Goal: Task Accomplishment & Management: Complete application form

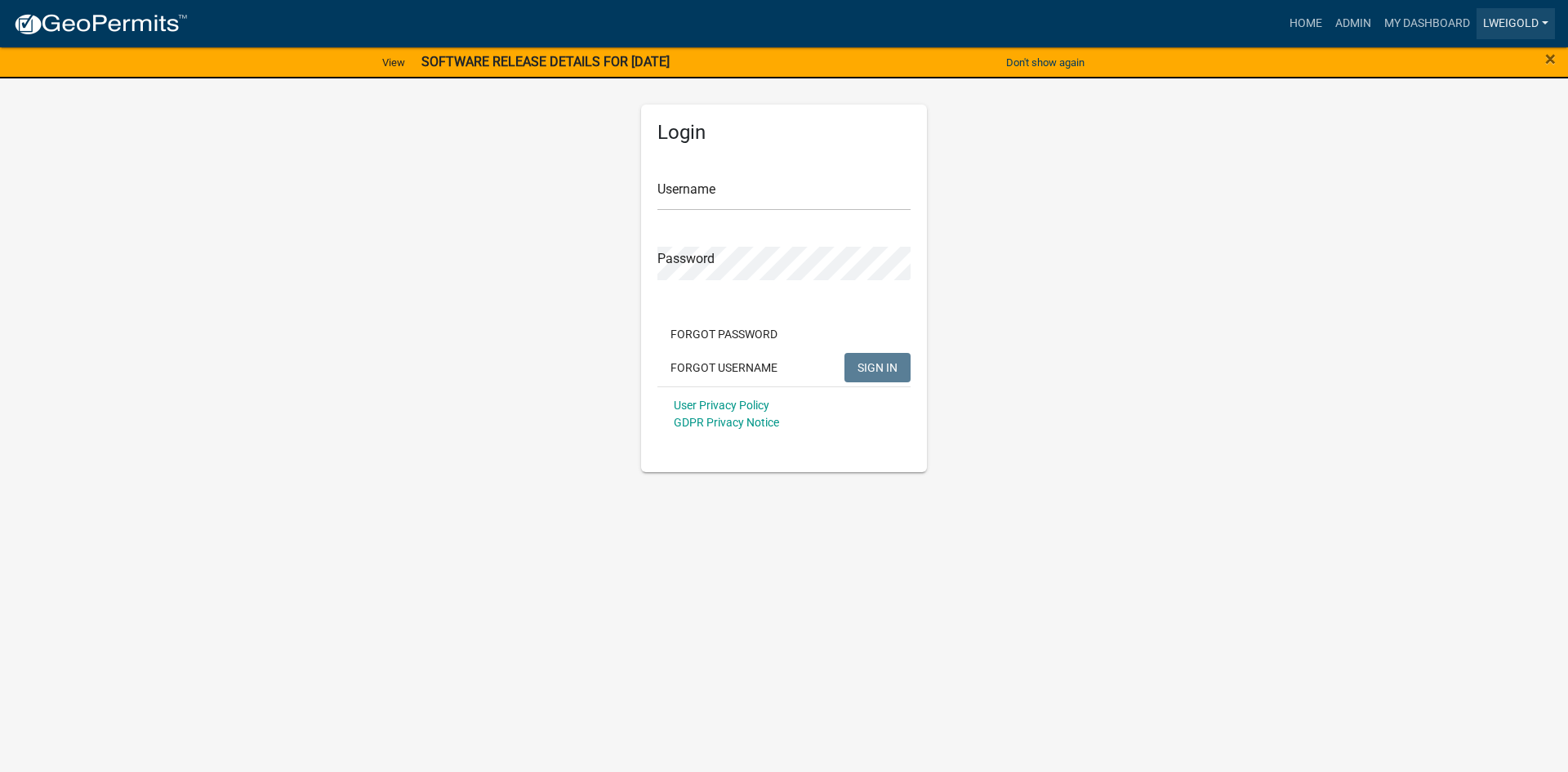
click at [1510, 14] on link "lweigold" at bounding box center [1515, 24] width 78 height 31
click at [1477, 59] on link "Admin" at bounding box center [1490, 67] width 130 height 40
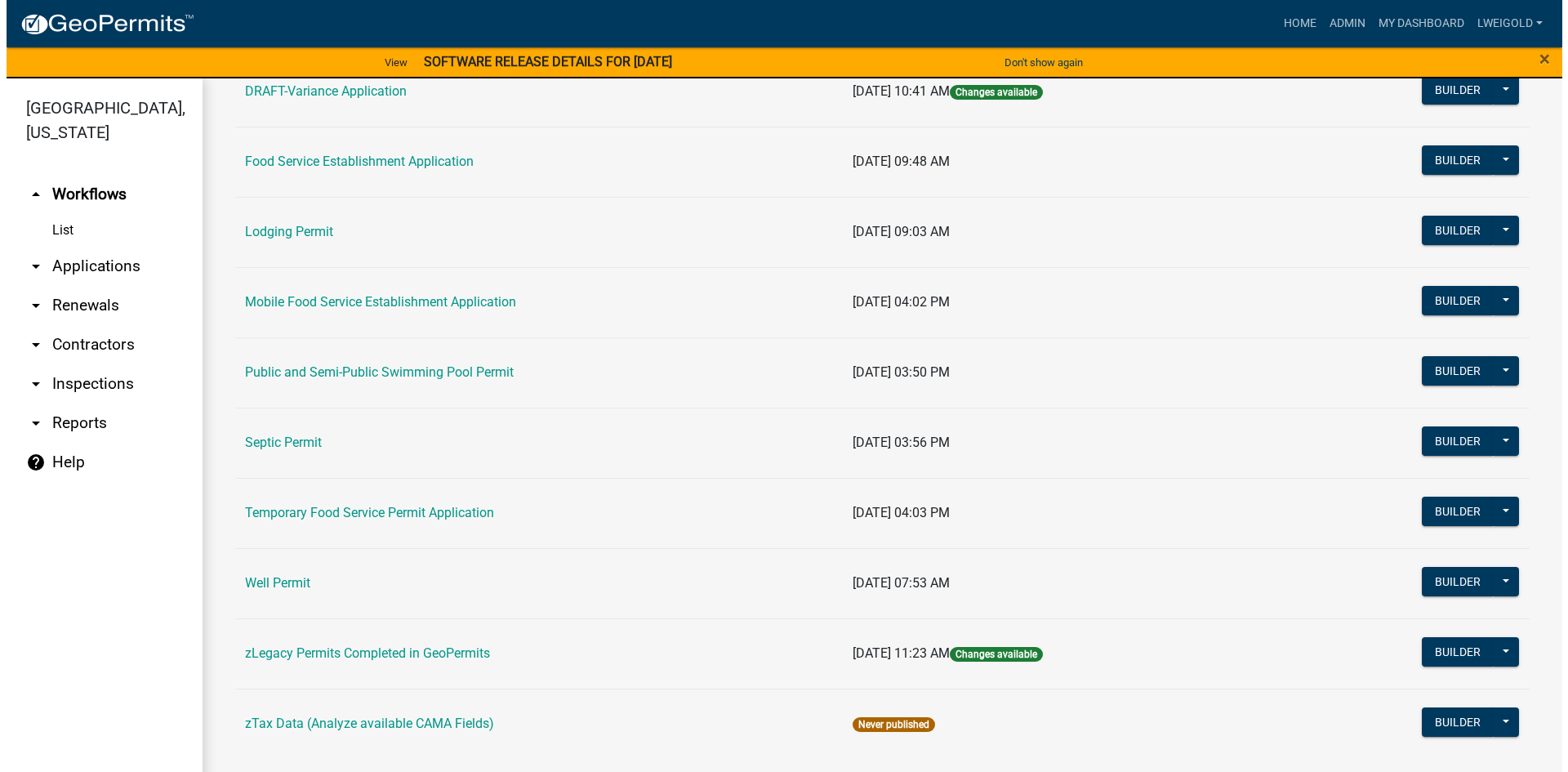
scroll to position [763, 0]
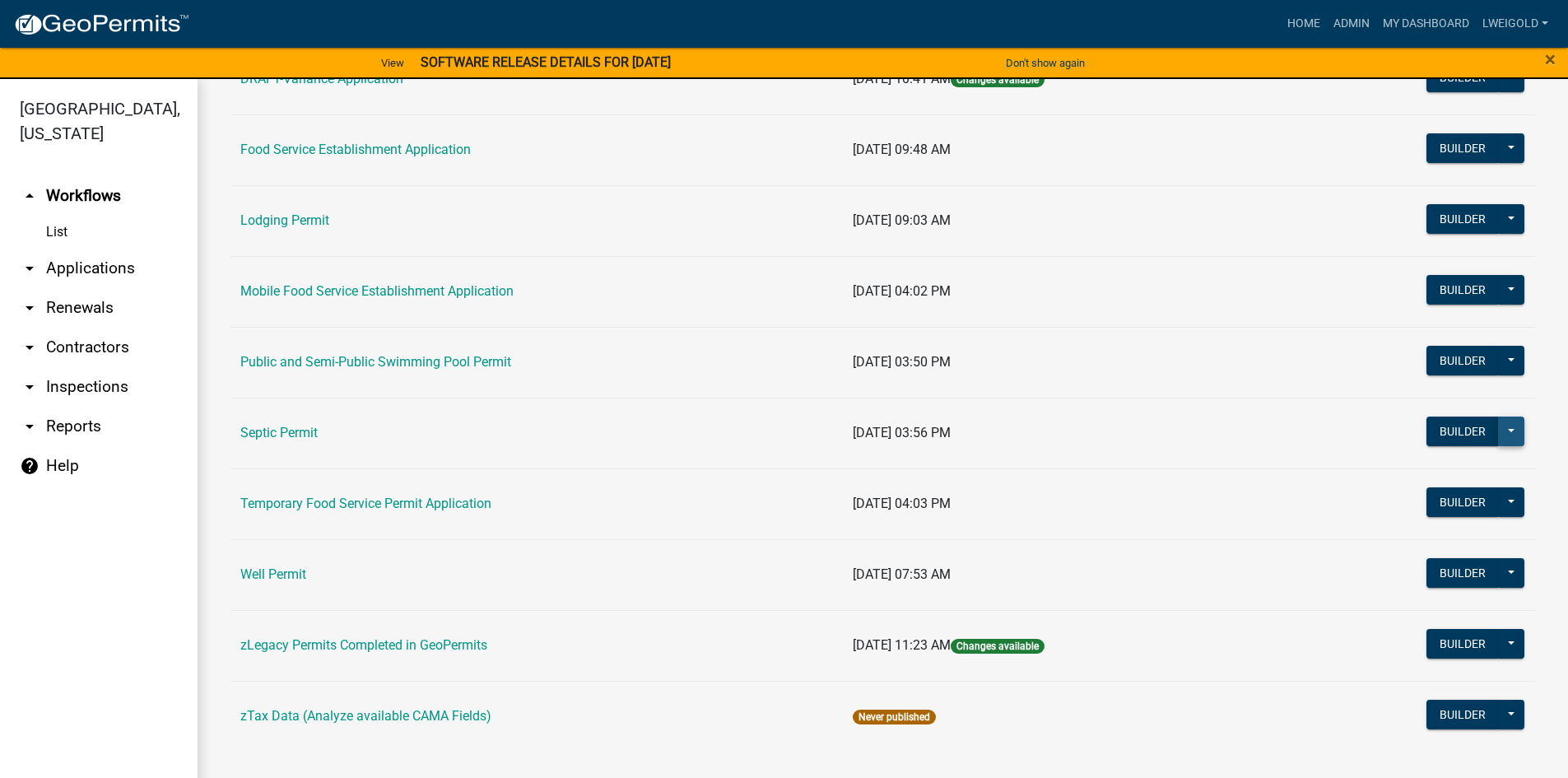
click at [1498, 427] on button at bounding box center [1511, 431] width 27 height 29
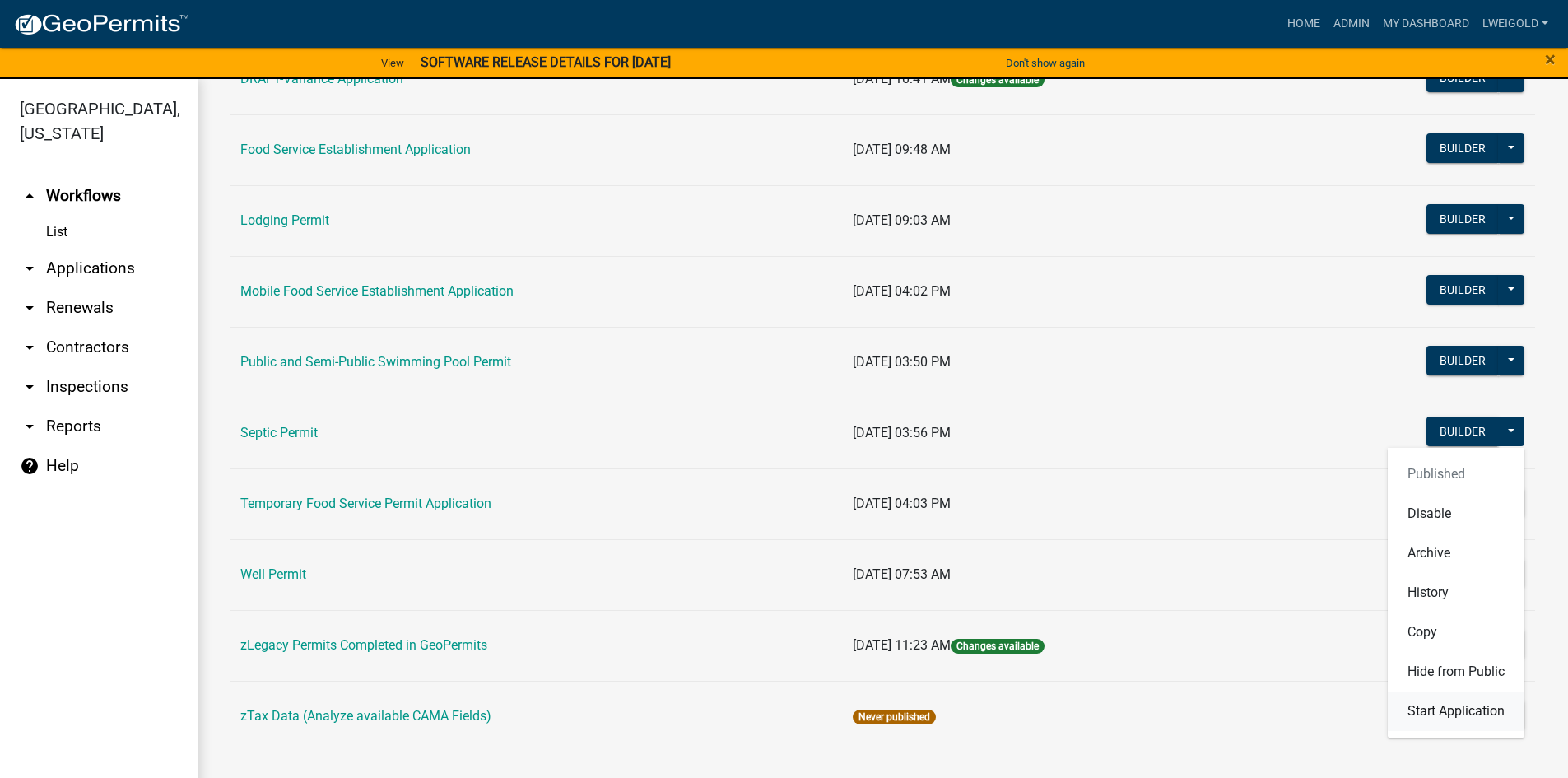
click at [1425, 717] on button "Start Application" at bounding box center [1456, 711] width 137 height 40
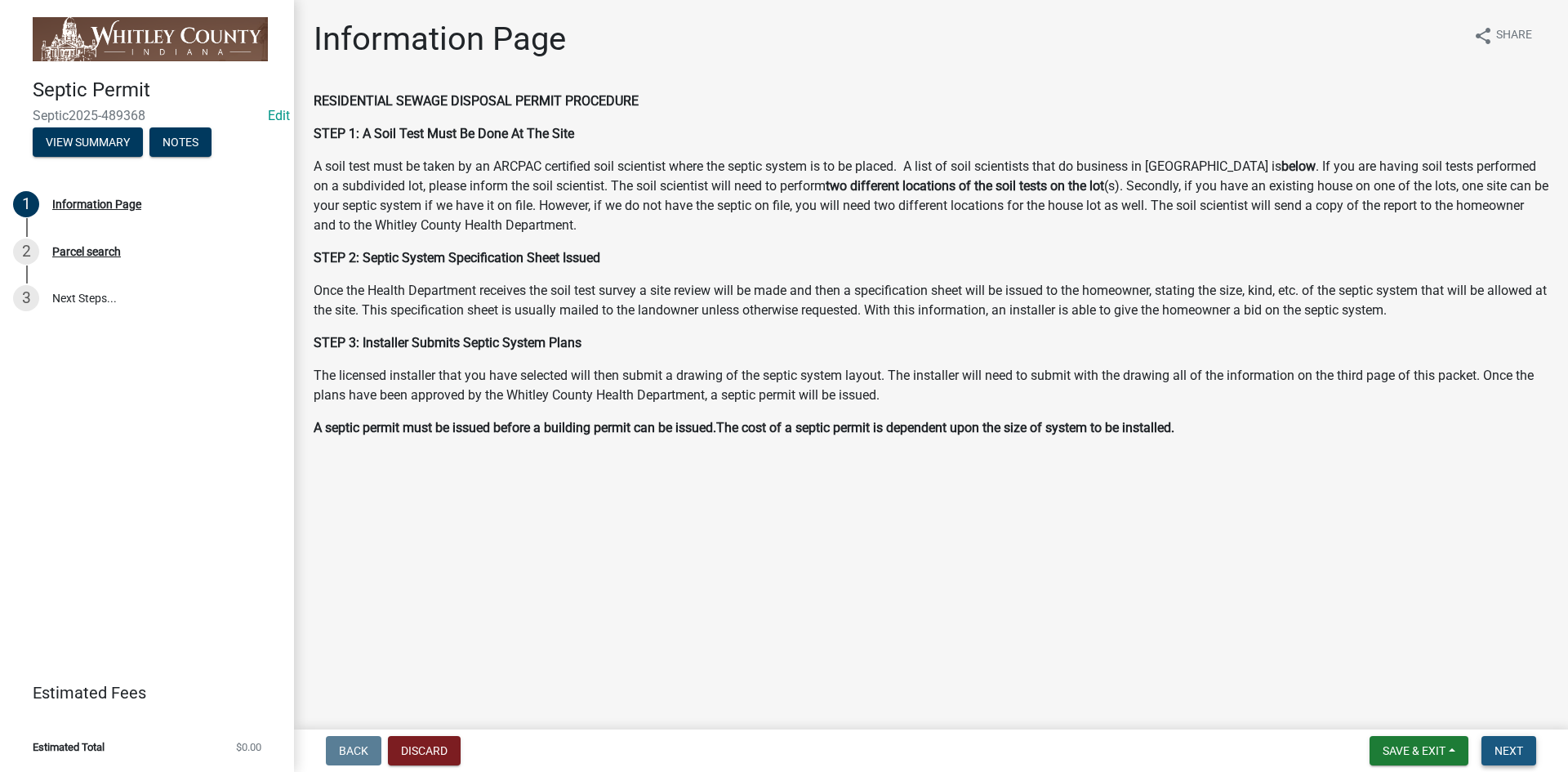
click at [1520, 757] on span "Next" at bounding box center [1509, 751] width 28 height 13
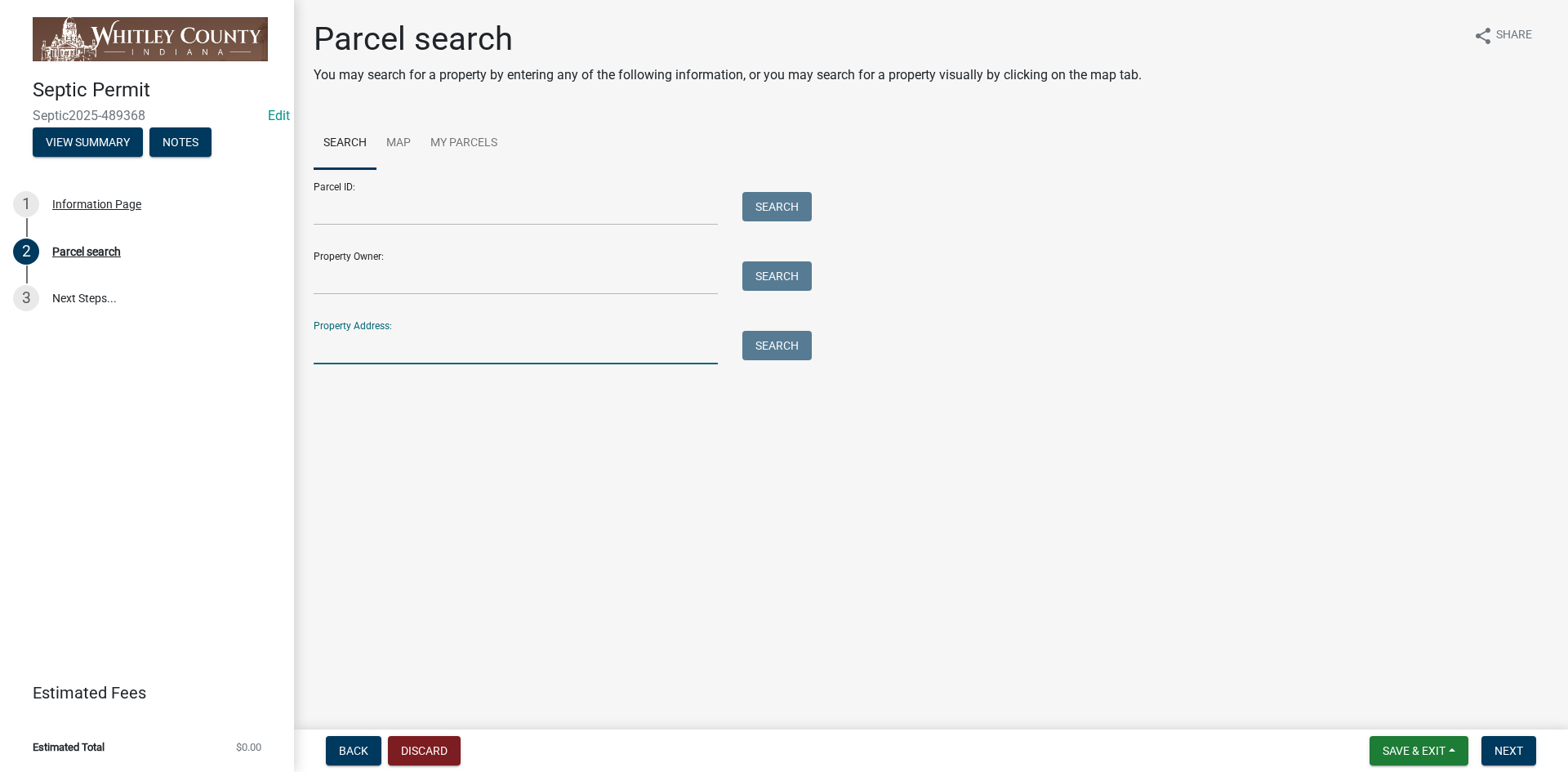
click at [355, 349] on input "Property Address:" at bounding box center [515, 347] width 404 height 33
type input "8888 S"
click at [762, 346] on button "Search" at bounding box center [777, 345] width 70 height 29
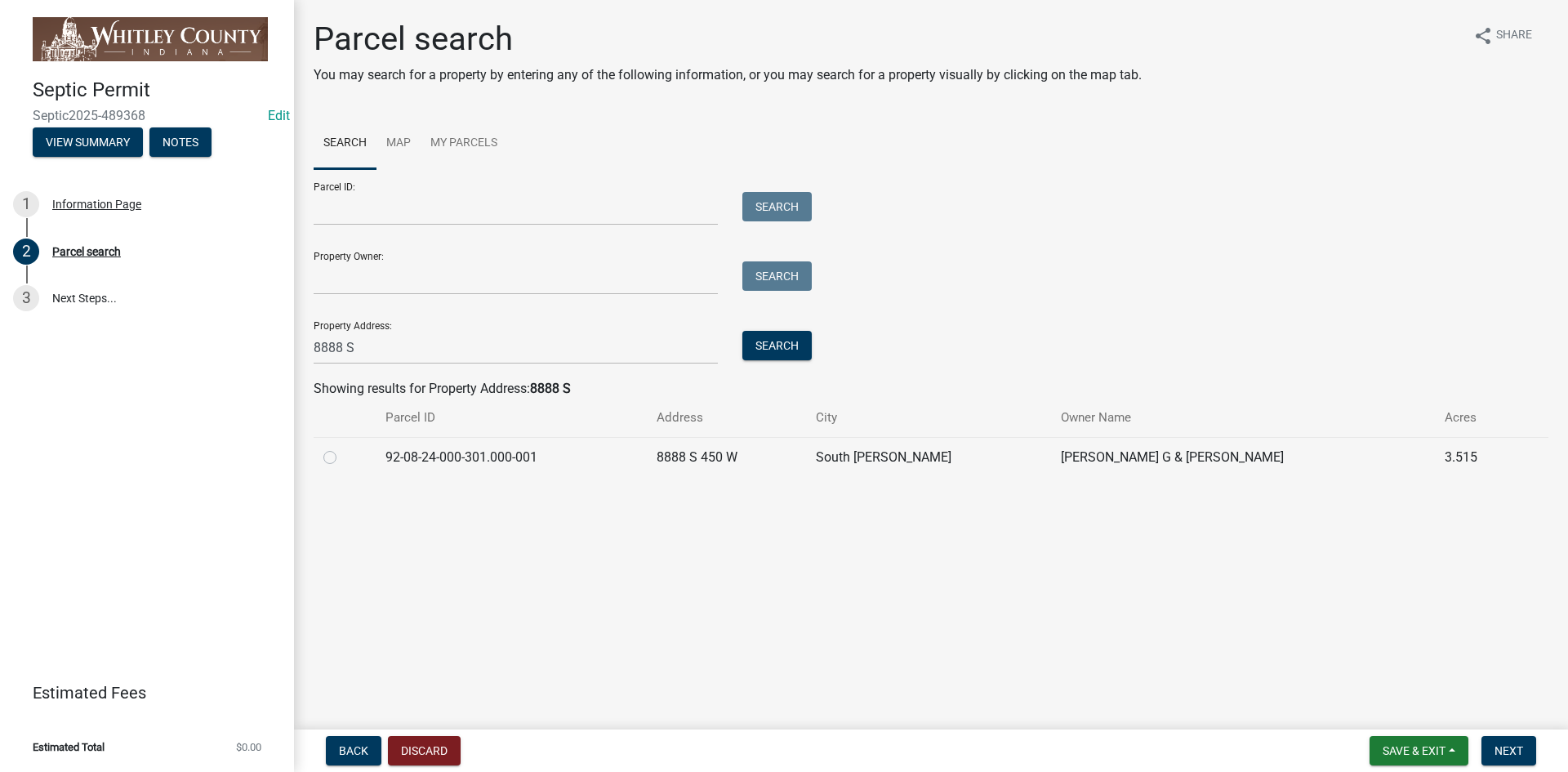
click at [343, 447] on label at bounding box center [343, 447] width 0 height 0
click at [343, 459] on input "radio" at bounding box center [348, 452] width 10 height 10
radio input "true"
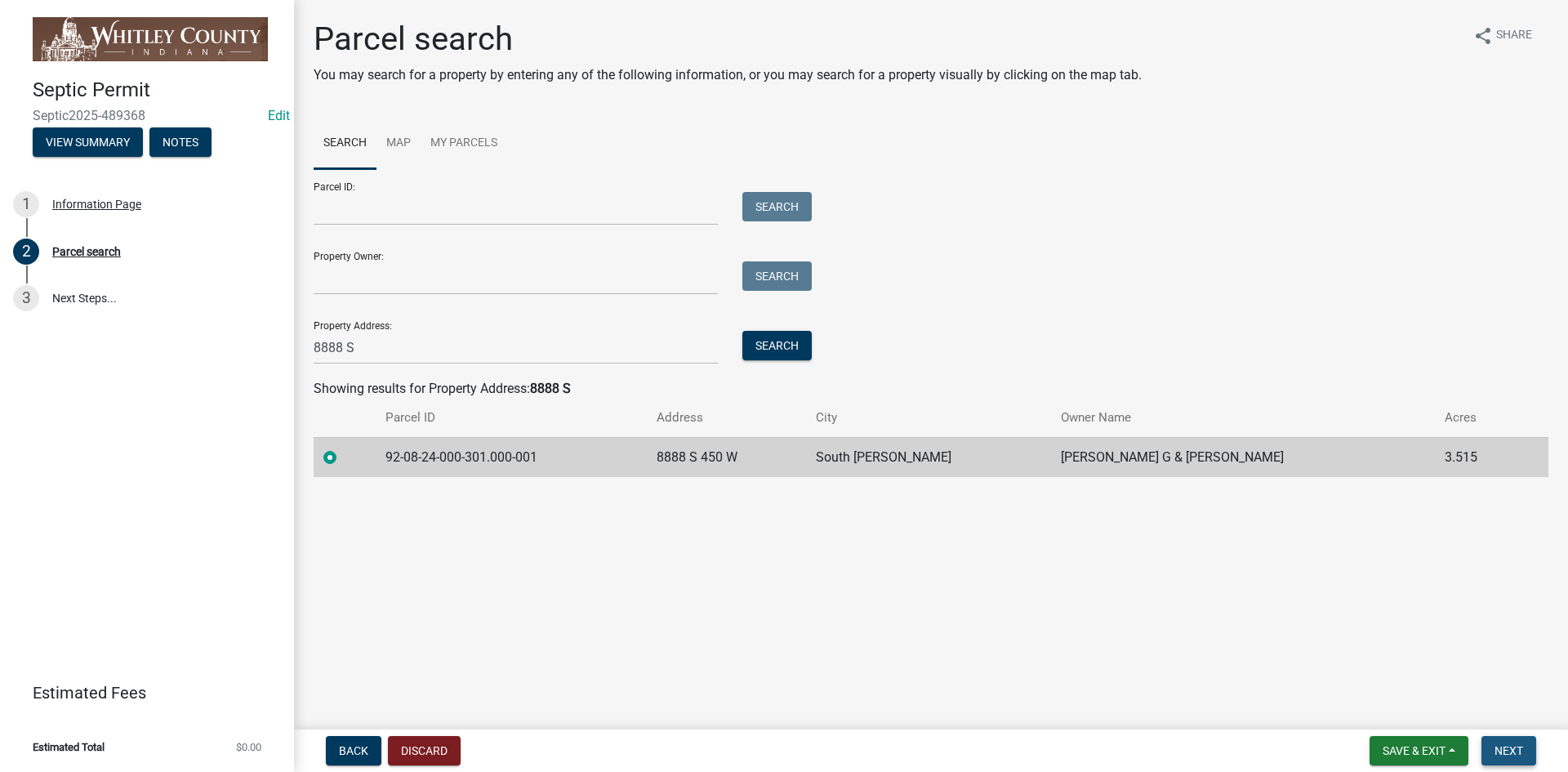
click at [1509, 756] on span "Next" at bounding box center [1509, 751] width 28 height 13
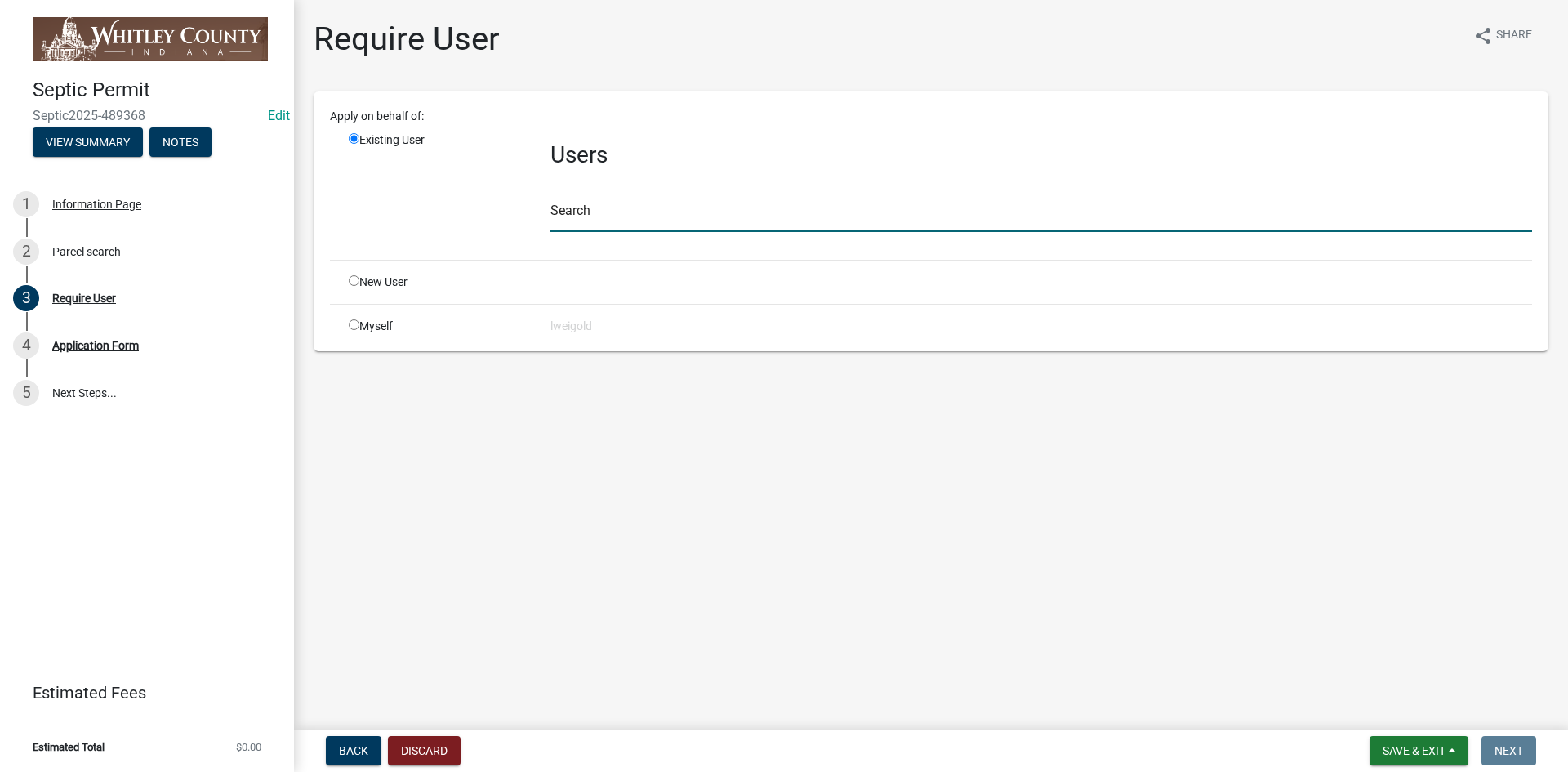
click at [565, 209] on input "text" at bounding box center [1041, 214] width 981 height 33
type input "WhitleyH"
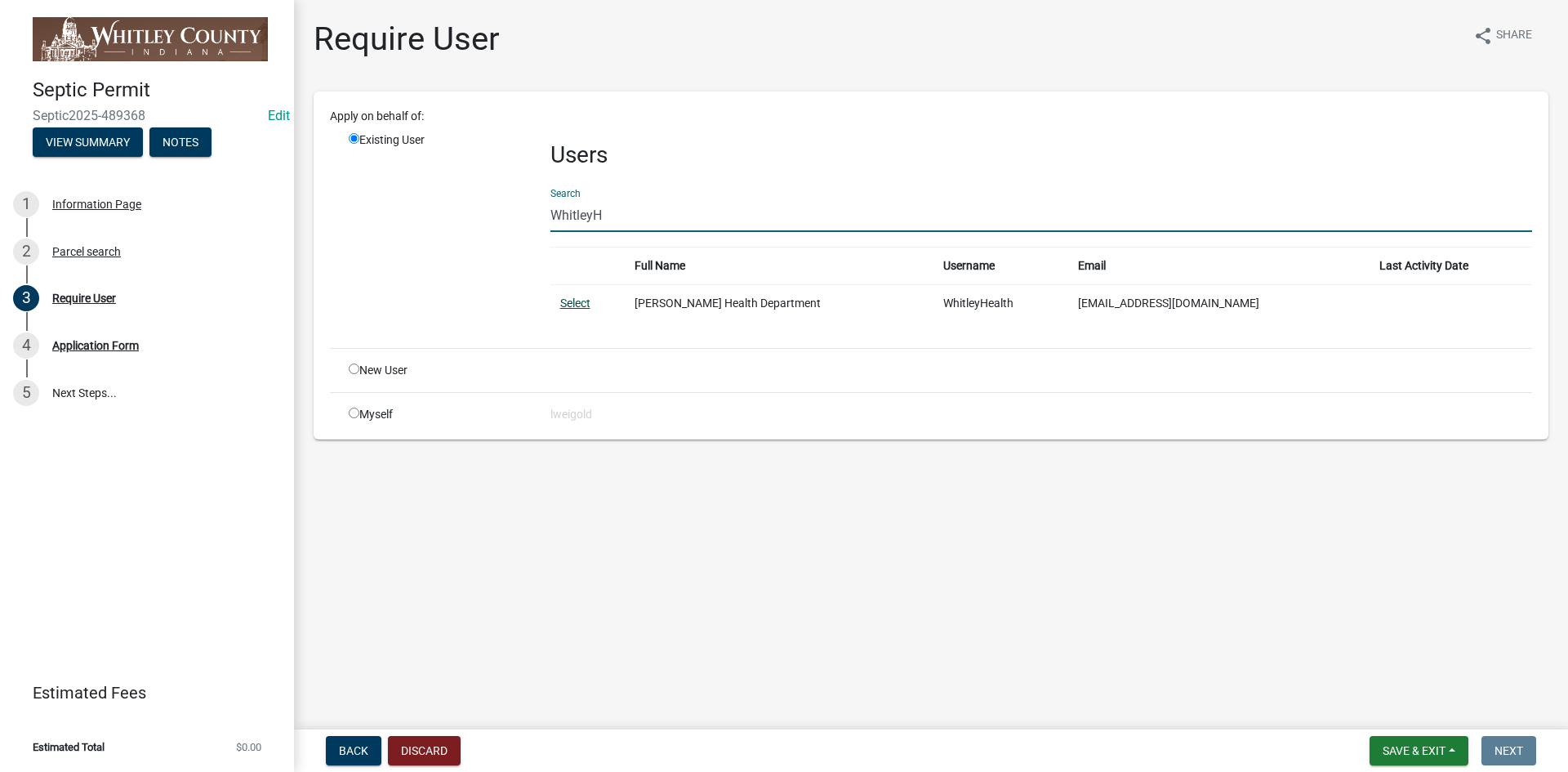
click at [570, 301] on link "Select" at bounding box center [575, 303] width 30 height 13
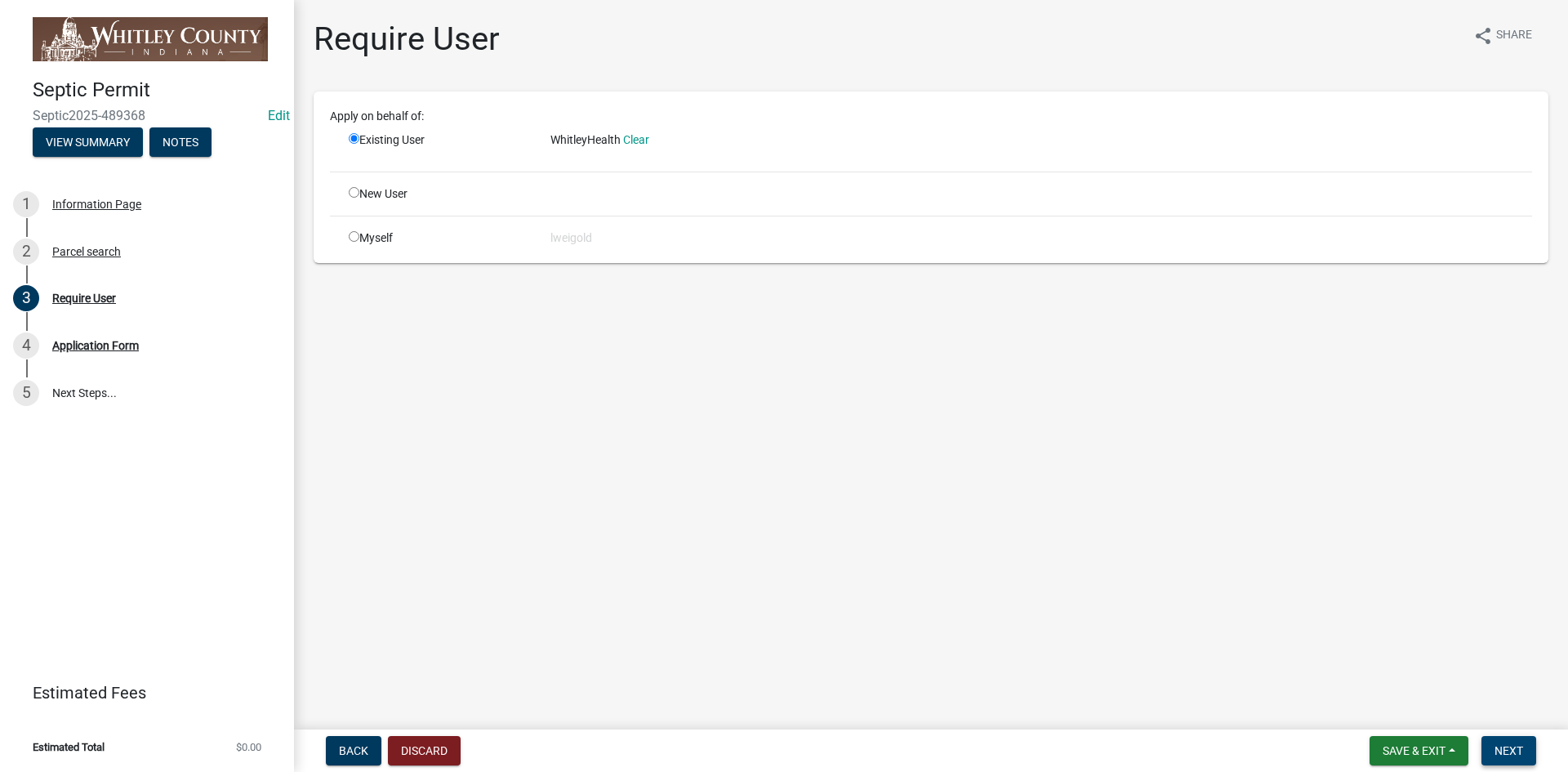
click at [1520, 747] on span "Next" at bounding box center [1509, 751] width 28 height 13
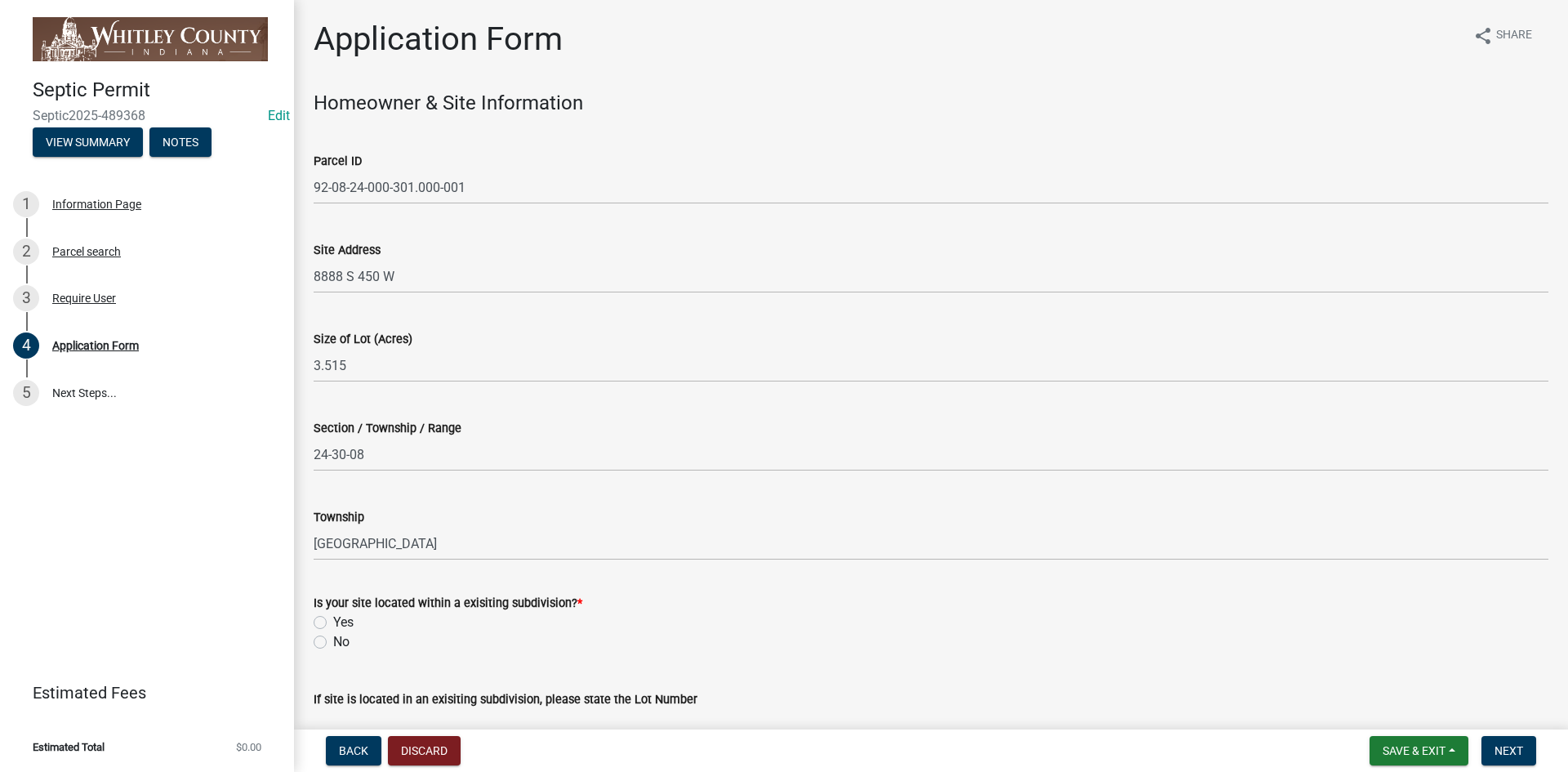
click at [333, 643] on label "No" at bounding box center [341, 642] width 16 height 20
click at [333, 643] on input "No" at bounding box center [338, 637] width 10 height 10
radio input "true"
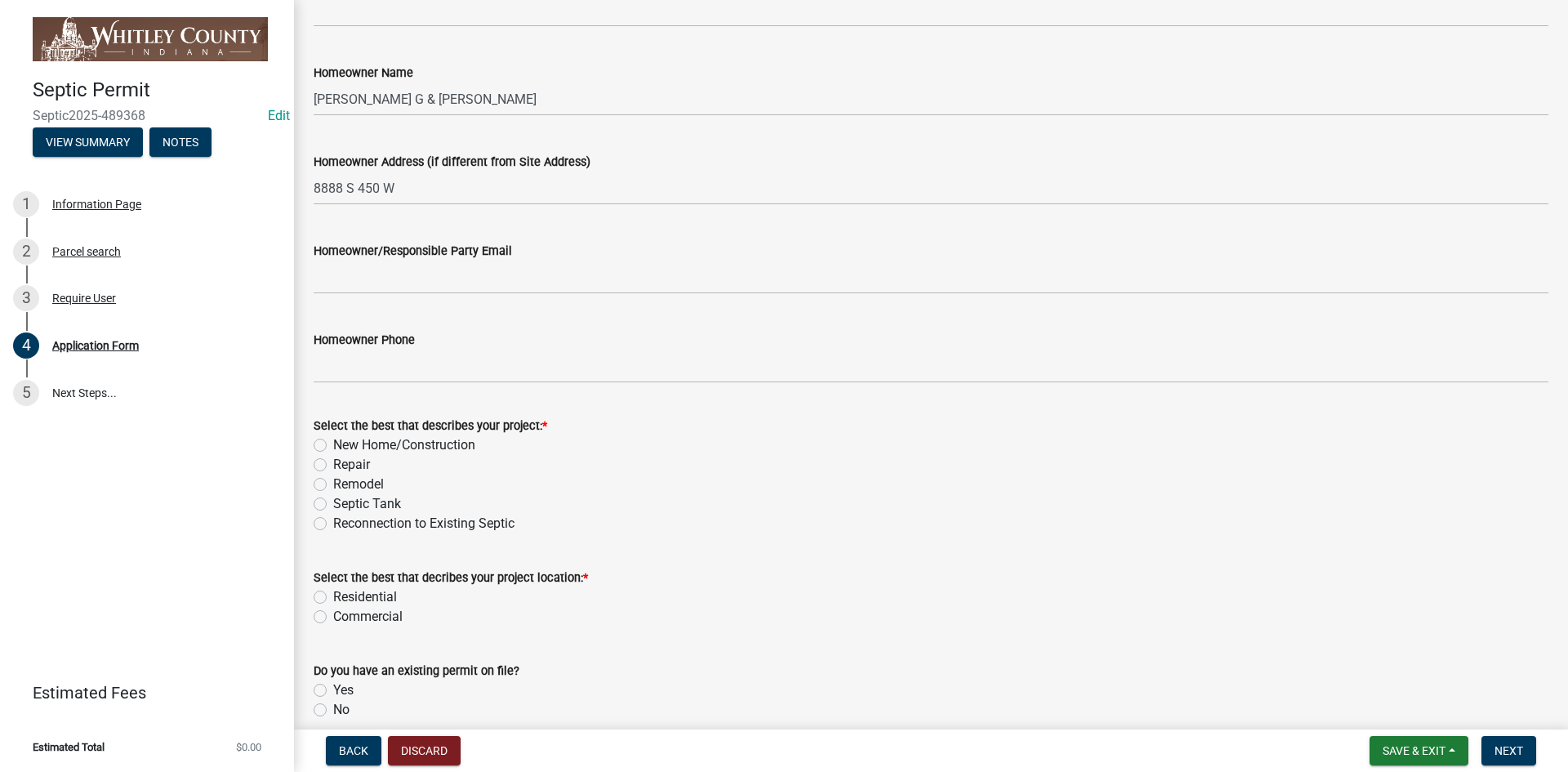
scroll to position [817, 0]
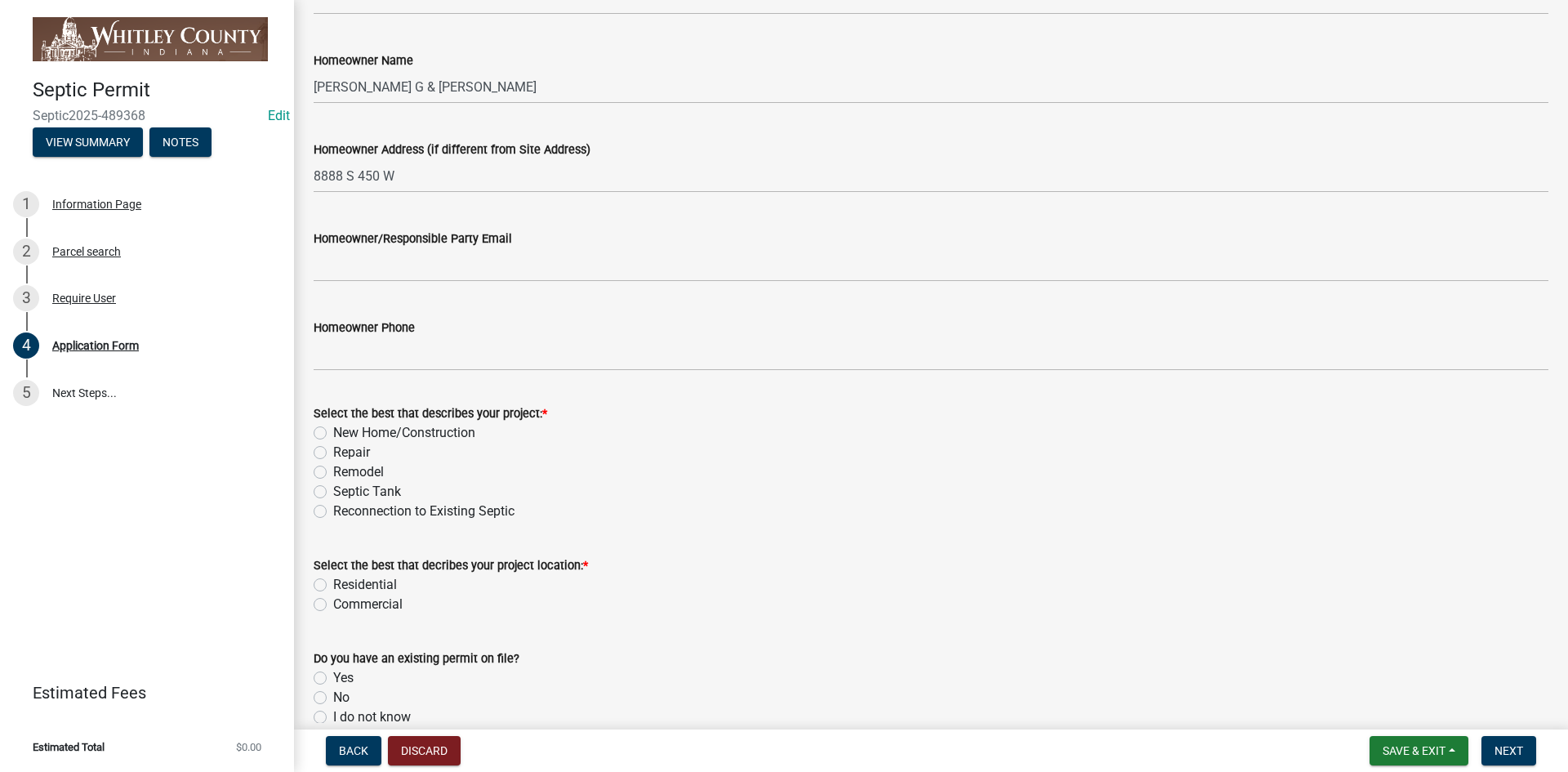
click at [333, 453] on label "Repair" at bounding box center [351, 452] width 37 height 20
click at [333, 453] on input "Repair" at bounding box center [338, 447] width 10 height 10
radio input "true"
click at [333, 581] on label "Residential" at bounding box center [365, 584] width 64 height 20
click at [333, 581] on input "Residential" at bounding box center [338, 579] width 10 height 10
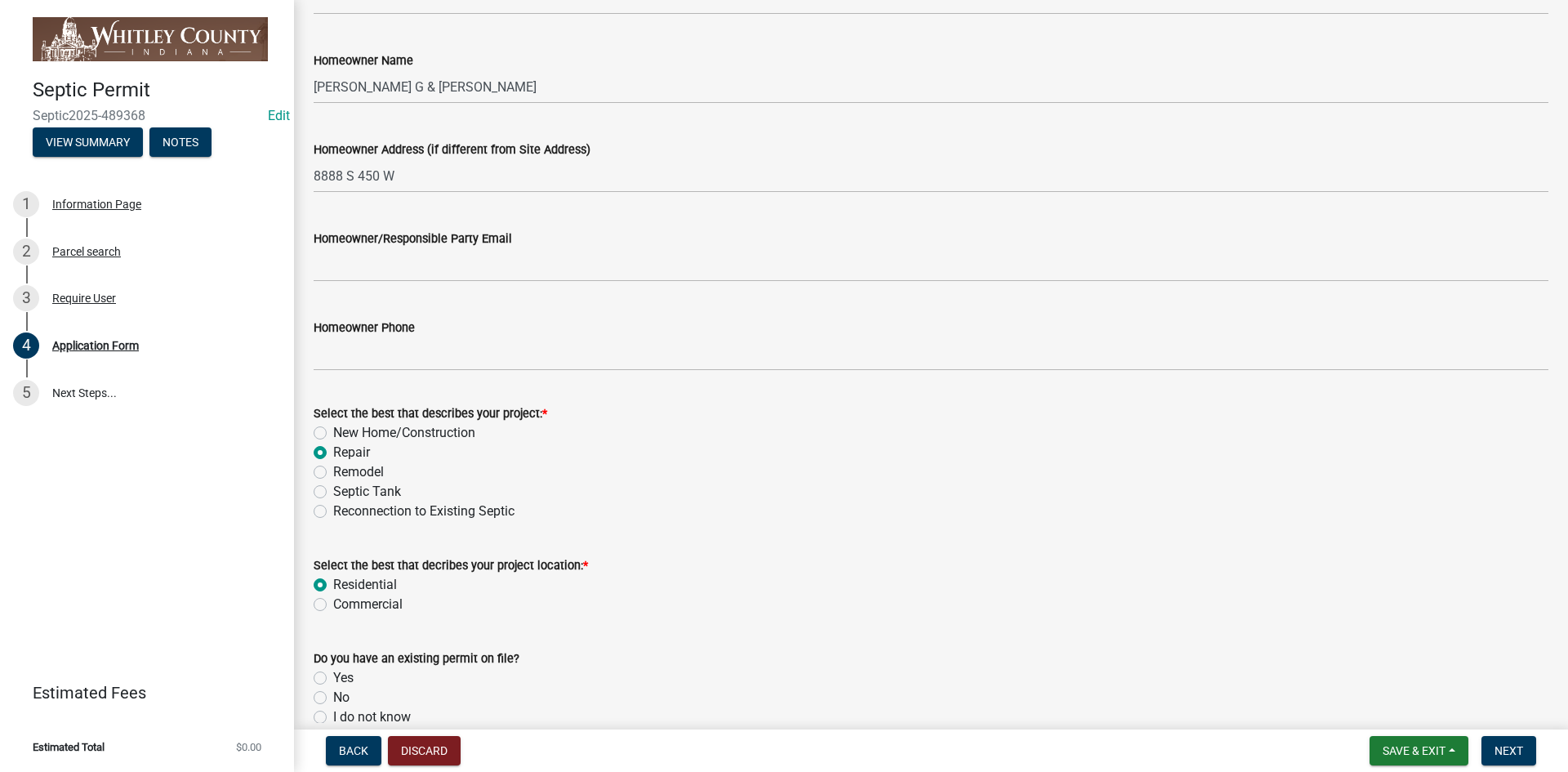
radio input "true"
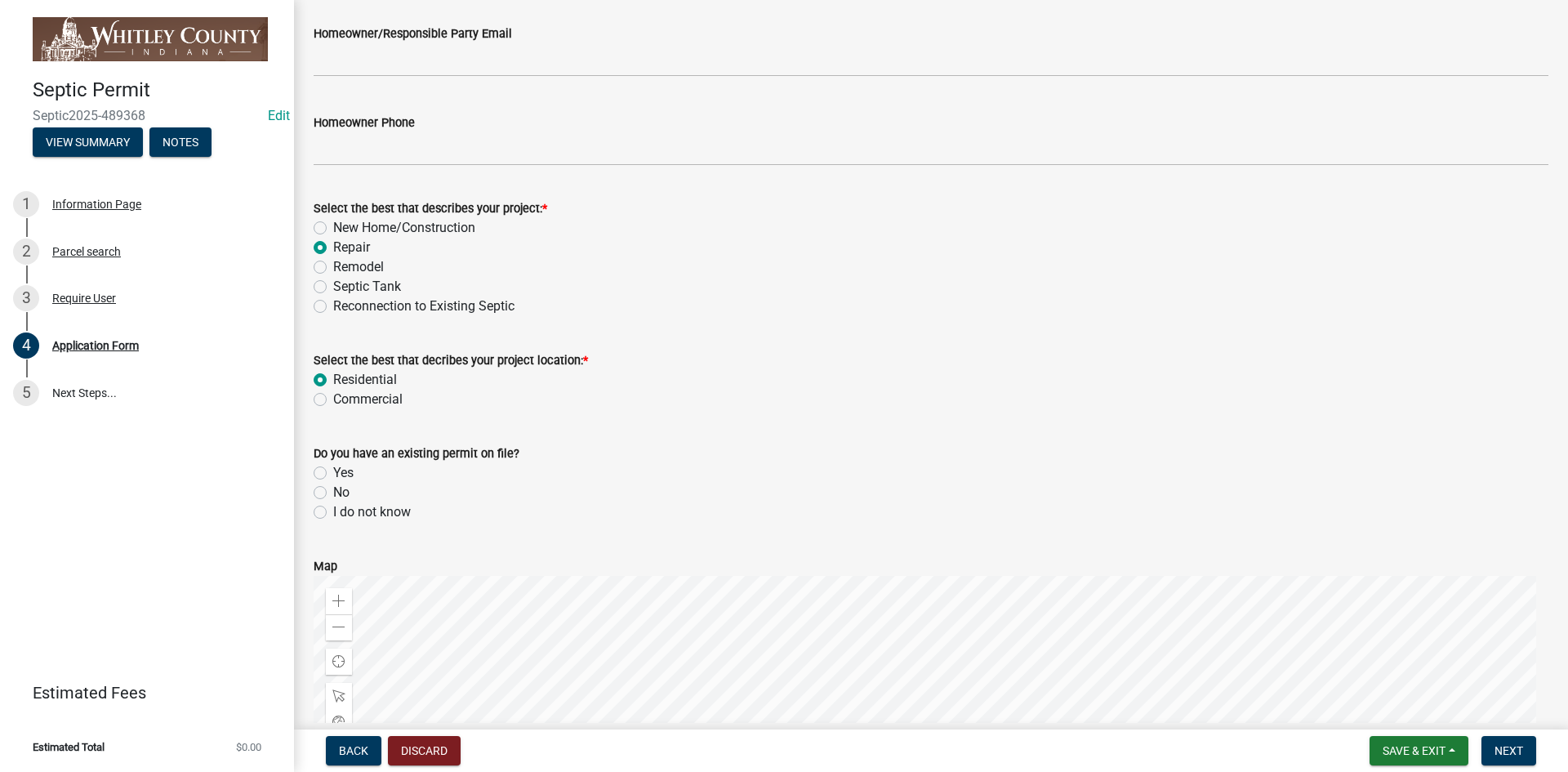
scroll to position [1062, 0]
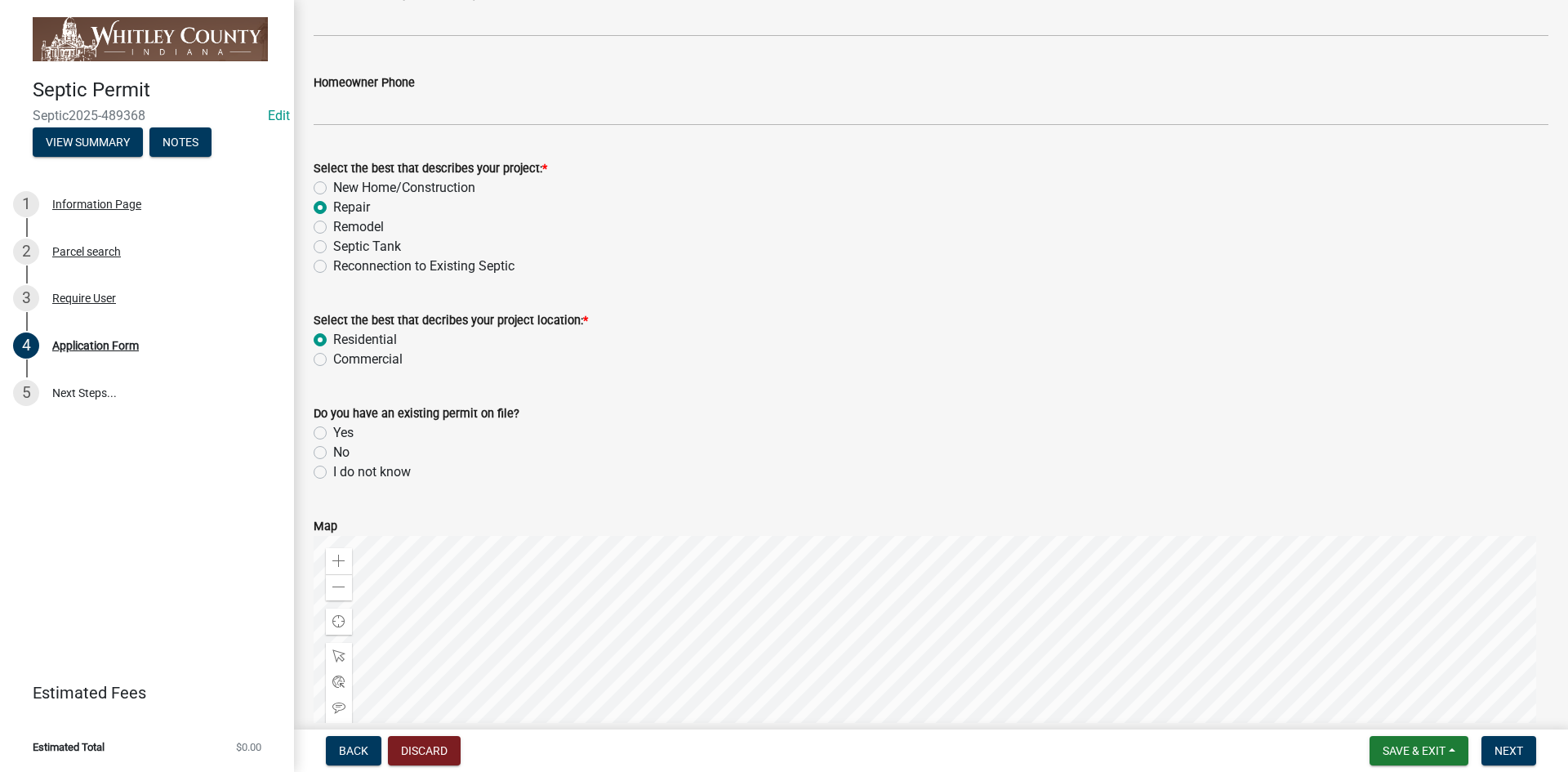
click at [333, 451] on label "No" at bounding box center [341, 452] width 16 height 20
click at [333, 451] on input "No" at bounding box center [338, 447] width 10 height 10
radio input "true"
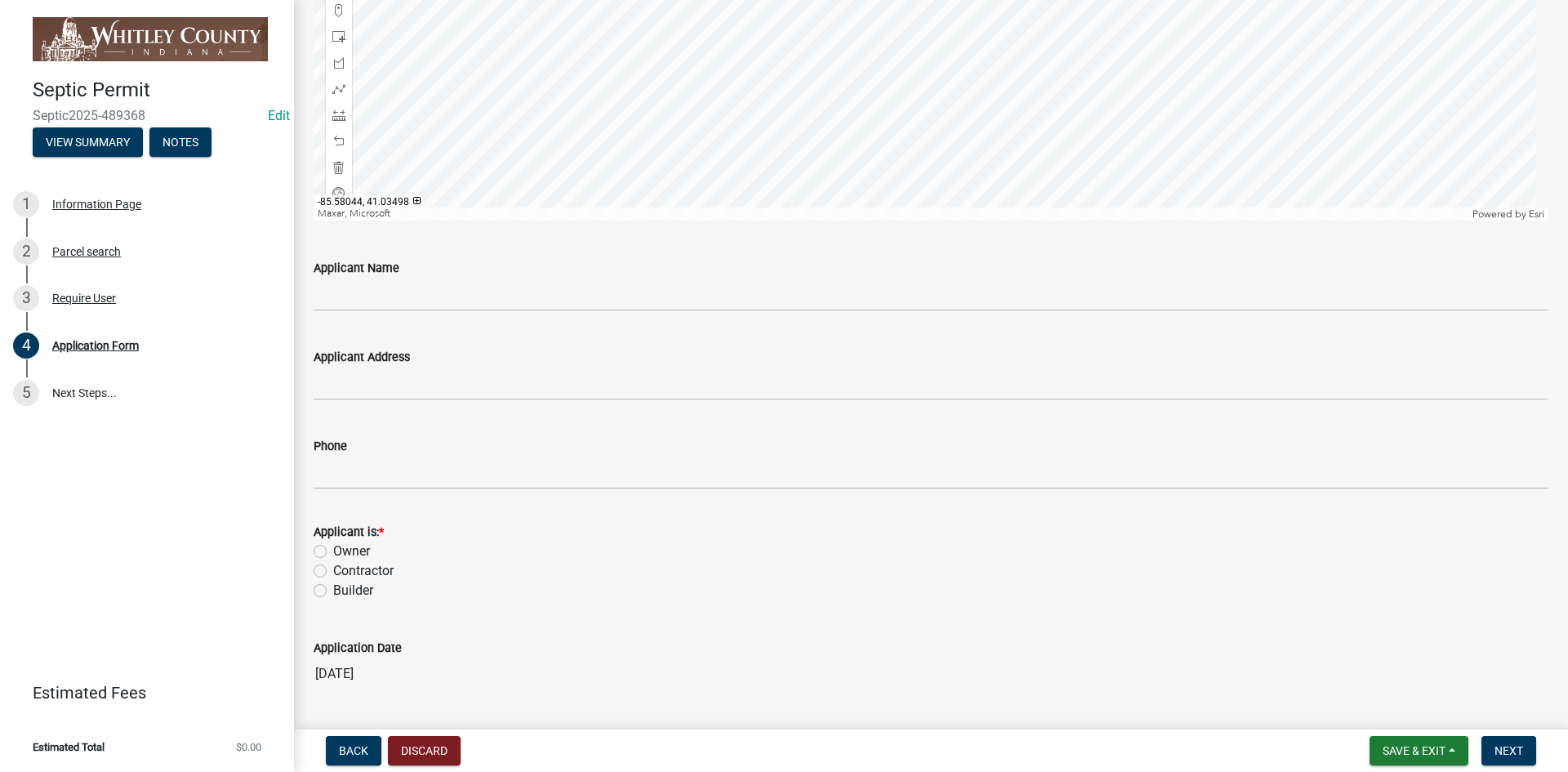
scroll to position [1797, 0]
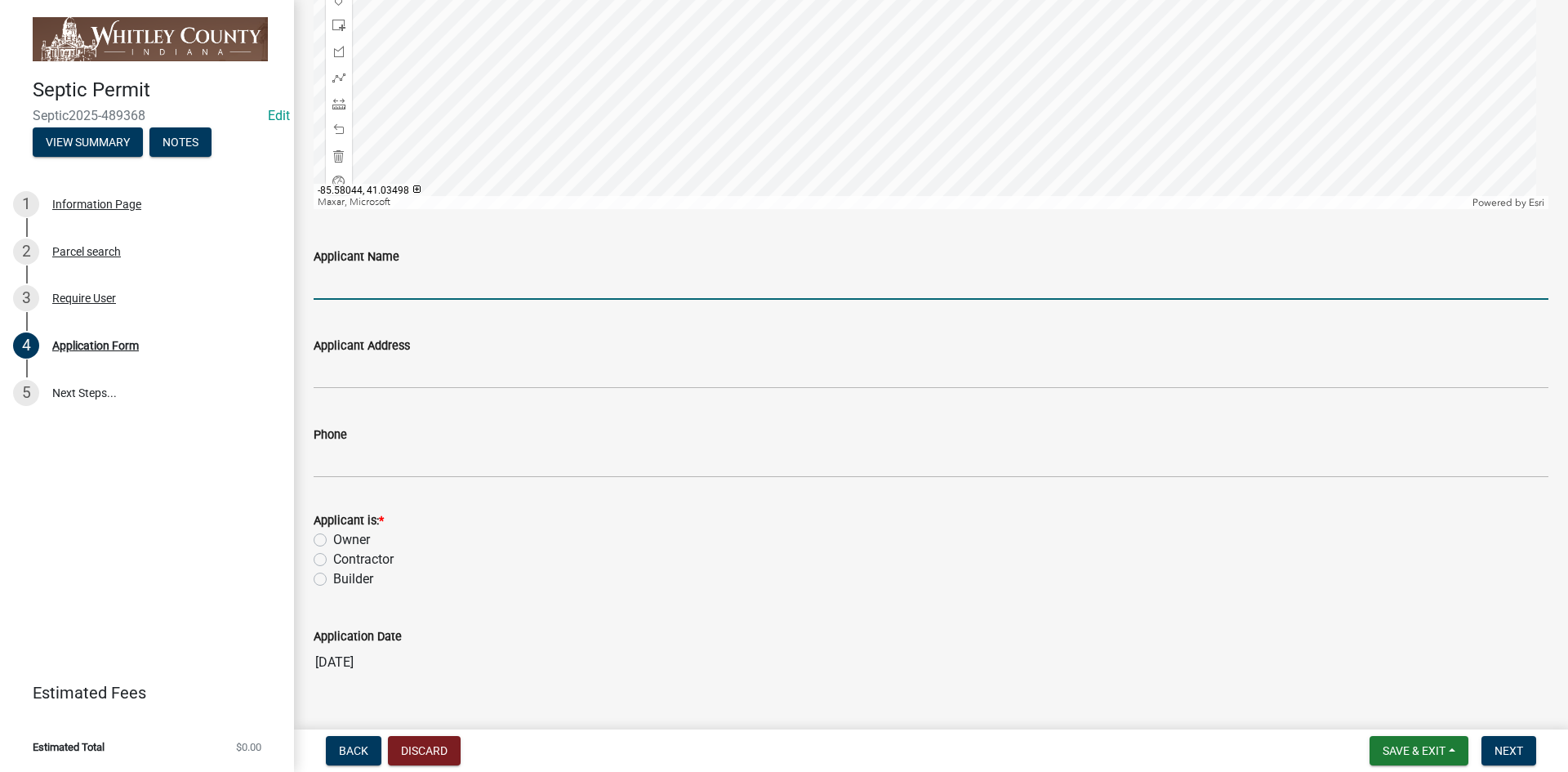
click at [317, 280] on input "Applicant Name" at bounding box center [930, 282] width 1235 height 33
type input "Kendal & [PERSON_NAME]"
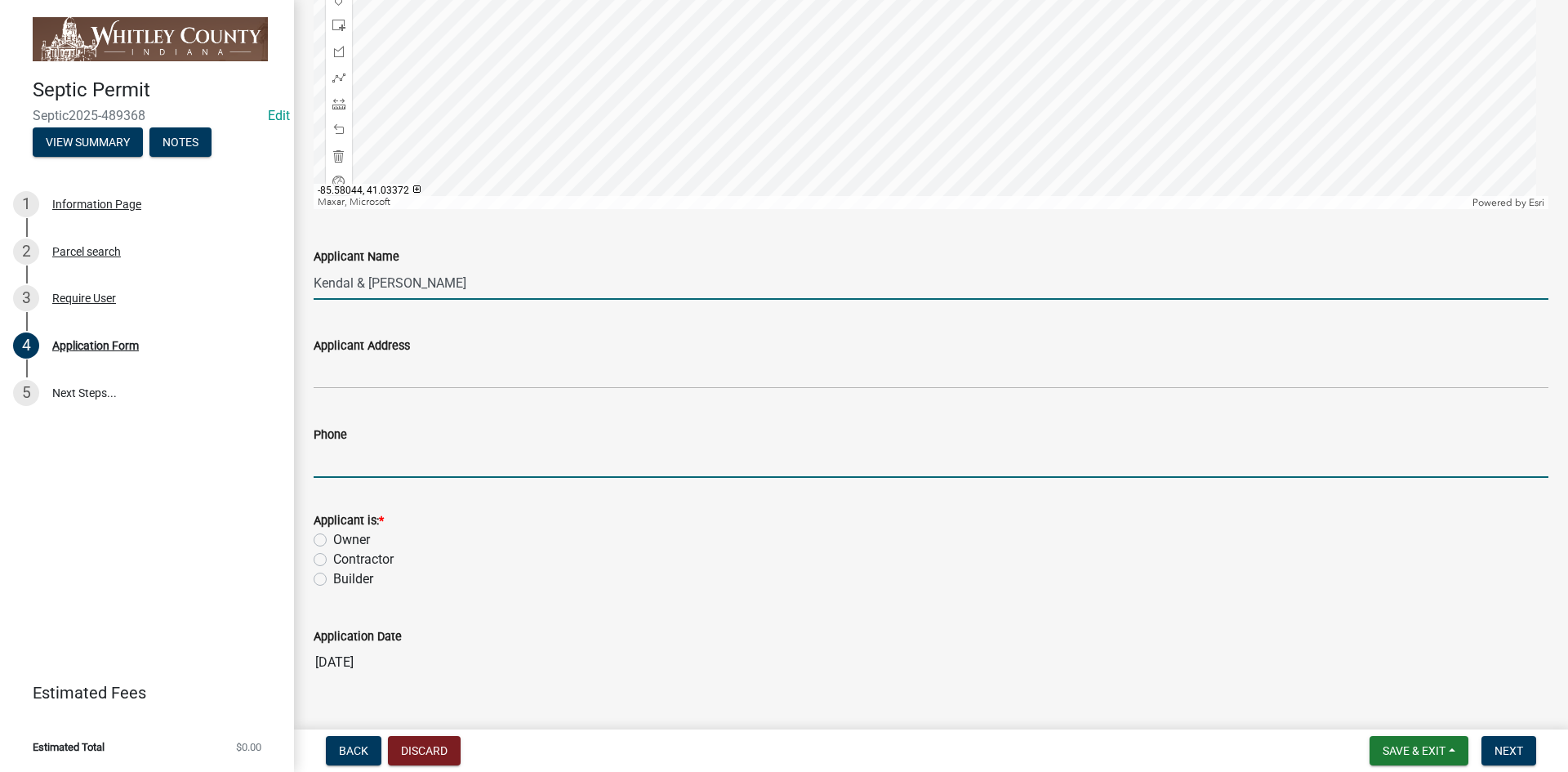
click at [324, 459] on input "Phone" at bounding box center [930, 461] width 1235 height 33
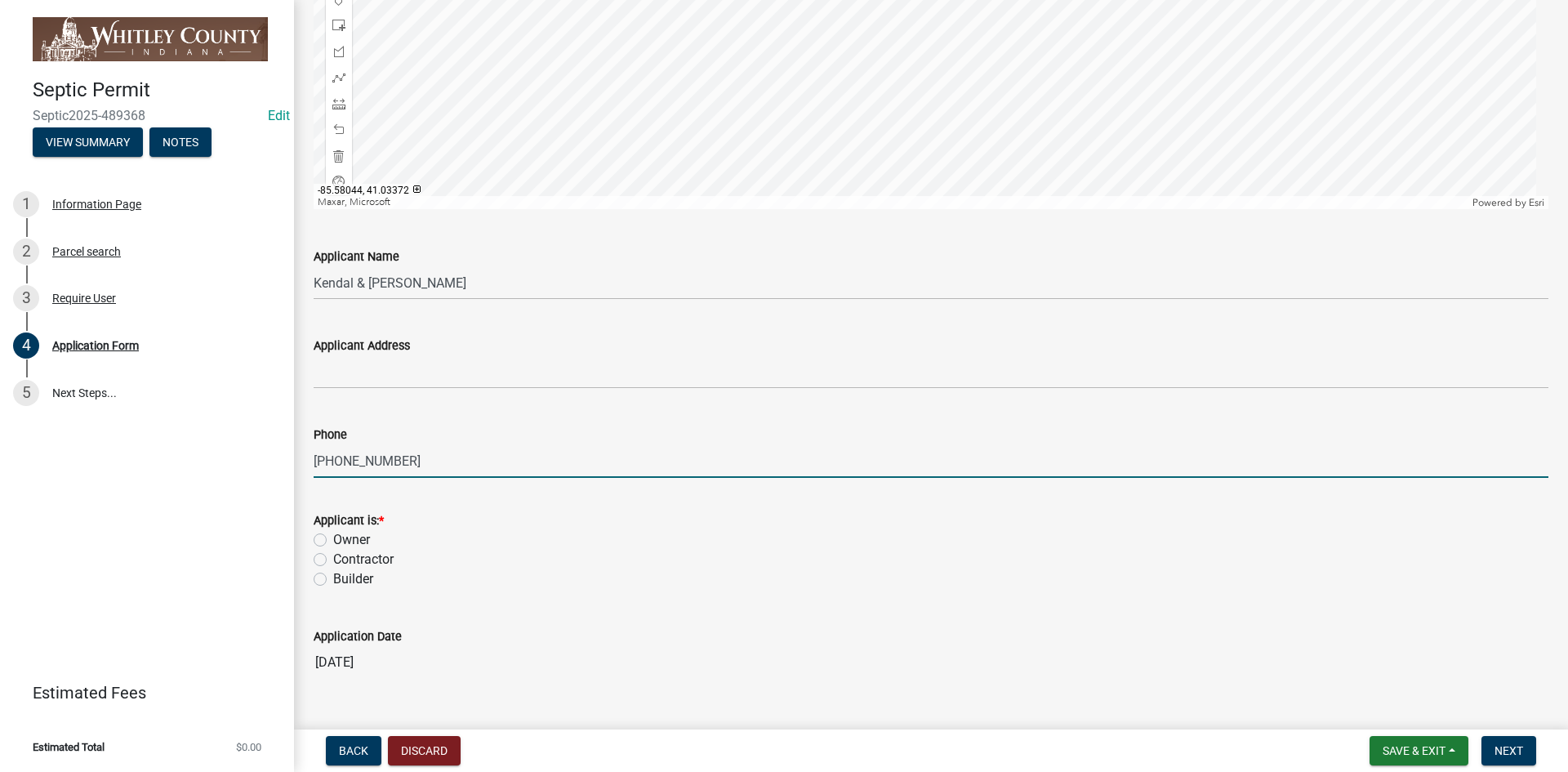
type input "[PHONE_NUMBER]"
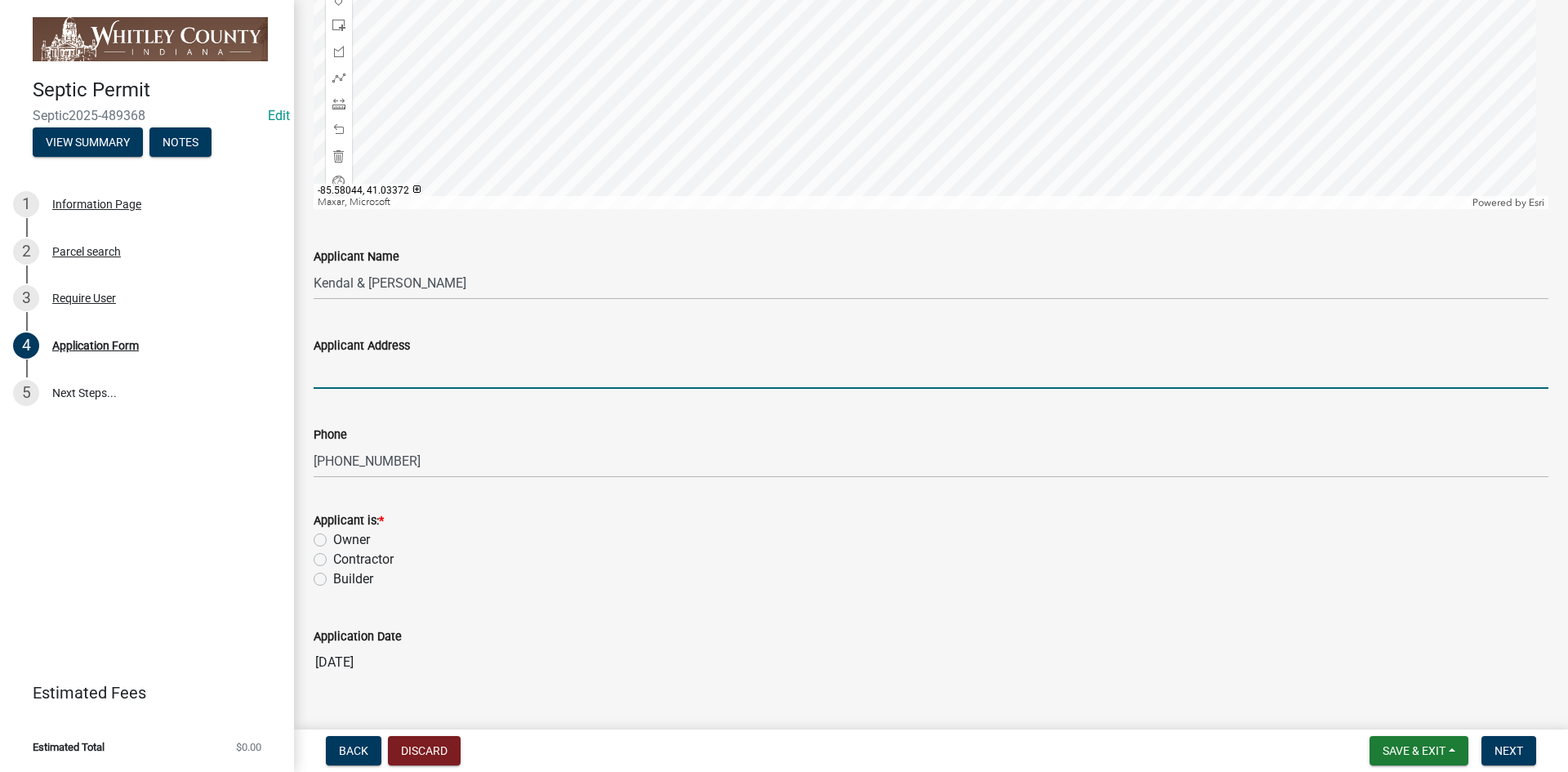
click at [331, 376] on input "Applicant Address" at bounding box center [930, 372] width 1235 height 33
type input "[STREET_ADDRESS][PERSON_NAME]"
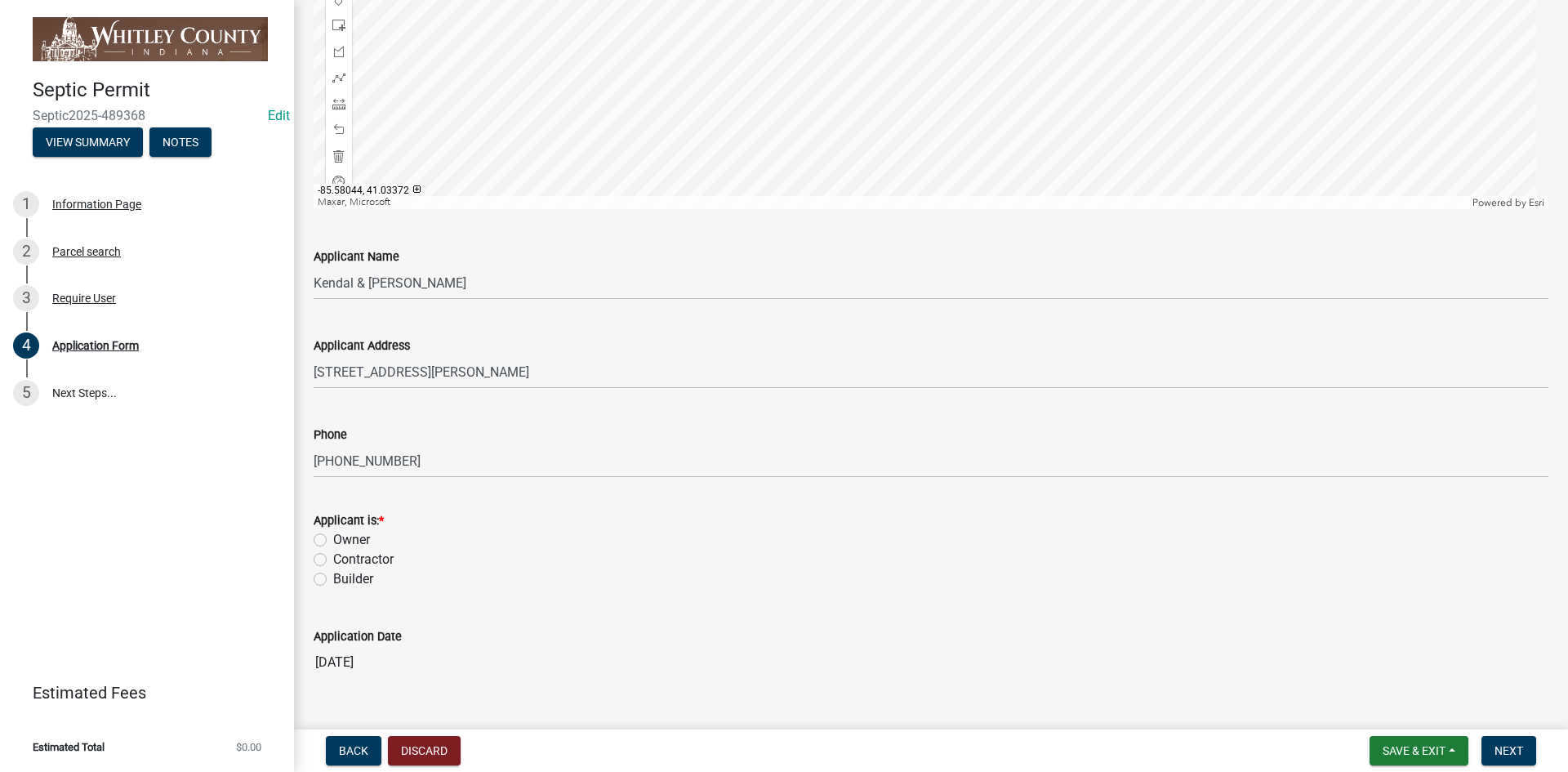
click at [333, 539] on label "Owner" at bounding box center [351, 540] width 37 height 20
click at [333, 539] on input "Owner" at bounding box center [338, 535] width 10 height 10
radio input "true"
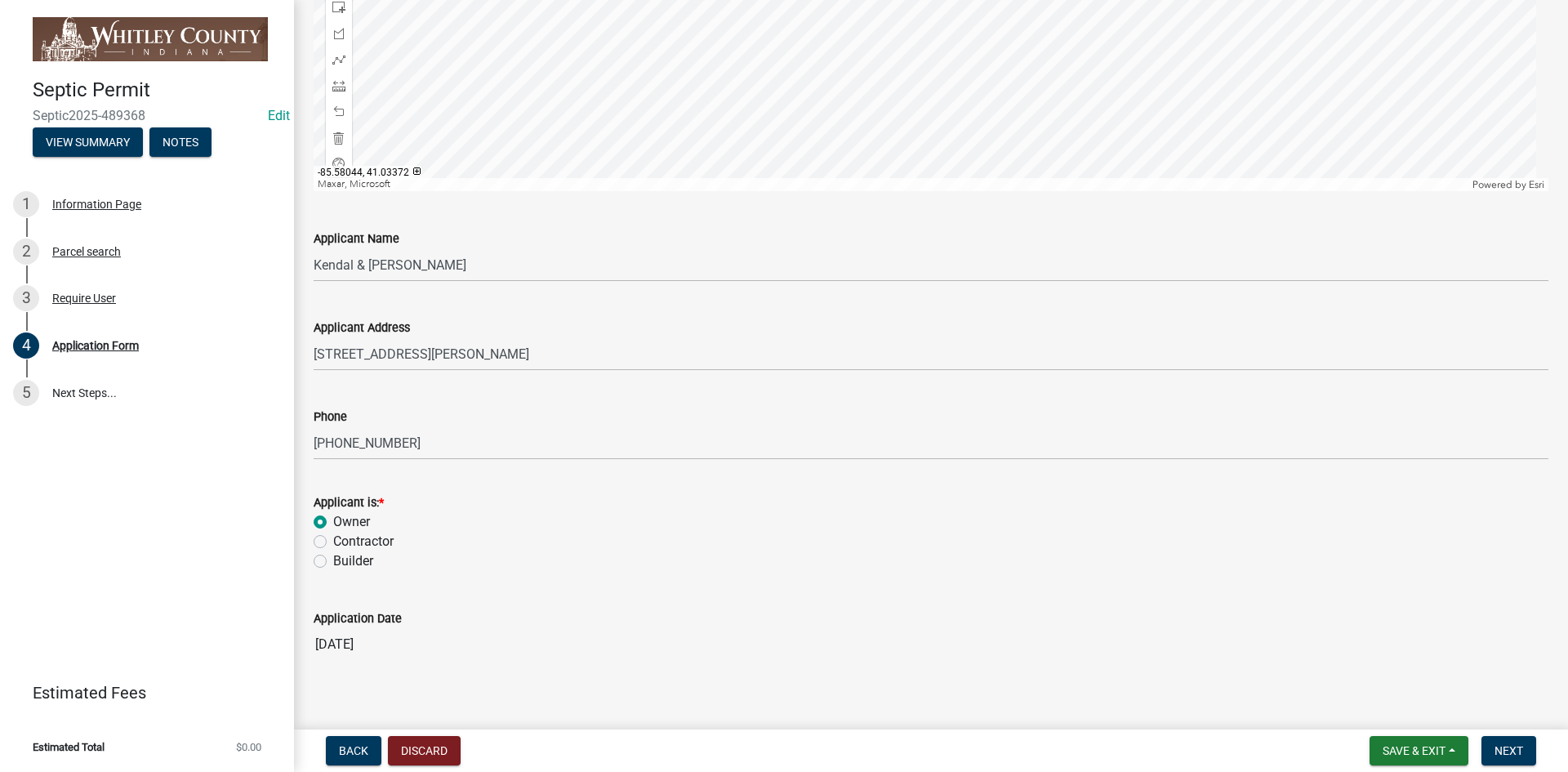
scroll to position [1830, 0]
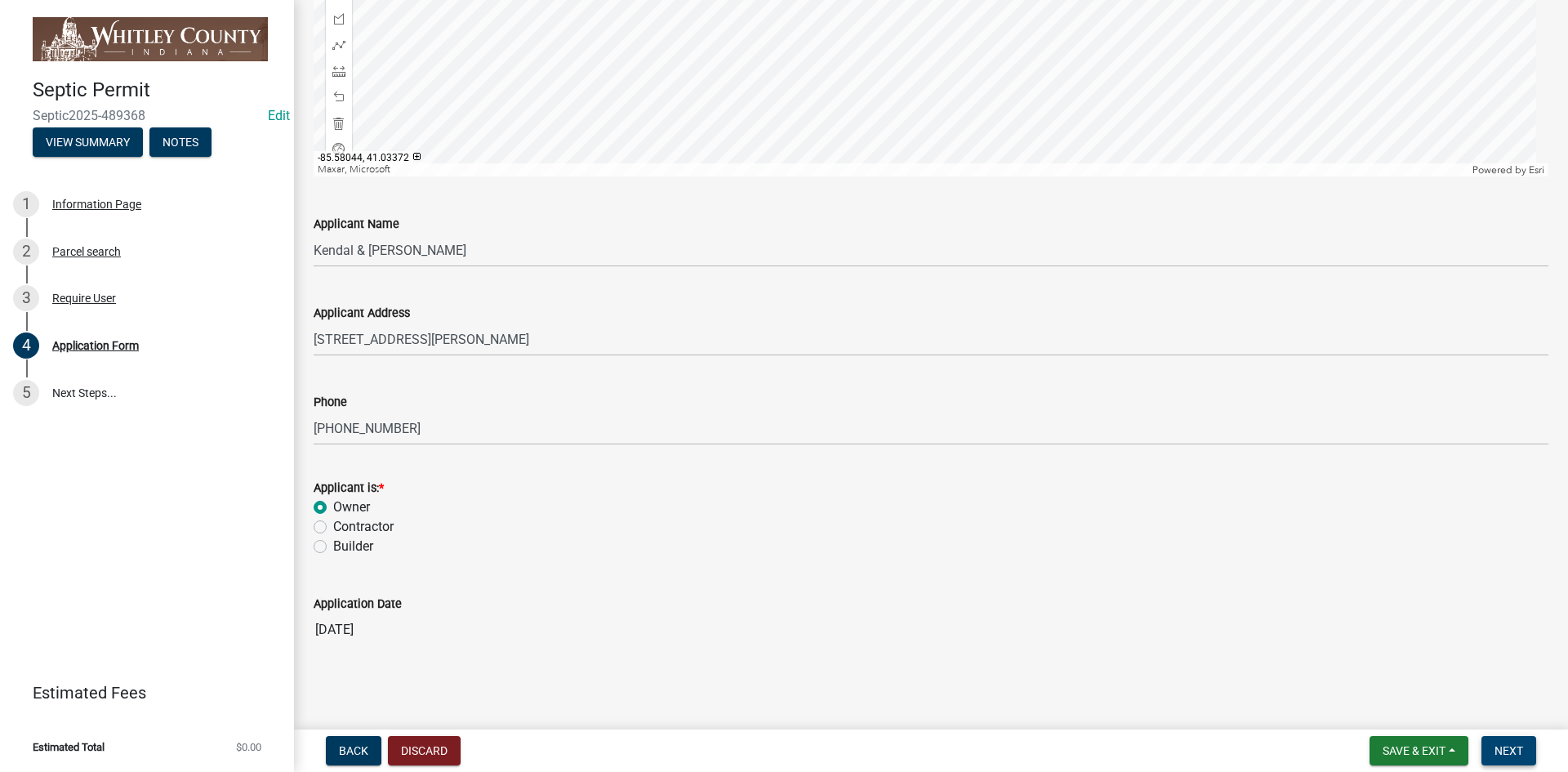
click at [1524, 754] on button "Next" at bounding box center [1509, 750] width 55 height 29
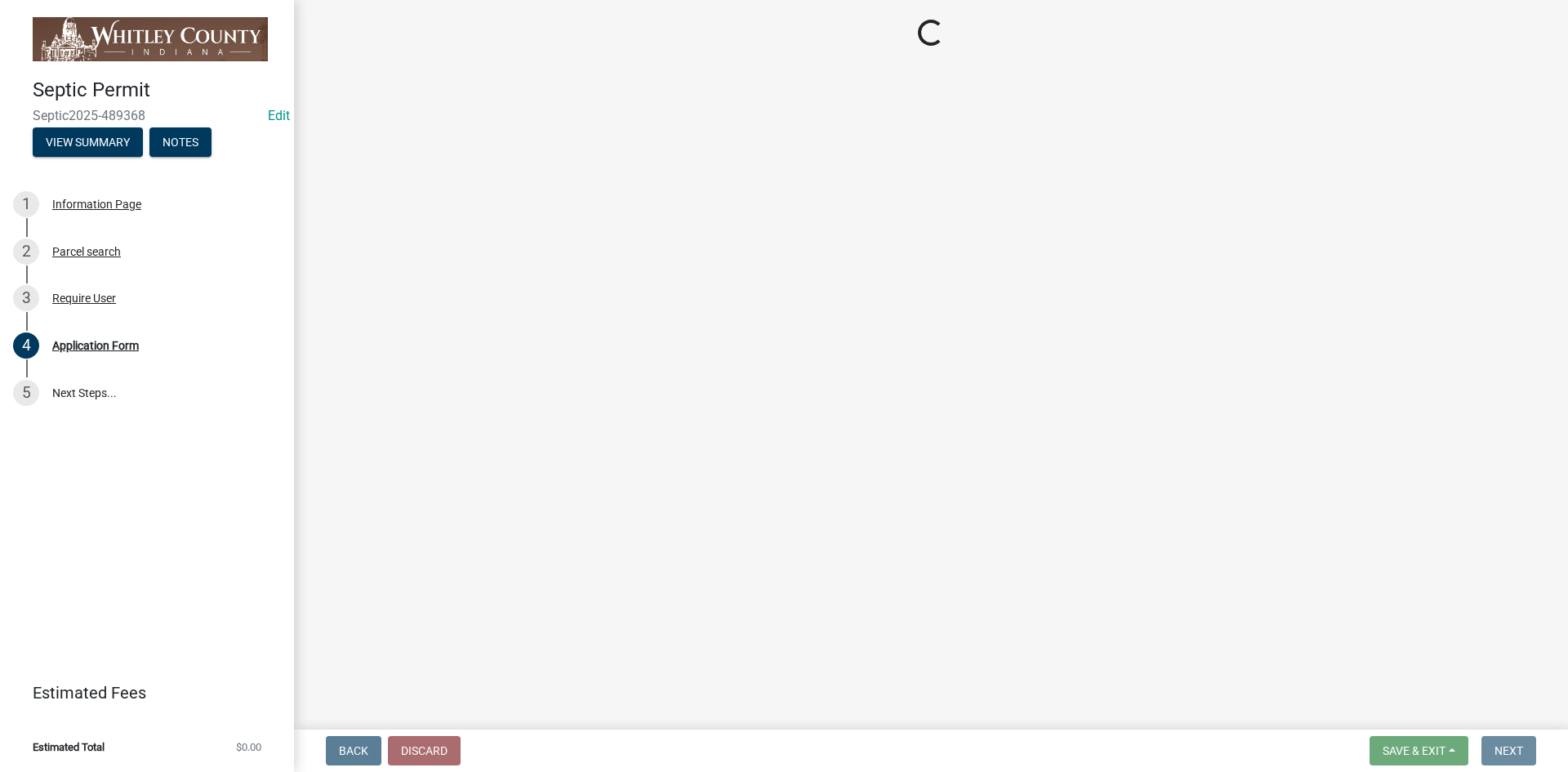
scroll to position [0, 0]
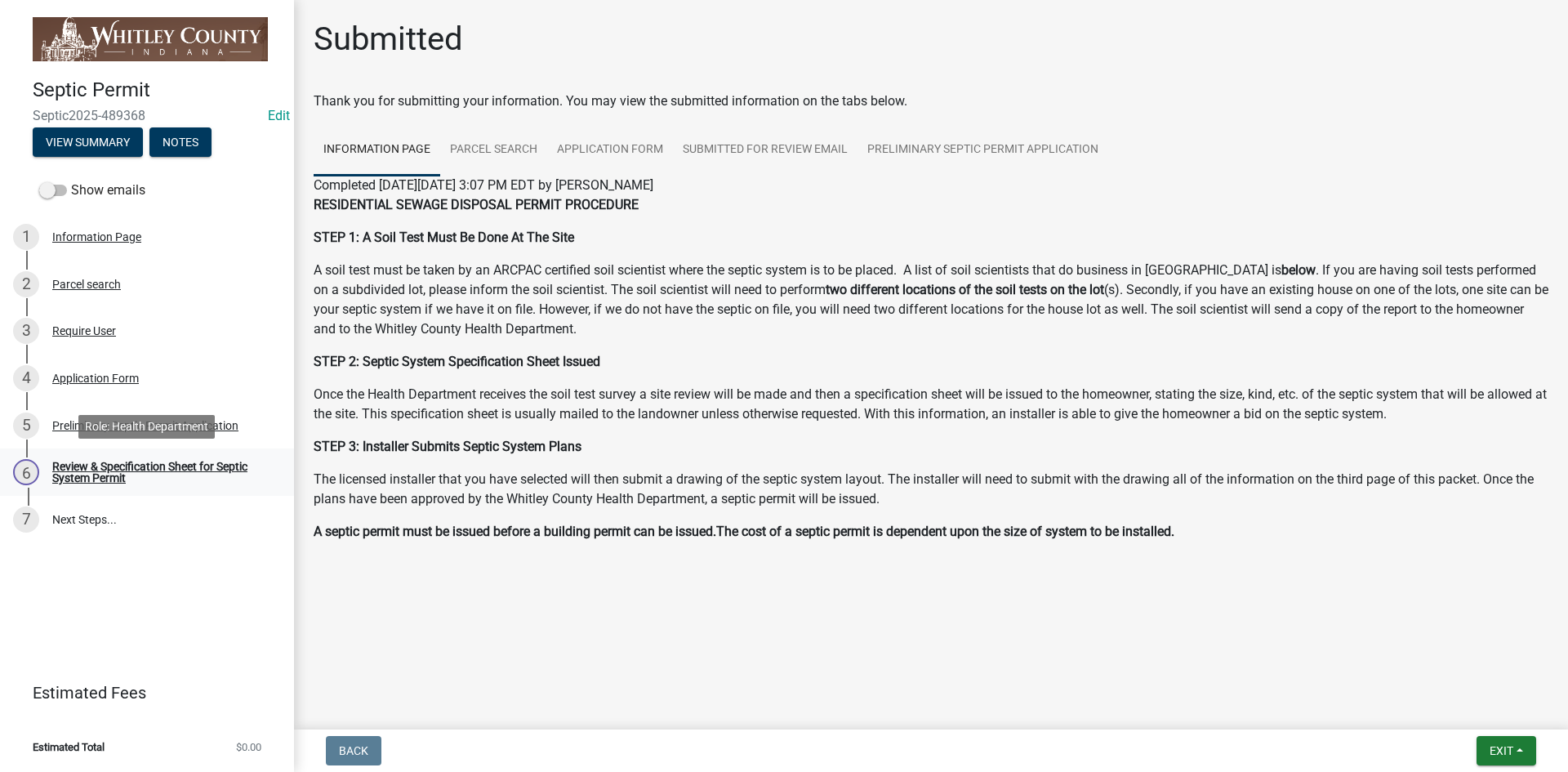
click at [85, 468] on div "Review & Specification Sheet for Septic System Permit" at bounding box center [159, 472] width 216 height 23
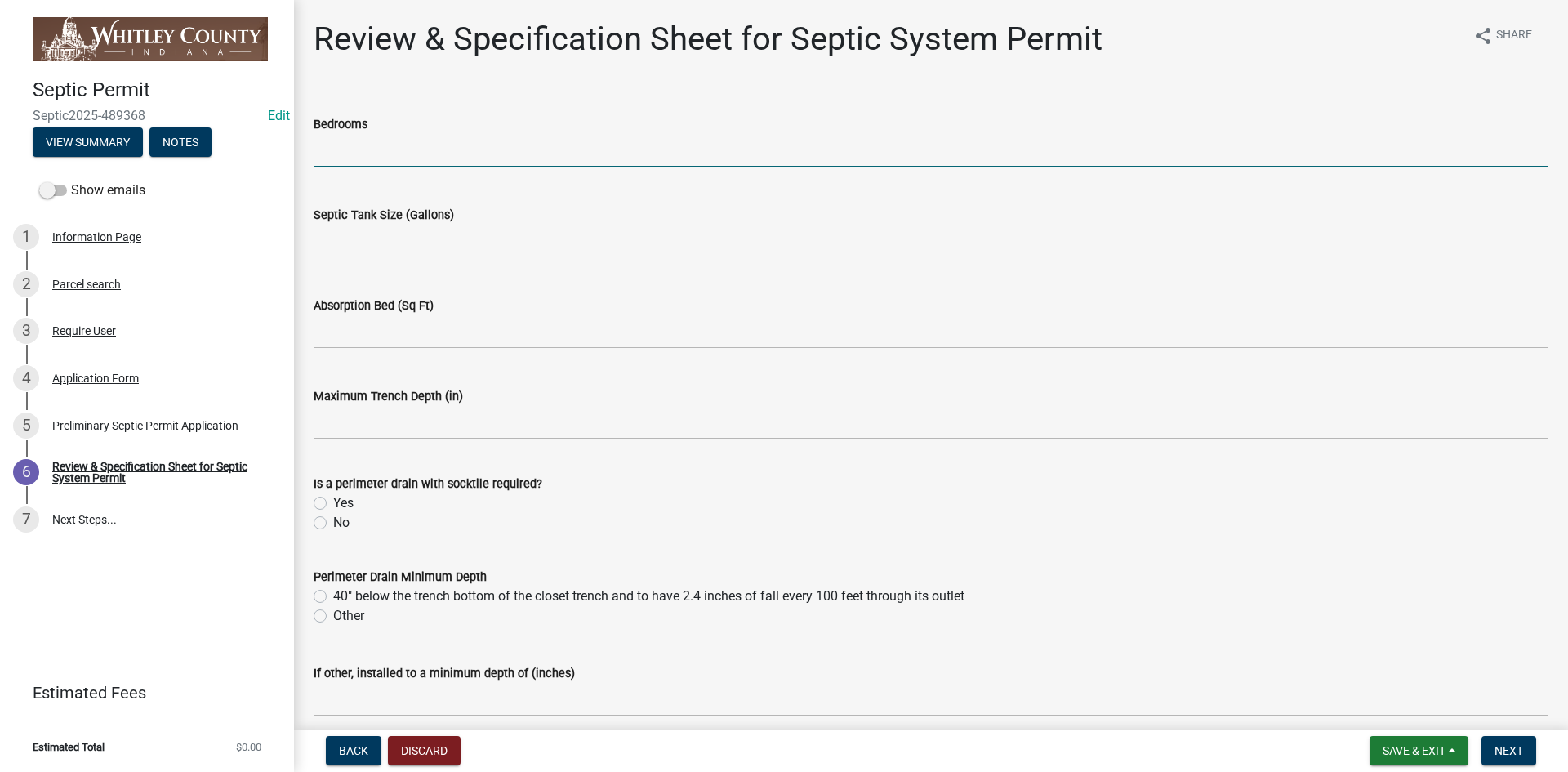
click at [335, 145] on input "text" at bounding box center [930, 150] width 1235 height 33
type input "3"
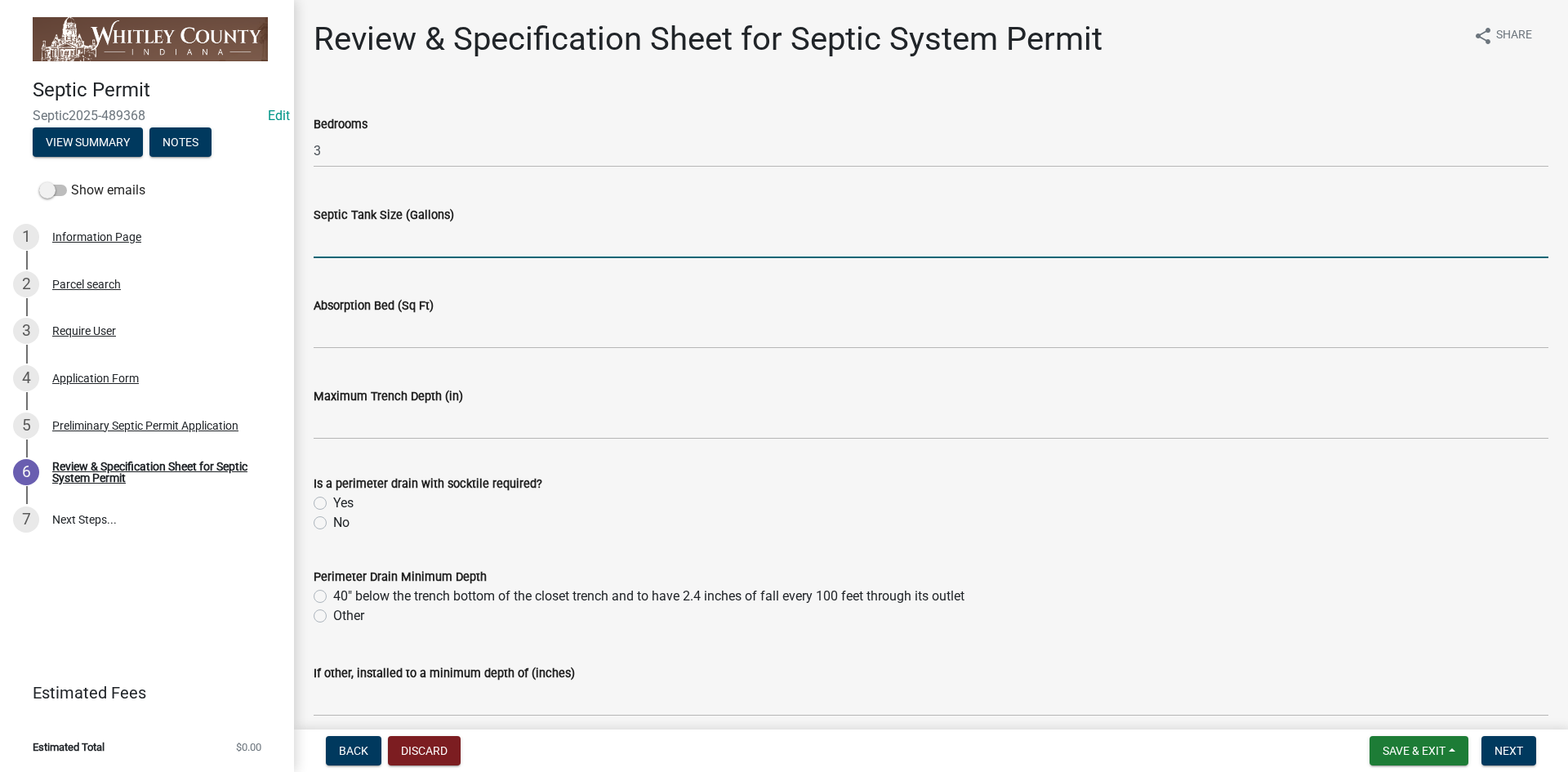
click at [327, 236] on input "text" at bounding box center [930, 241] width 1235 height 33
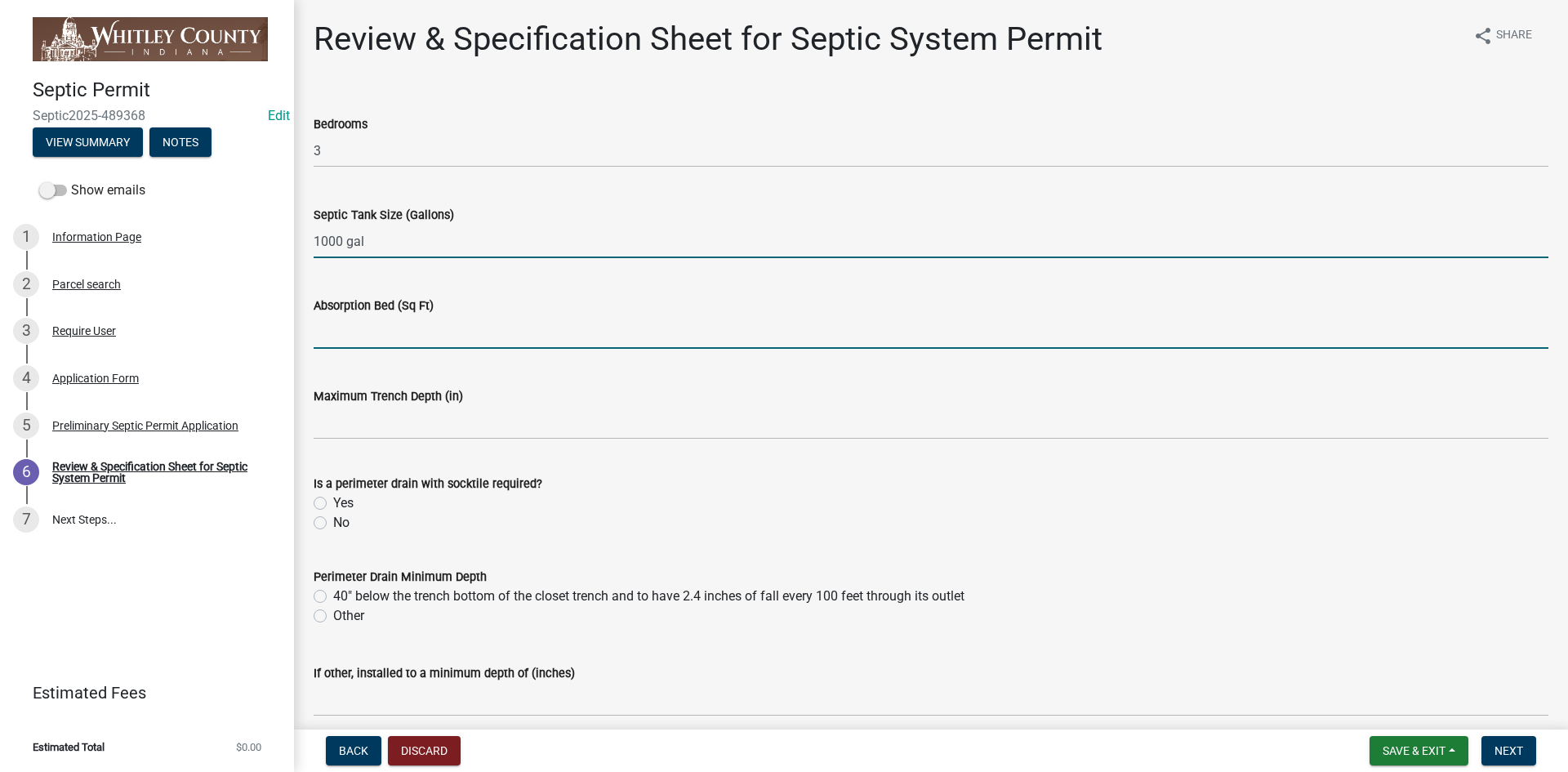
type input "1000"
click at [332, 338] on input "text" at bounding box center [930, 331] width 1235 height 33
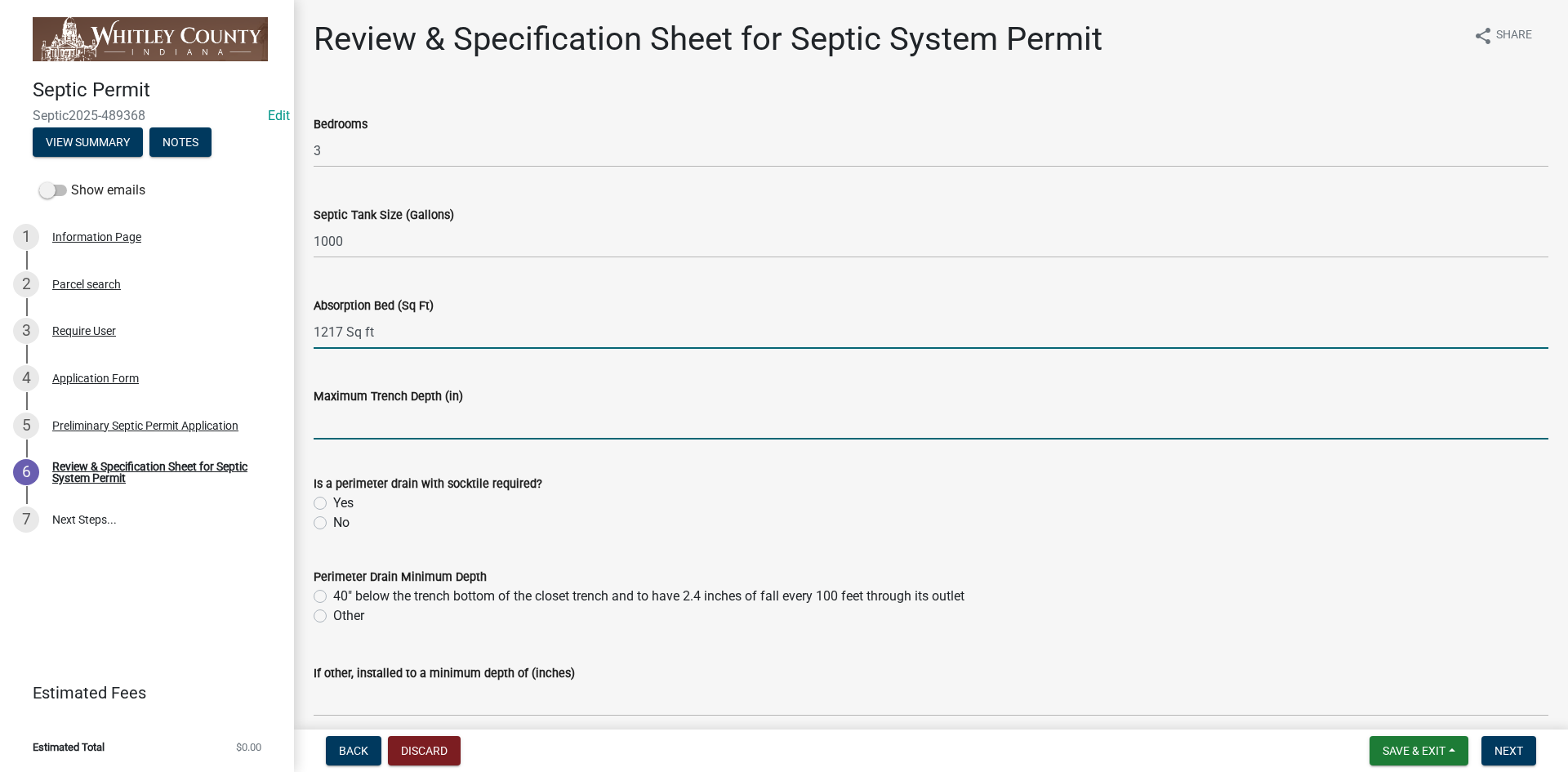
type input "1217"
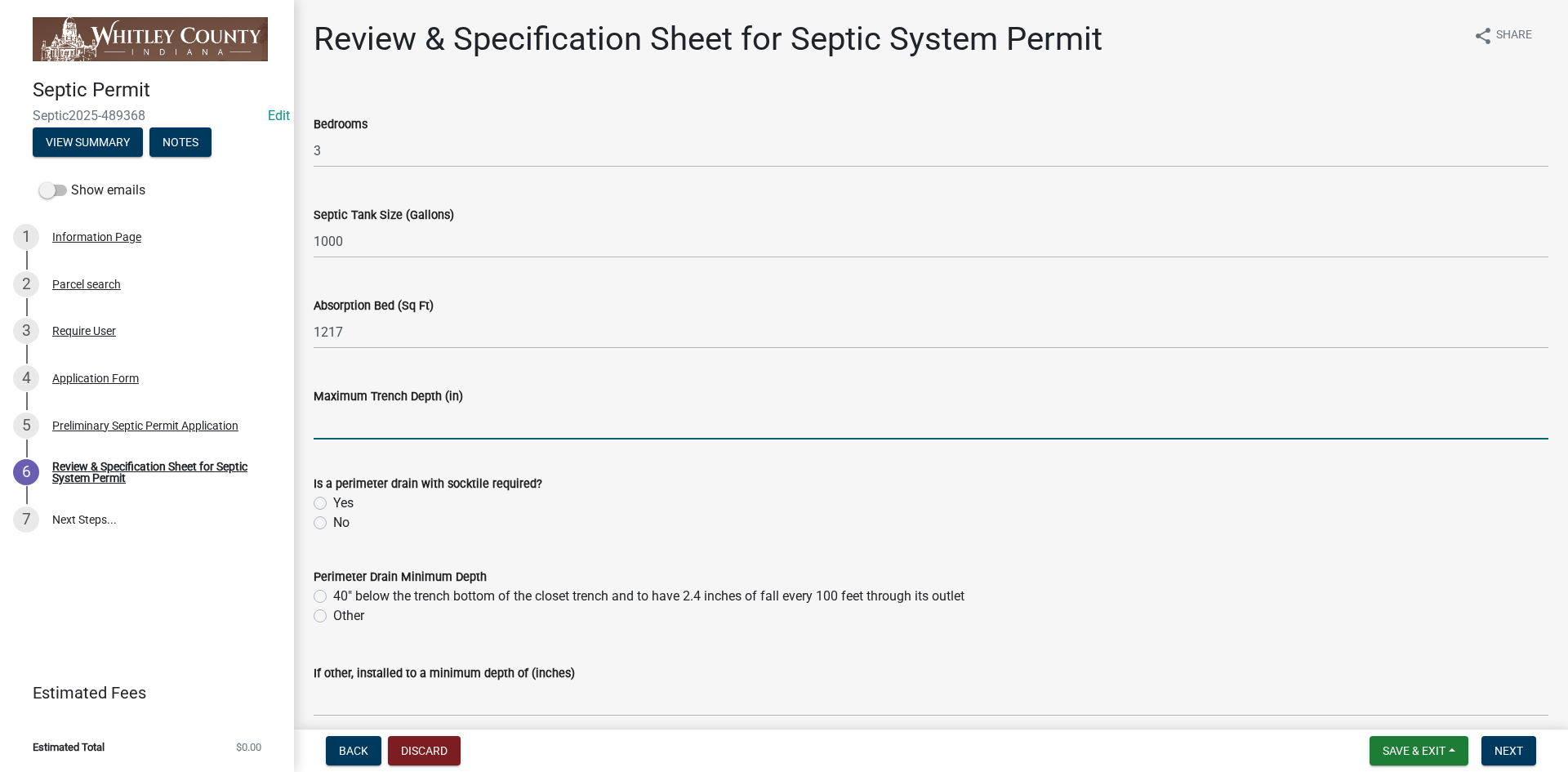
click at [335, 423] on input "text" at bounding box center [930, 422] width 1235 height 33
type input "0"
click at [385, 549] on form "Perimeter Drain Minimum Depth 40" below the trench bottom of the closet trench …" at bounding box center [930, 586] width 1235 height 78
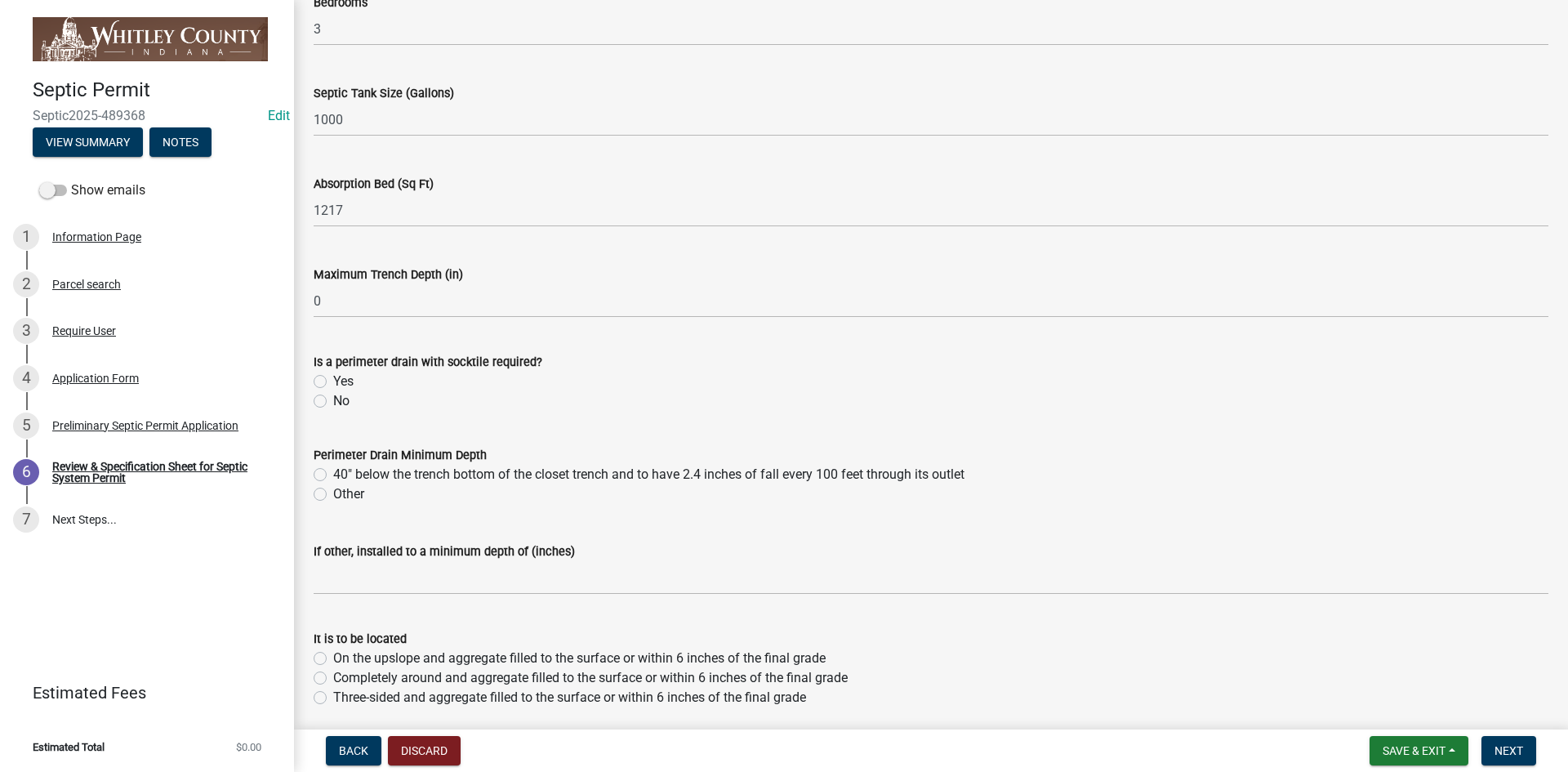
scroll to position [163, 0]
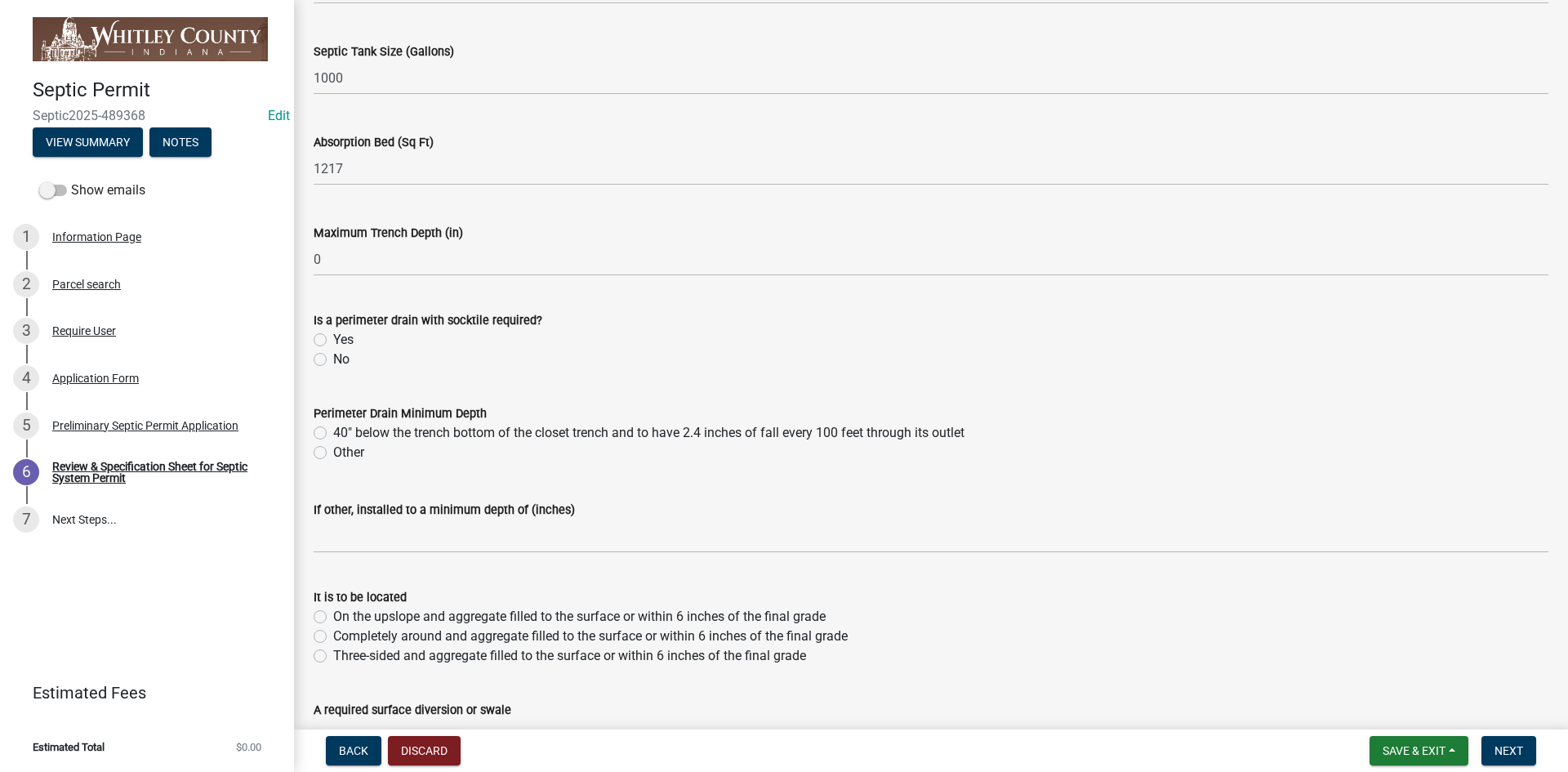
click at [333, 455] on label "Other" at bounding box center [348, 452] width 31 height 20
click at [333, 453] on input "Other" at bounding box center [338, 447] width 10 height 10
radio input "true"
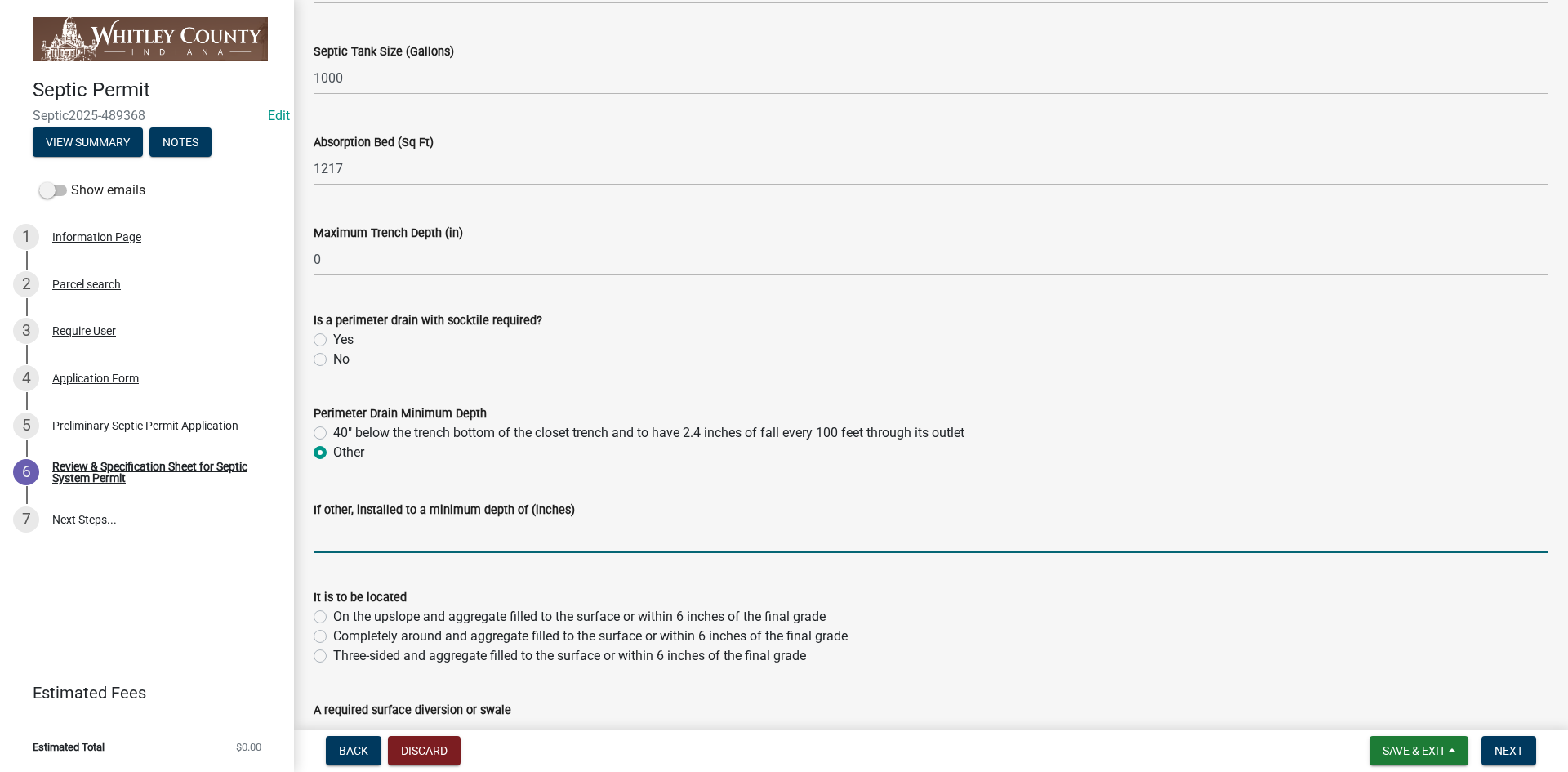
click at [323, 539] on input "text" at bounding box center [930, 535] width 1235 height 33
type input "39"
click at [333, 616] on label "On the upslope and aggregate filled to the surface or within 6 inches of the fi…" at bounding box center [579, 616] width 492 height 20
click at [333, 616] on input "On the upslope and aggregate filled to the surface or within 6 inches of the fi…" at bounding box center [338, 612] width 10 height 10
radio input "true"
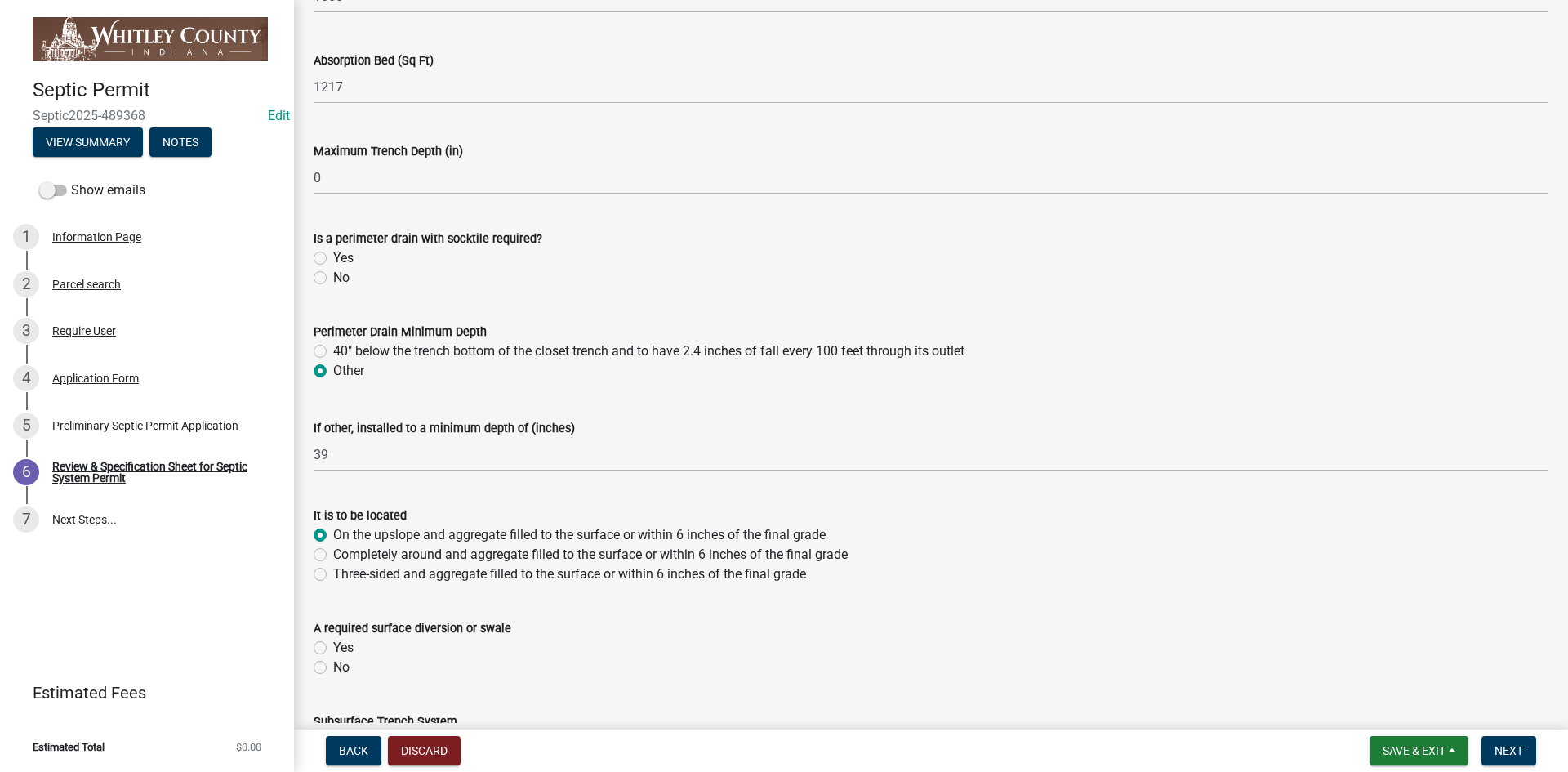
scroll to position [327, 0]
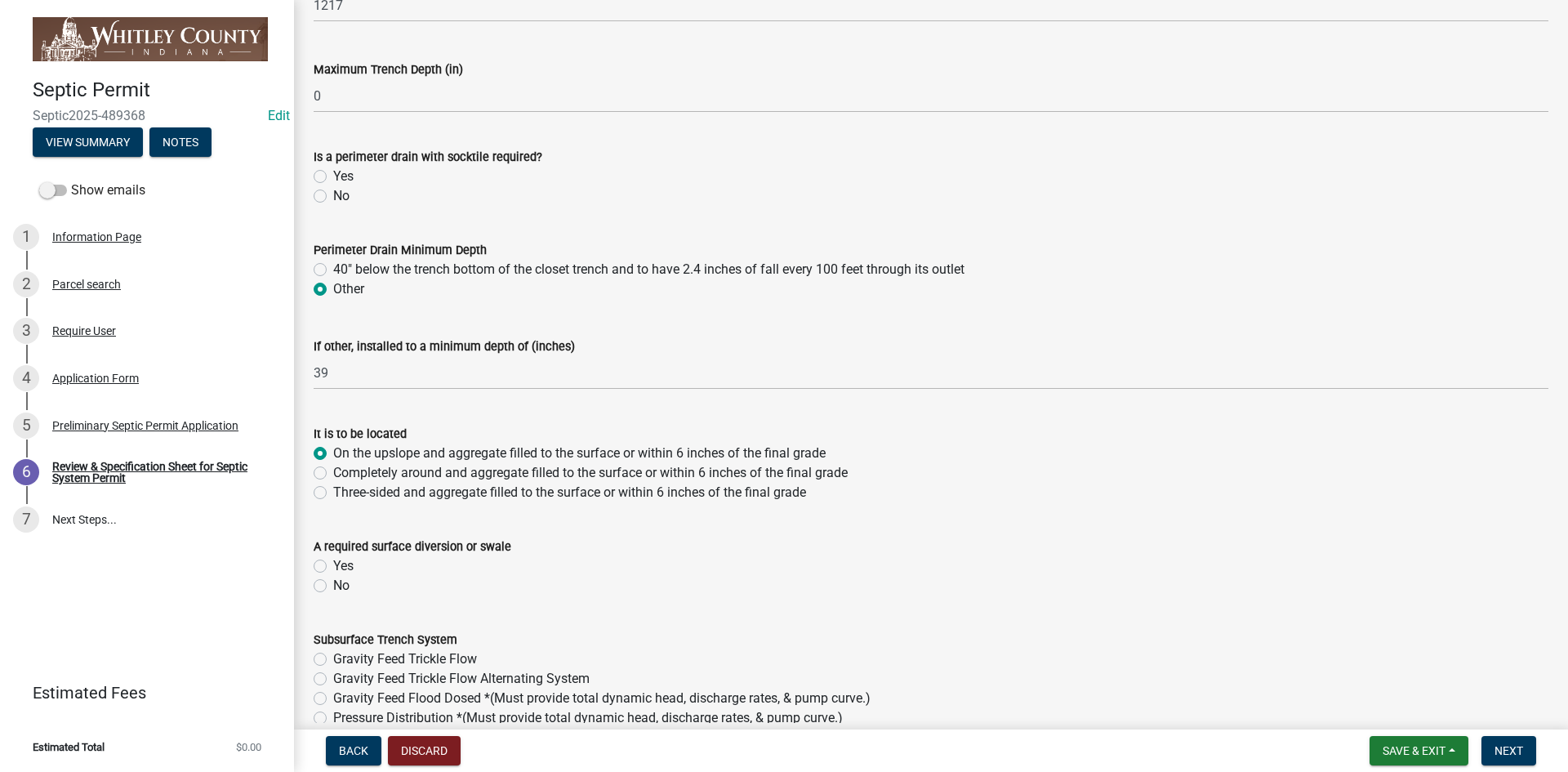
click at [333, 566] on label "Yes" at bounding box center [343, 565] width 21 height 20
click at [333, 566] on input "Yes" at bounding box center [338, 561] width 10 height 10
radio input "true"
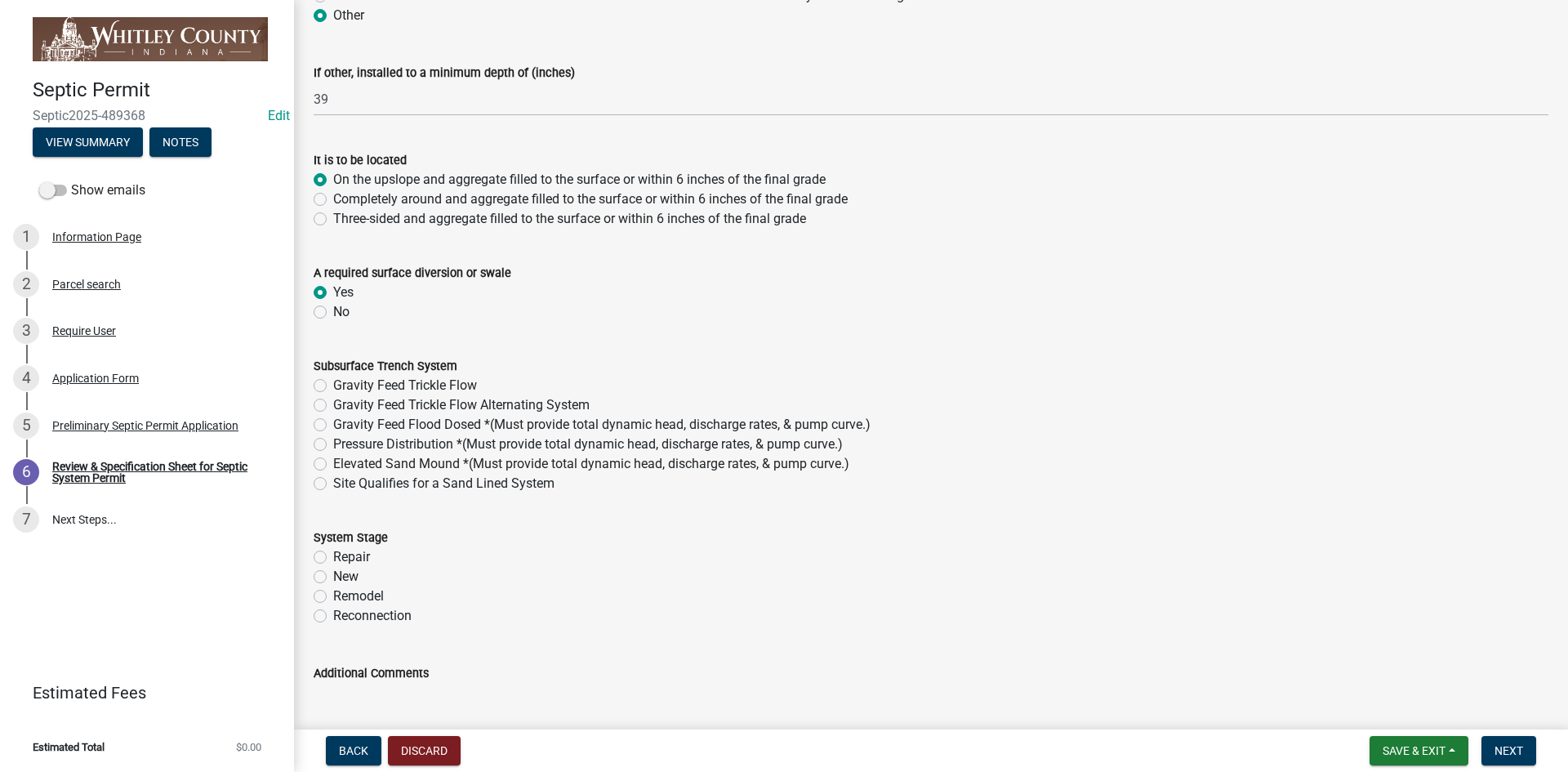
scroll to position [572, 0]
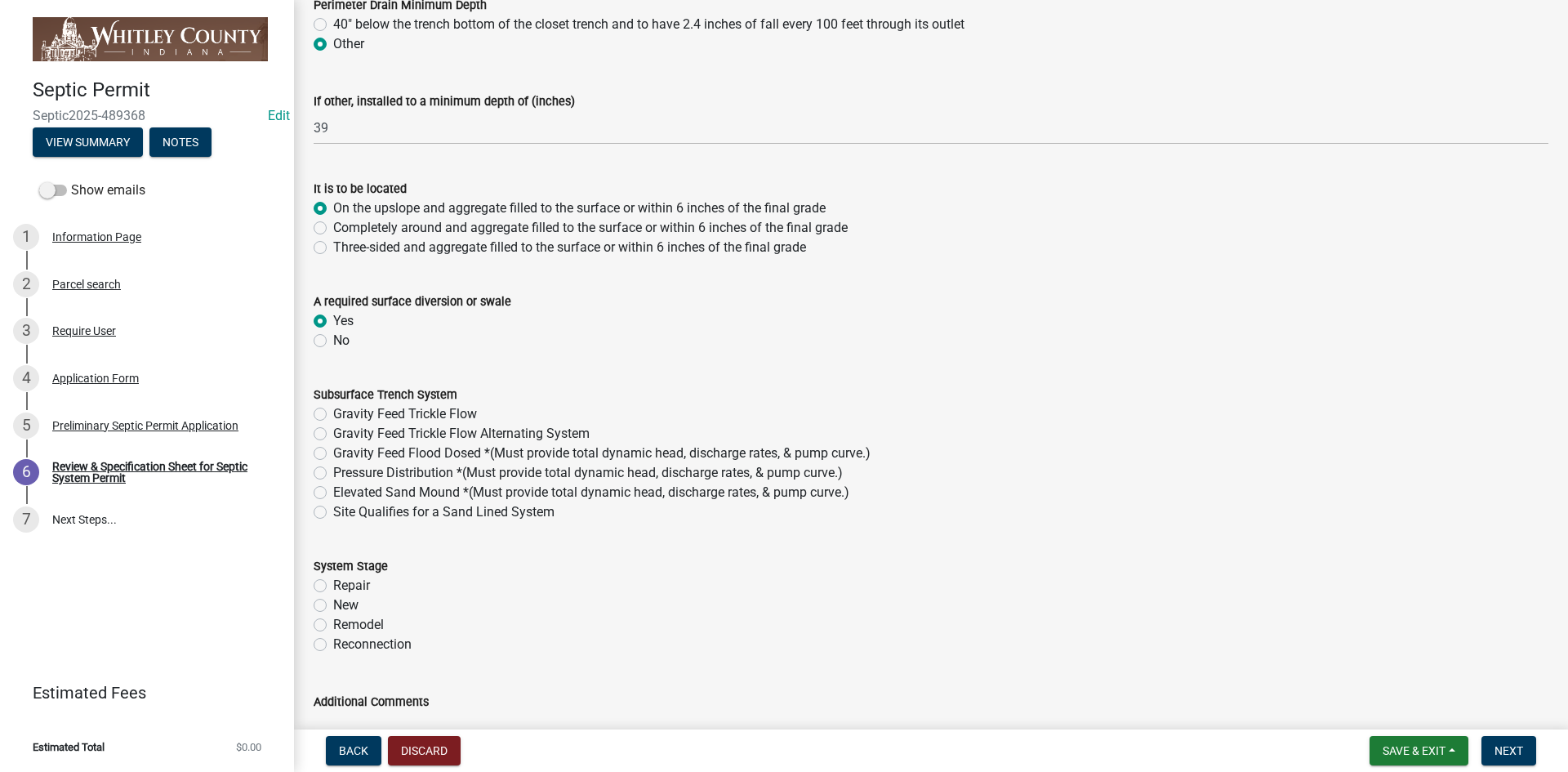
click at [333, 451] on label "Gravity Feed Flood Dosed *(Must provide total dynamic head, discharge rates, & …" at bounding box center [602, 453] width 538 height 20
click at [333, 451] on input "Gravity Feed Flood Dosed *(Must provide total dynamic head, discharge rates, & …" at bounding box center [338, 448] width 10 height 10
radio input "true"
click at [333, 624] on label "Remodel" at bounding box center [359, 625] width 51 height 20
click at [333, 624] on input "Remodel" at bounding box center [338, 620] width 10 height 10
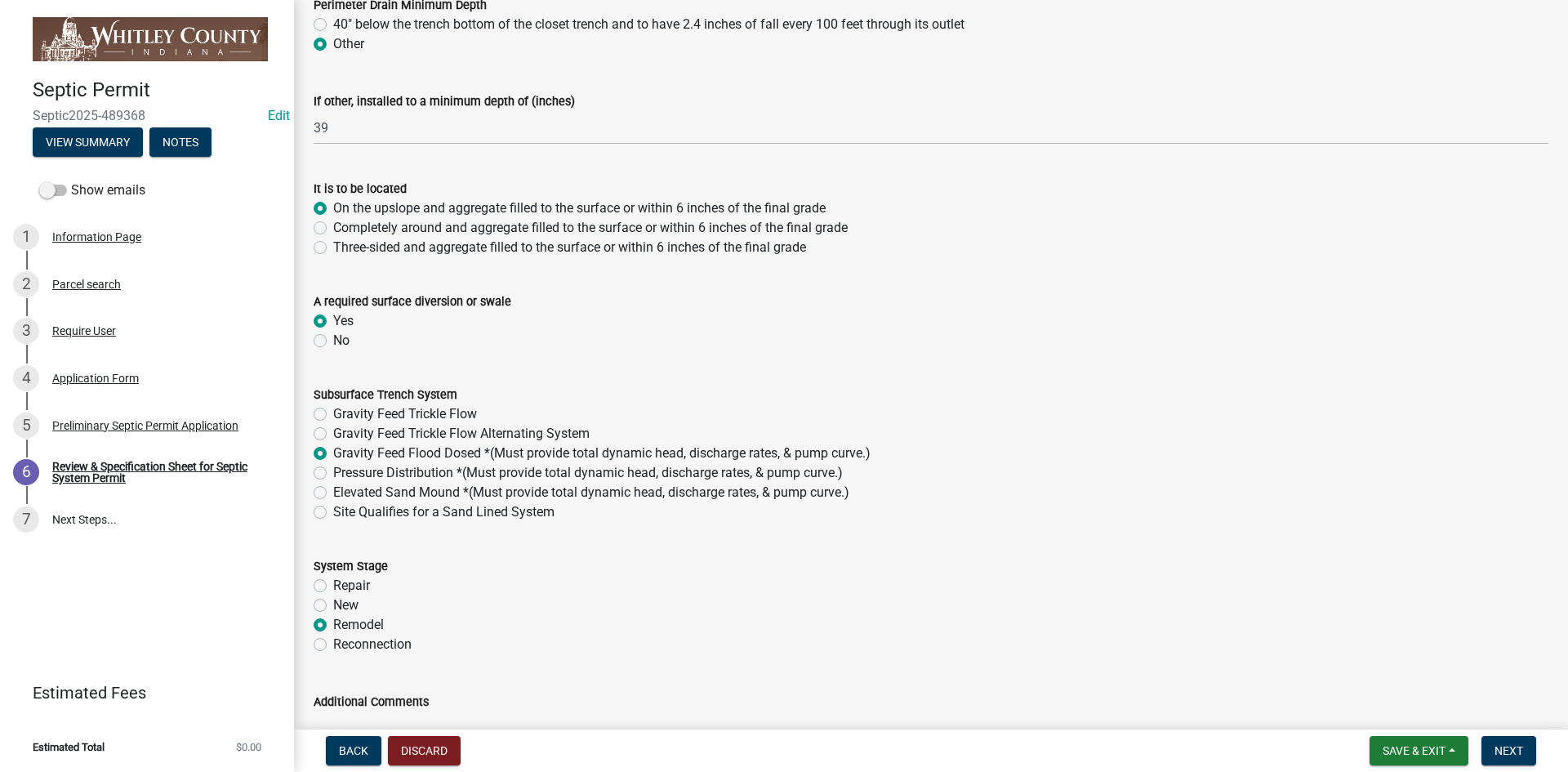
radio input "true"
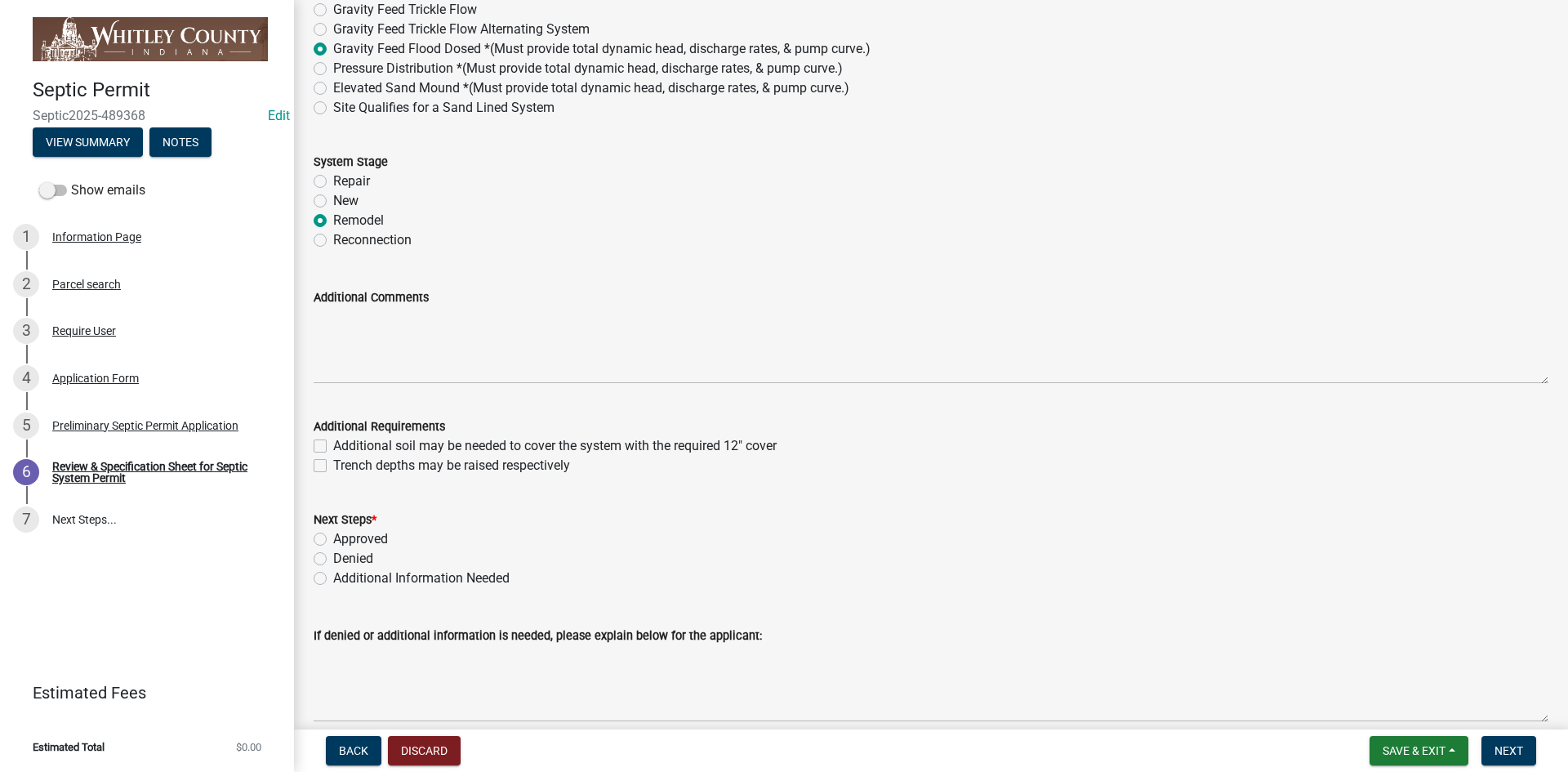
scroll to position [1052, 0]
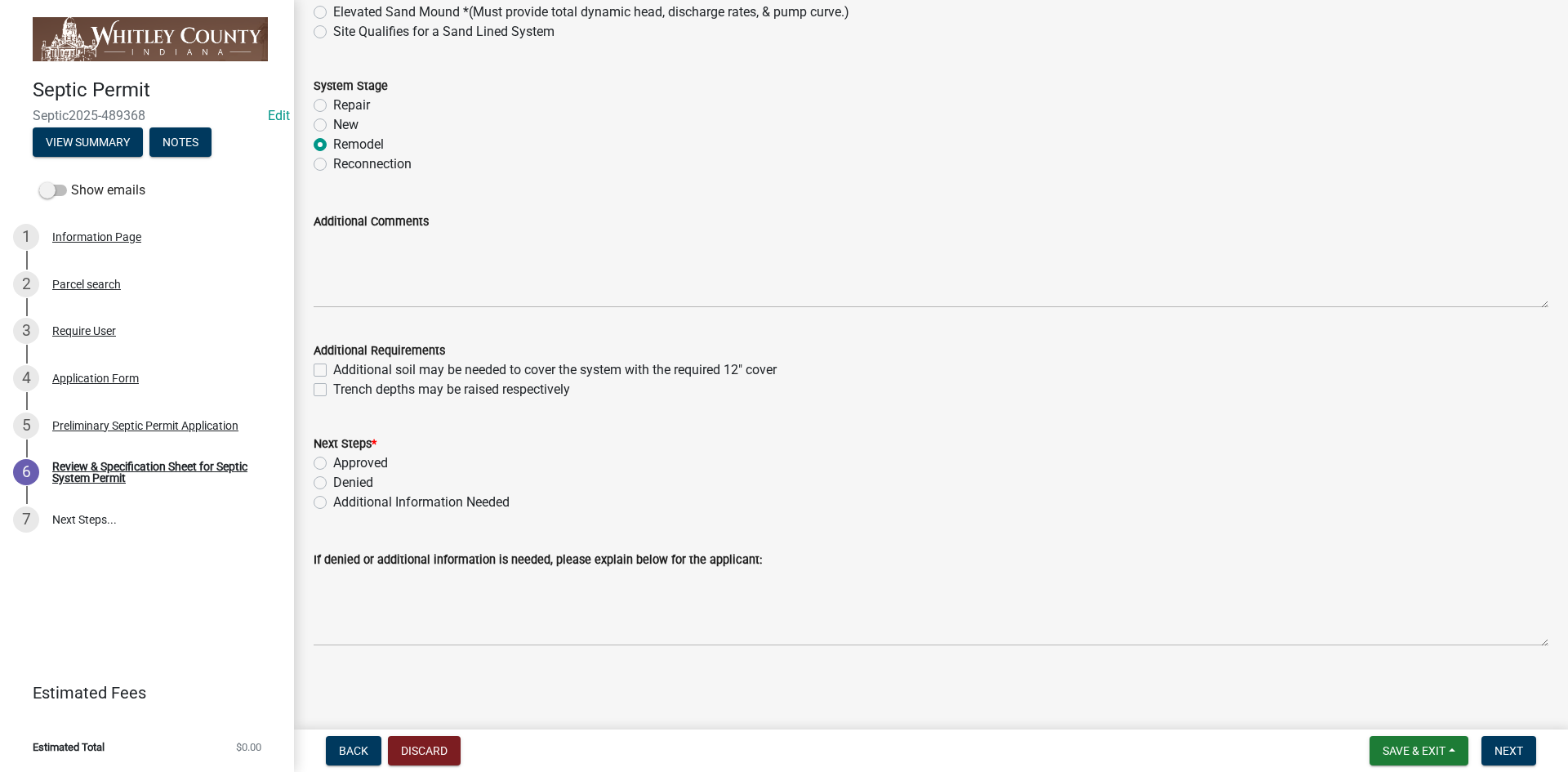
click at [333, 102] on label "Repair" at bounding box center [351, 105] width 37 height 20
click at [333, 102] on input "Repair" at bounding box center [338, 100] width 10 height 10
radio input "true"
click at [333, 465] on label "Approved" at bounding box center [360, 462] width 55 height 20
click at [333, 464] on input "Approved" at bounding box center [338, 458] width 10 height 10
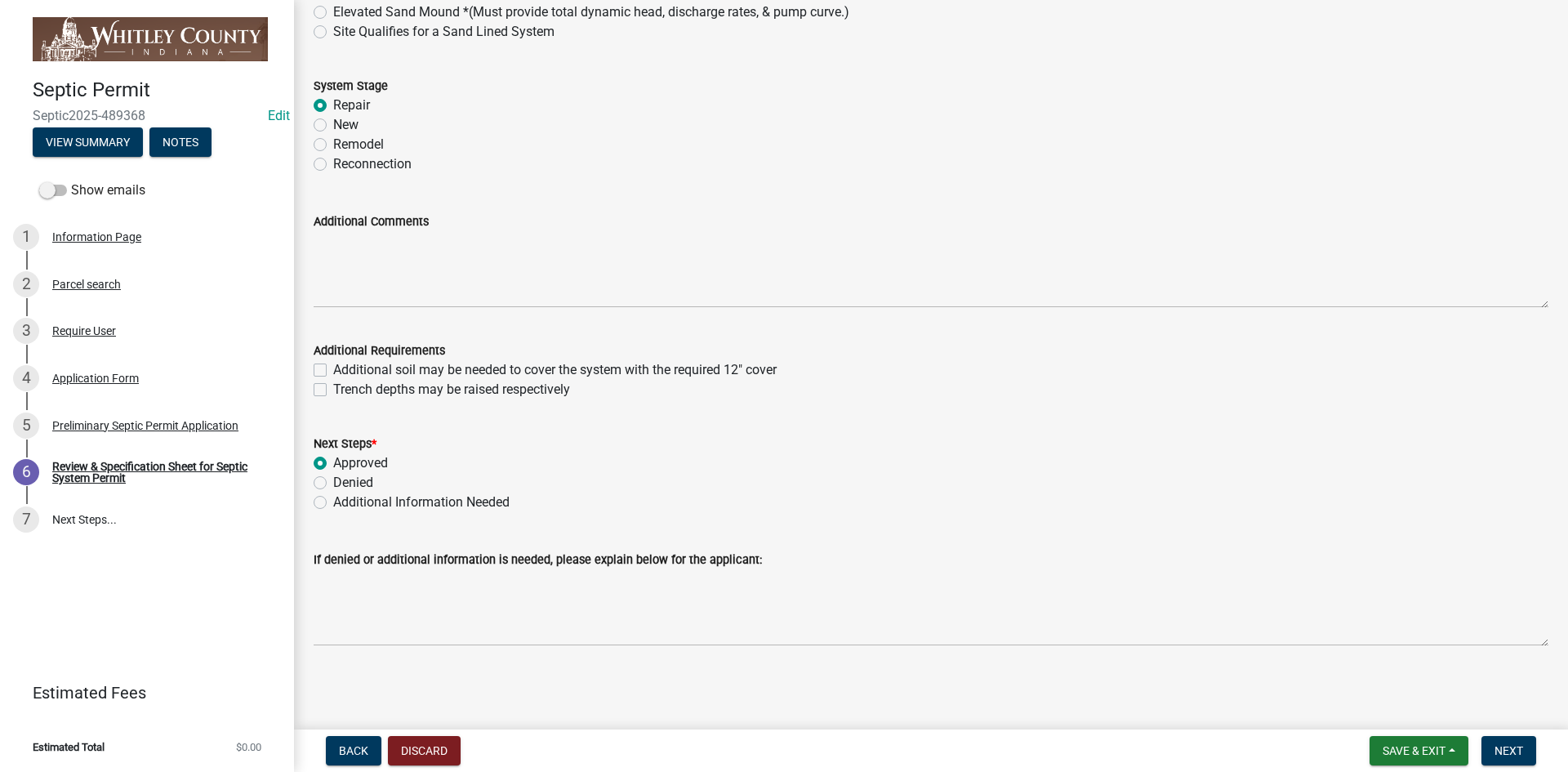
radio input "true"
click at [1505, 747] on span "Next" at bounding box center [1509, 751] width 28 height 13
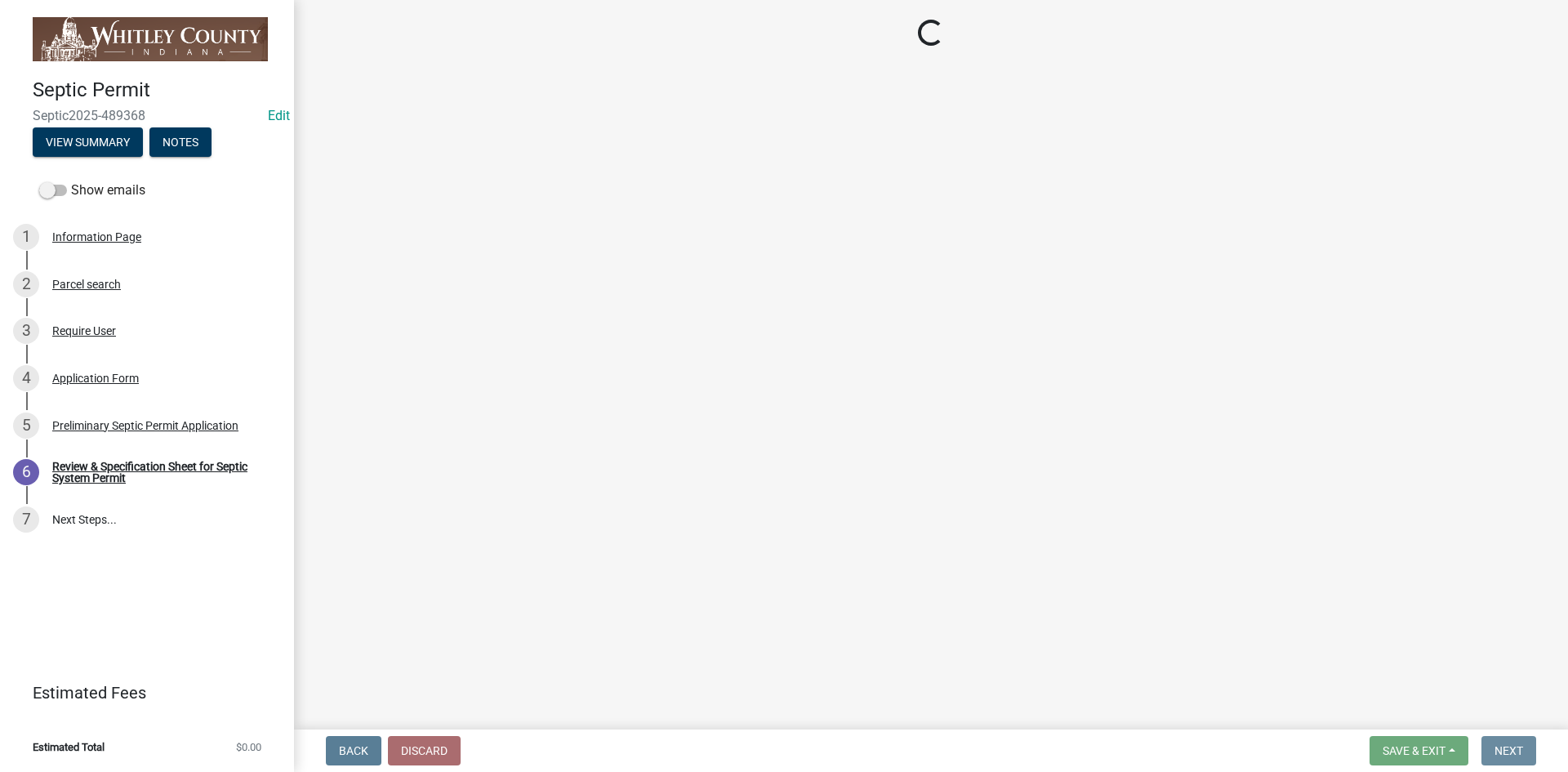
scroll to position [0, 0]
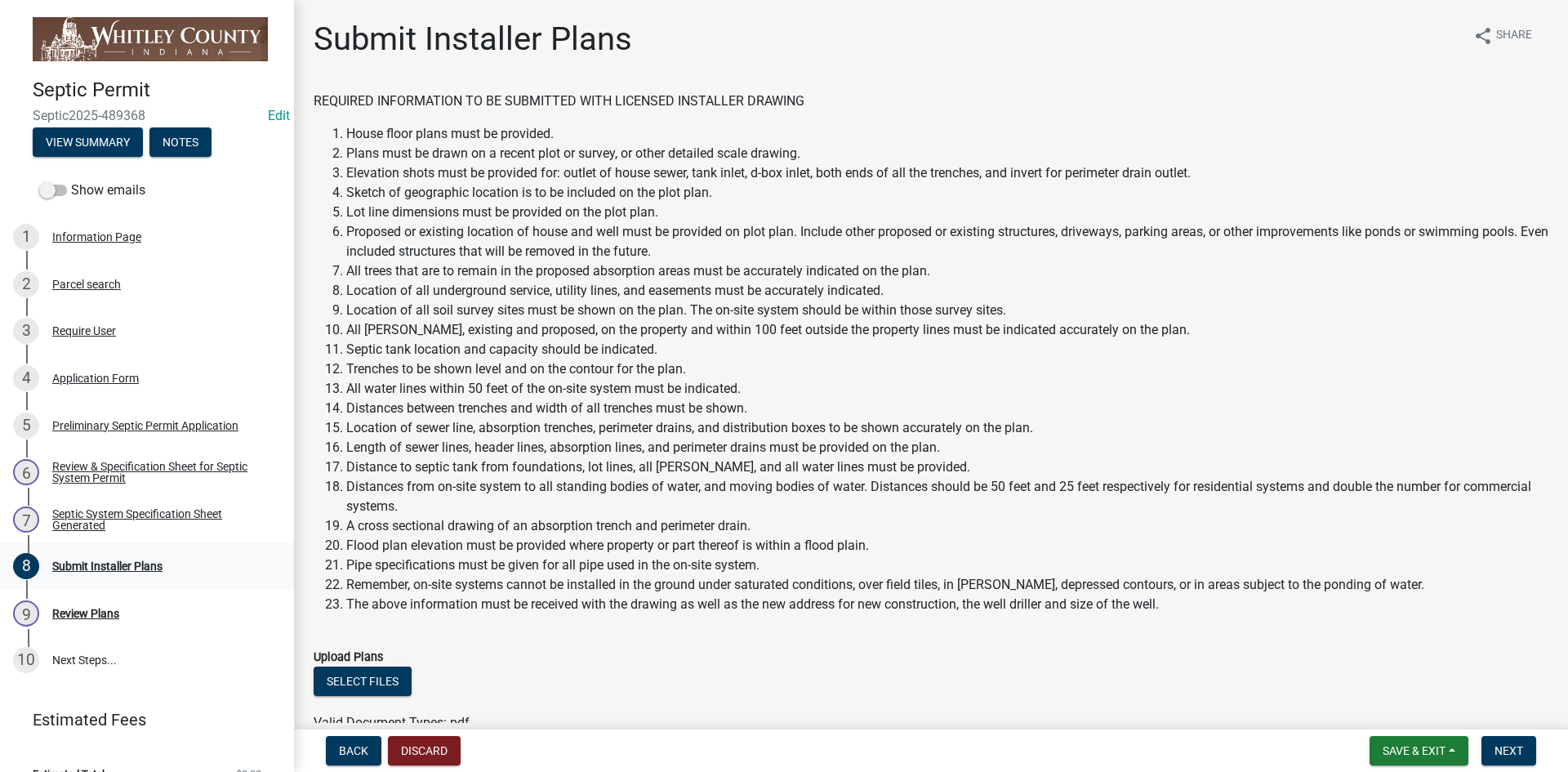
click at [125, 568] on div "Submit Installer Plans" at bounding box center [107, 566] width 110 height 11
click at [1519, 754] on span "Next" at bounding box center [1509, 751] width 28 height 13
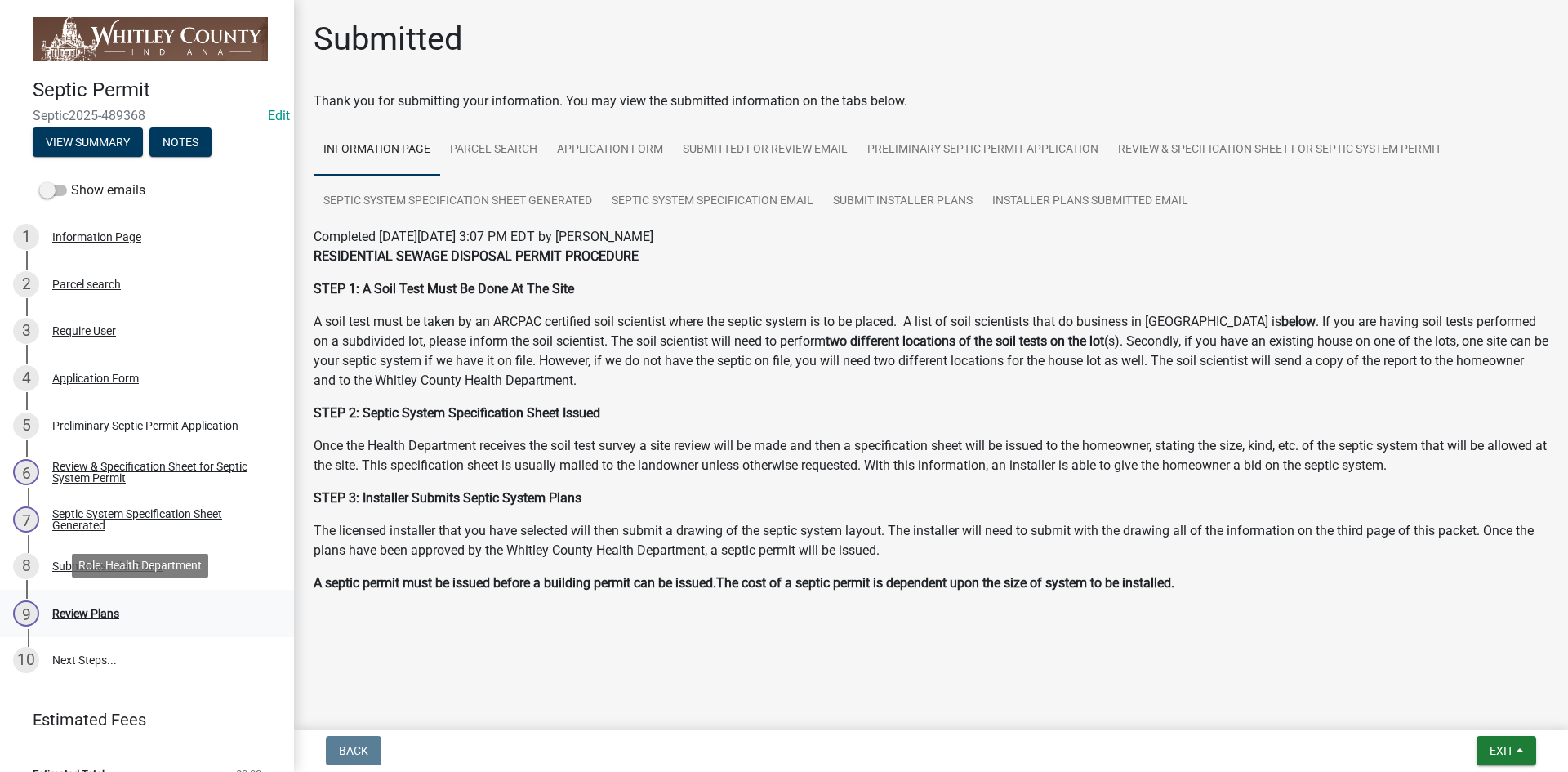
click at [99, 611] on div "Review Plans" at bounding box center [85, 613] width 67 height 11
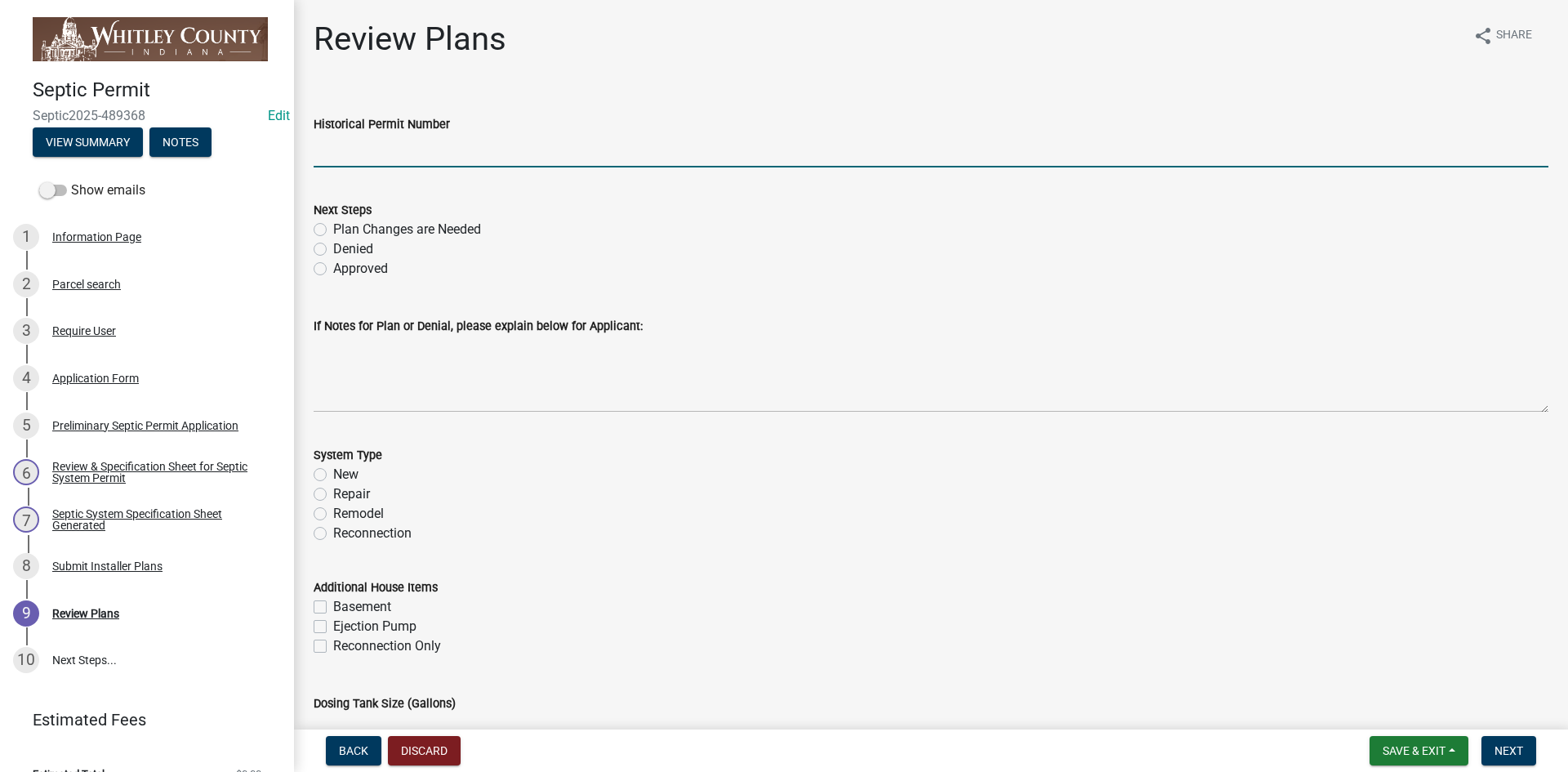
click at [319, 149] on input "Historical Permit Number" at bounding box center [930, 150] width 1235 height 33
type input "7767"
click at [333, 265] on label "Approved" at bounding box center [360, 268] width 55 height 20
click at [333, 265] on input "Approved" at bounding box center [338, 263] width 10 height 10
radio input "true"
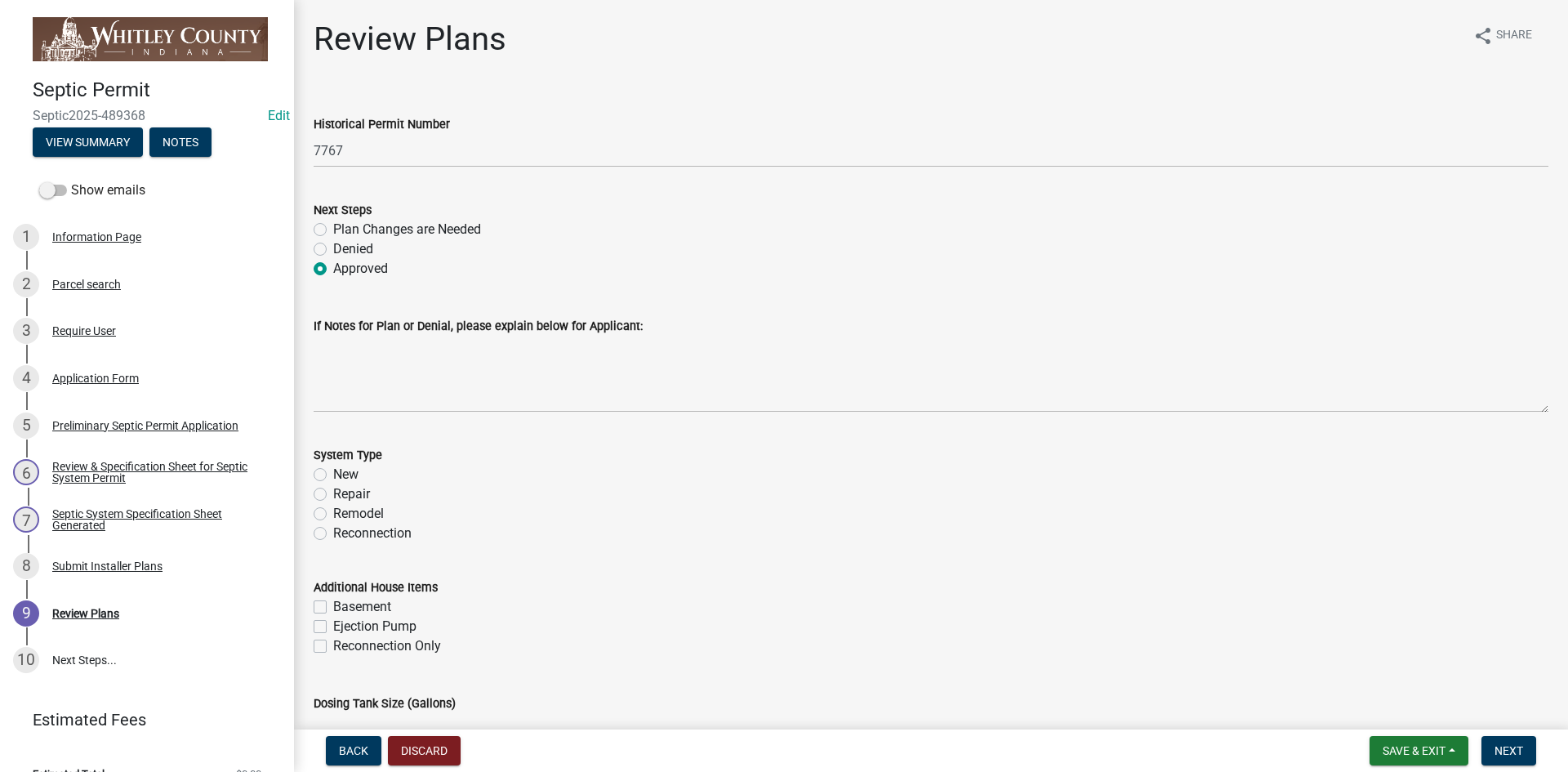
click at [333, 494] on label "Repair" at bounding box center [351, 494] width 37 height 20
click at [333, 494] on input "Repair" at bounding box center [338, 489] width 10 height 10
radio input "true"
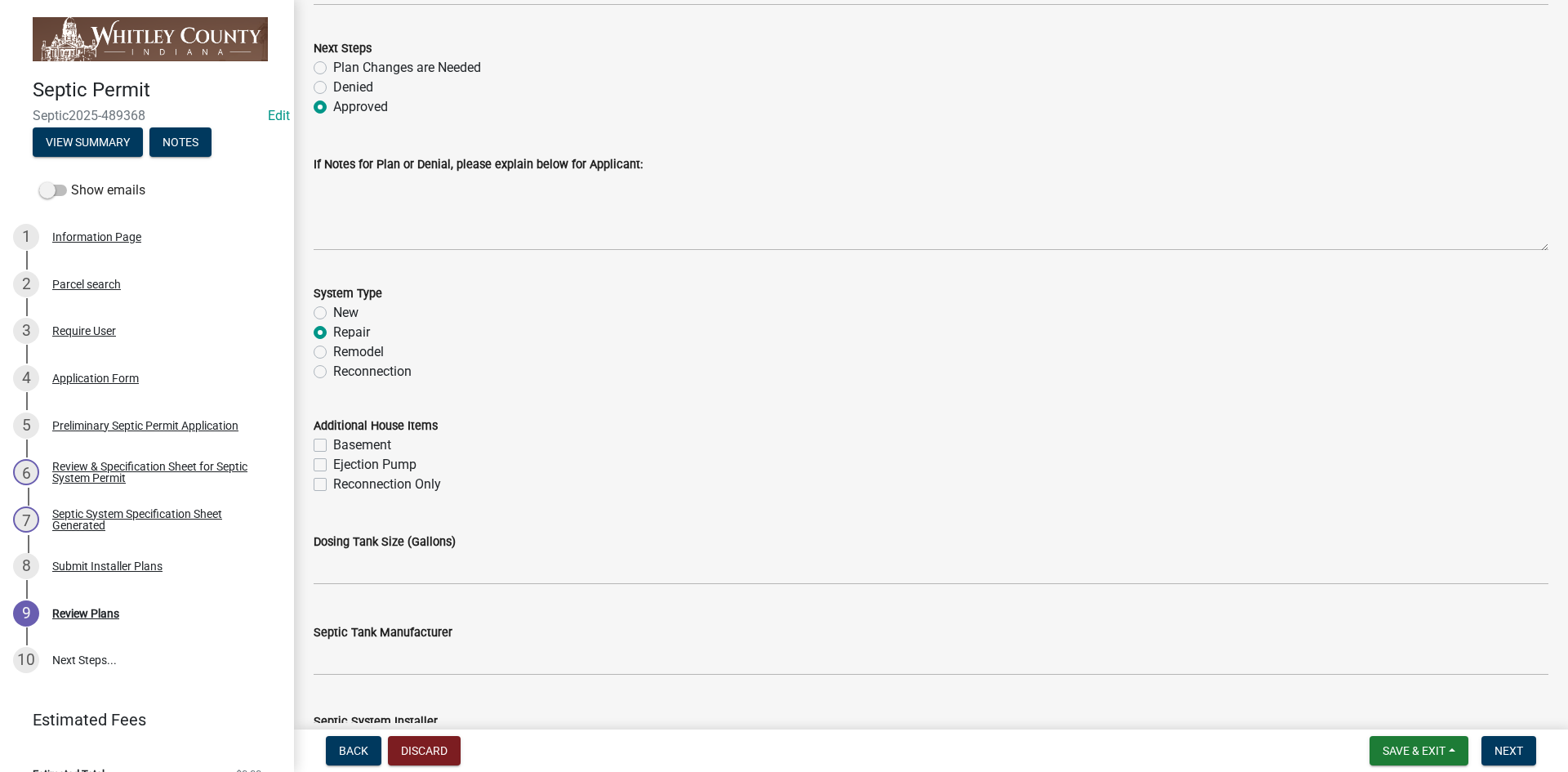
scroll to position [245, 0]
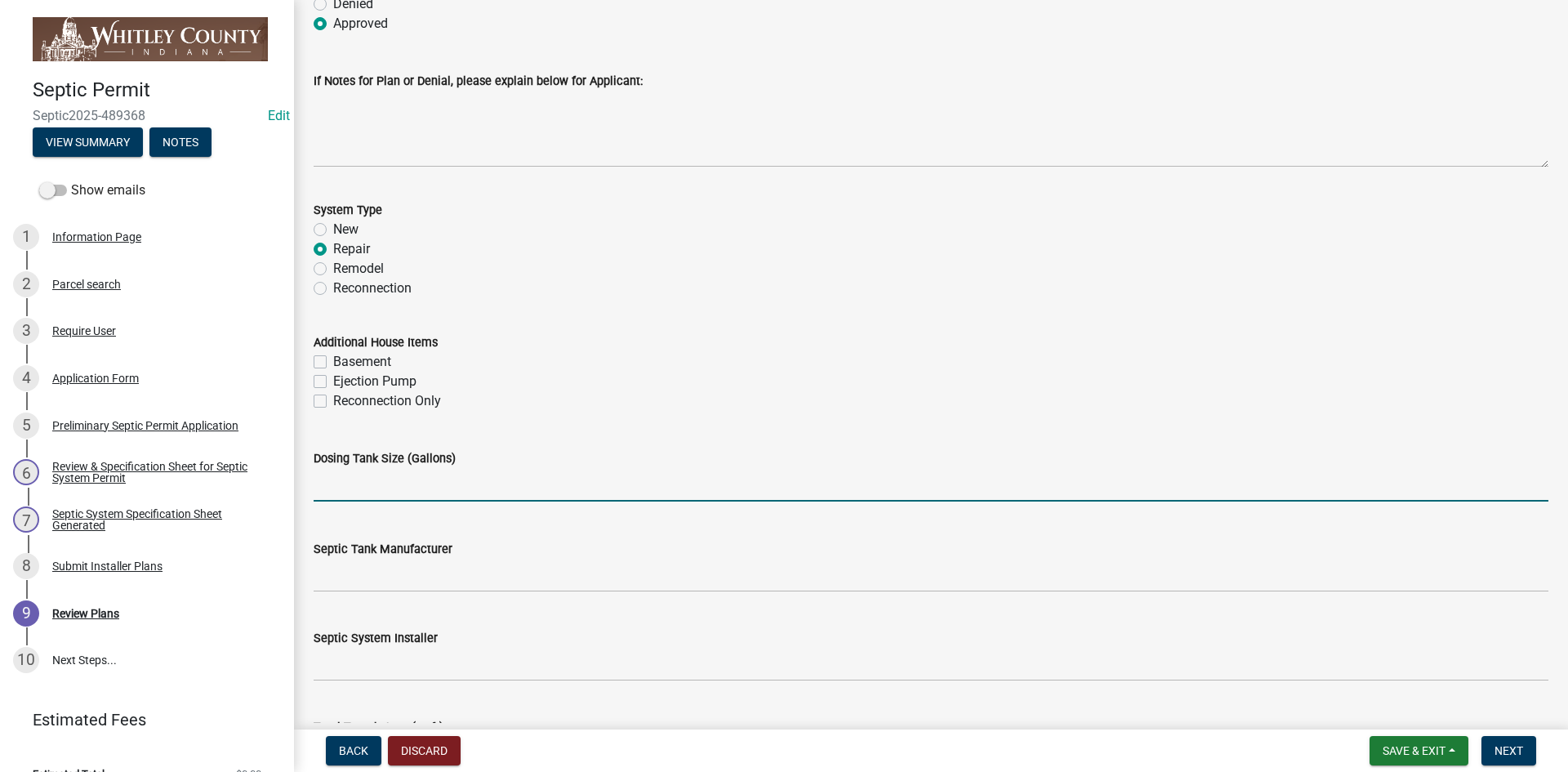
click at [349, 476] on input "text" at bounding box center [930, 484] width 1235 height 33
type input "1000"
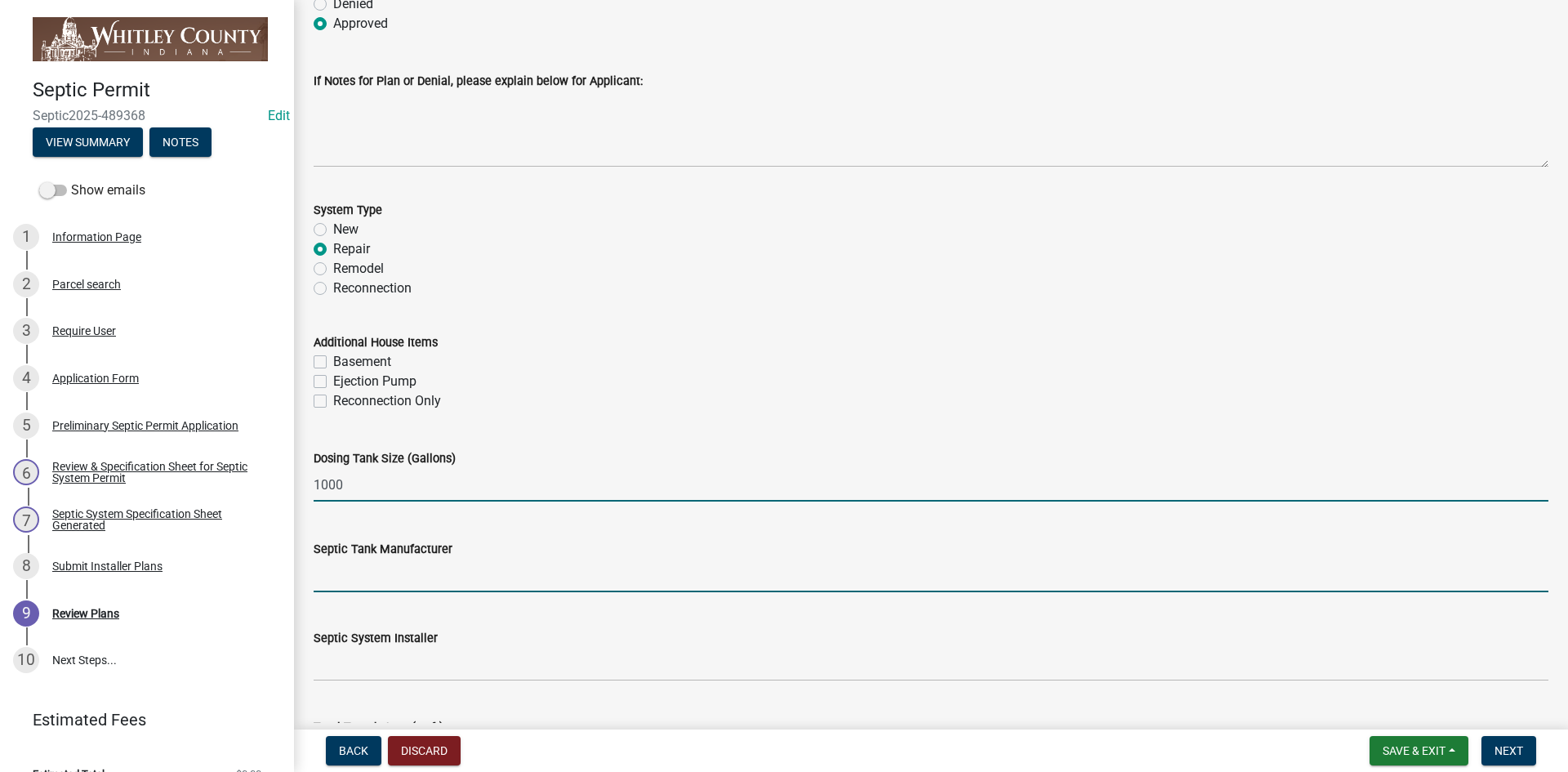
click at [330, 576] on input "Septic Tank Manufacturer" at bounding box center [930, 575] width 1235 height 33
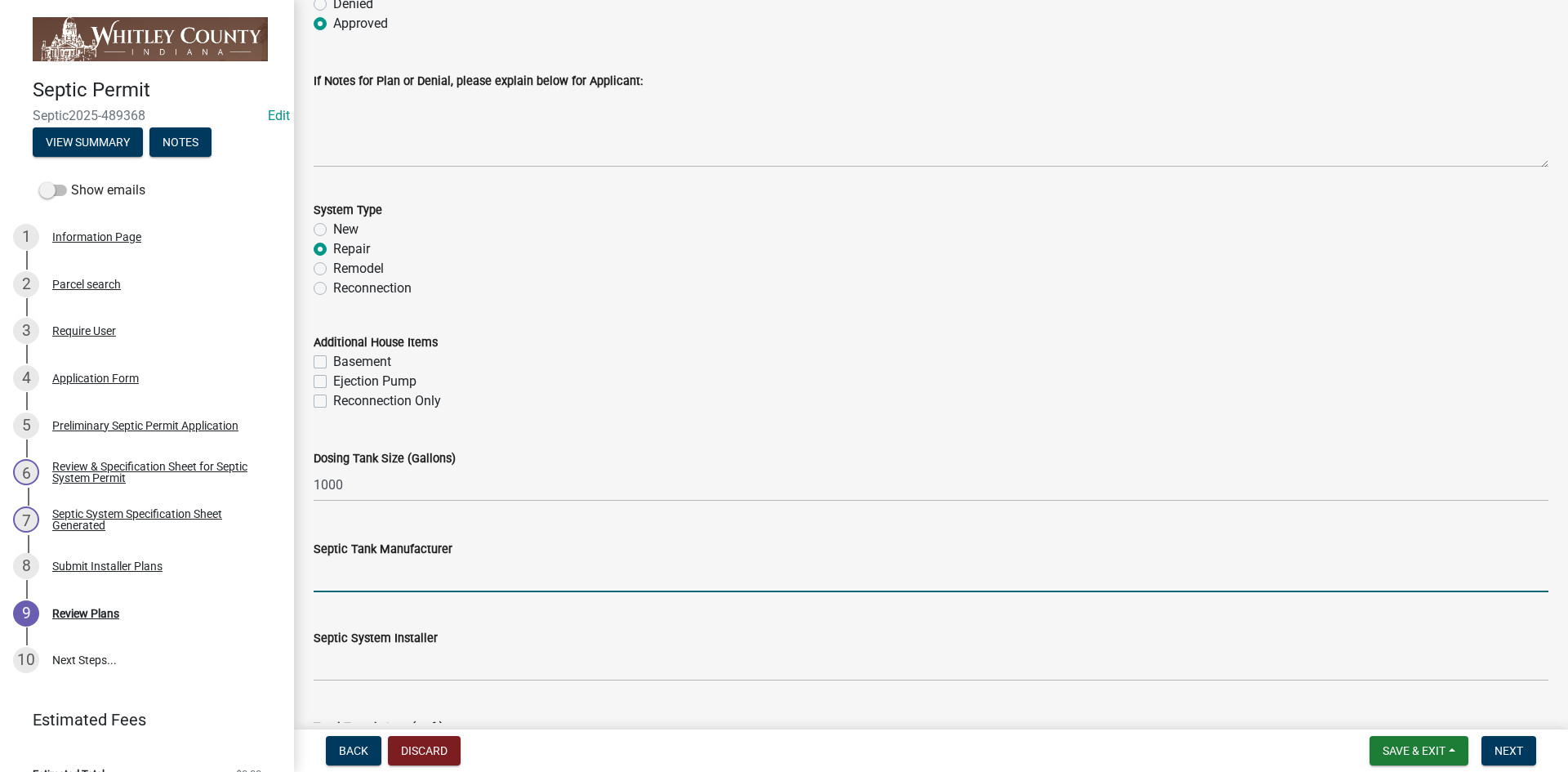
type input "North [PERSON_NAME]"
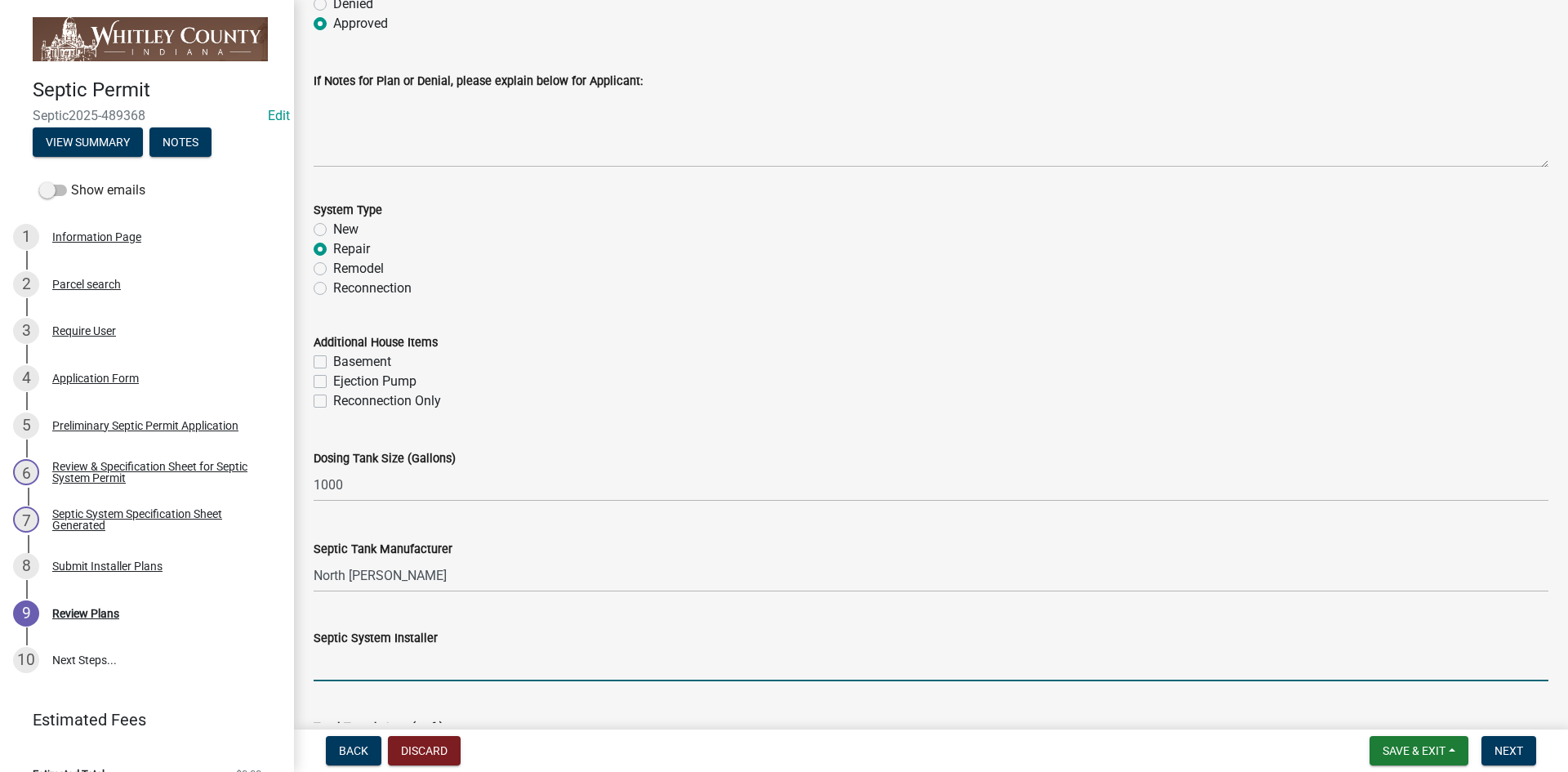
click at [371, 672] on input "Septic System Installer" at bounding box center [930, 663] width 1235 height 33
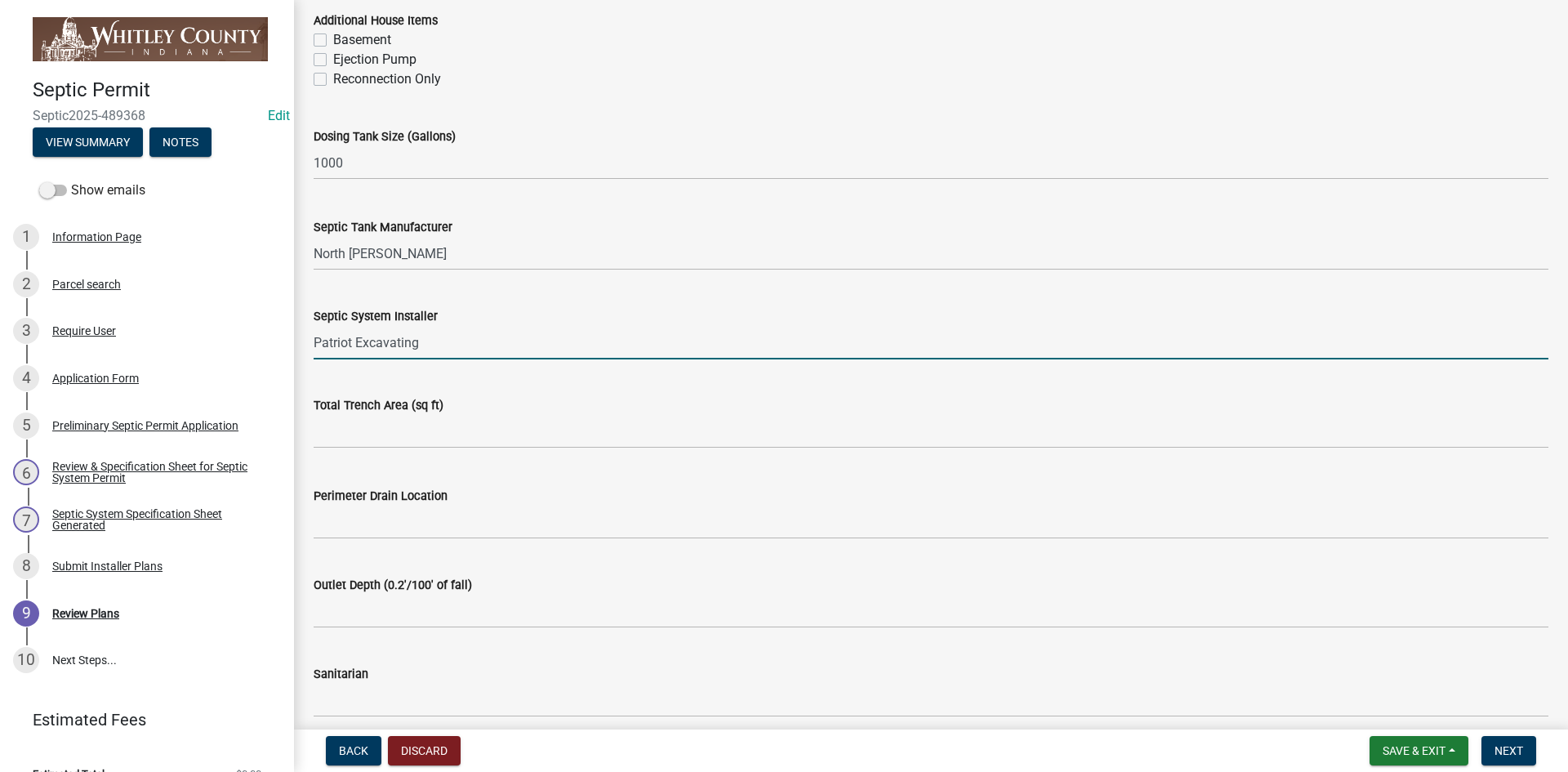
scroll to position [735, 0]
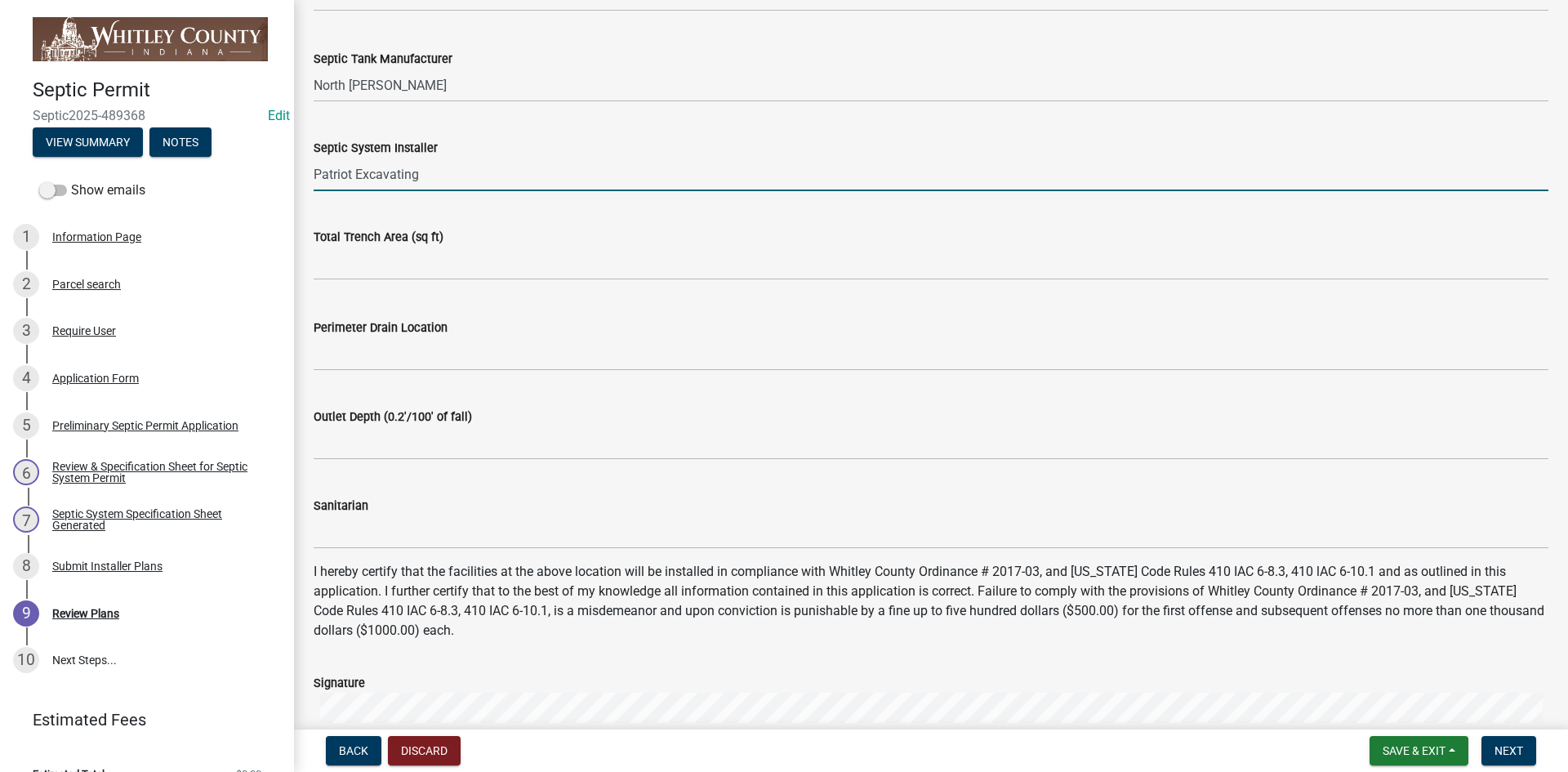
type input "Patriot Excavating"
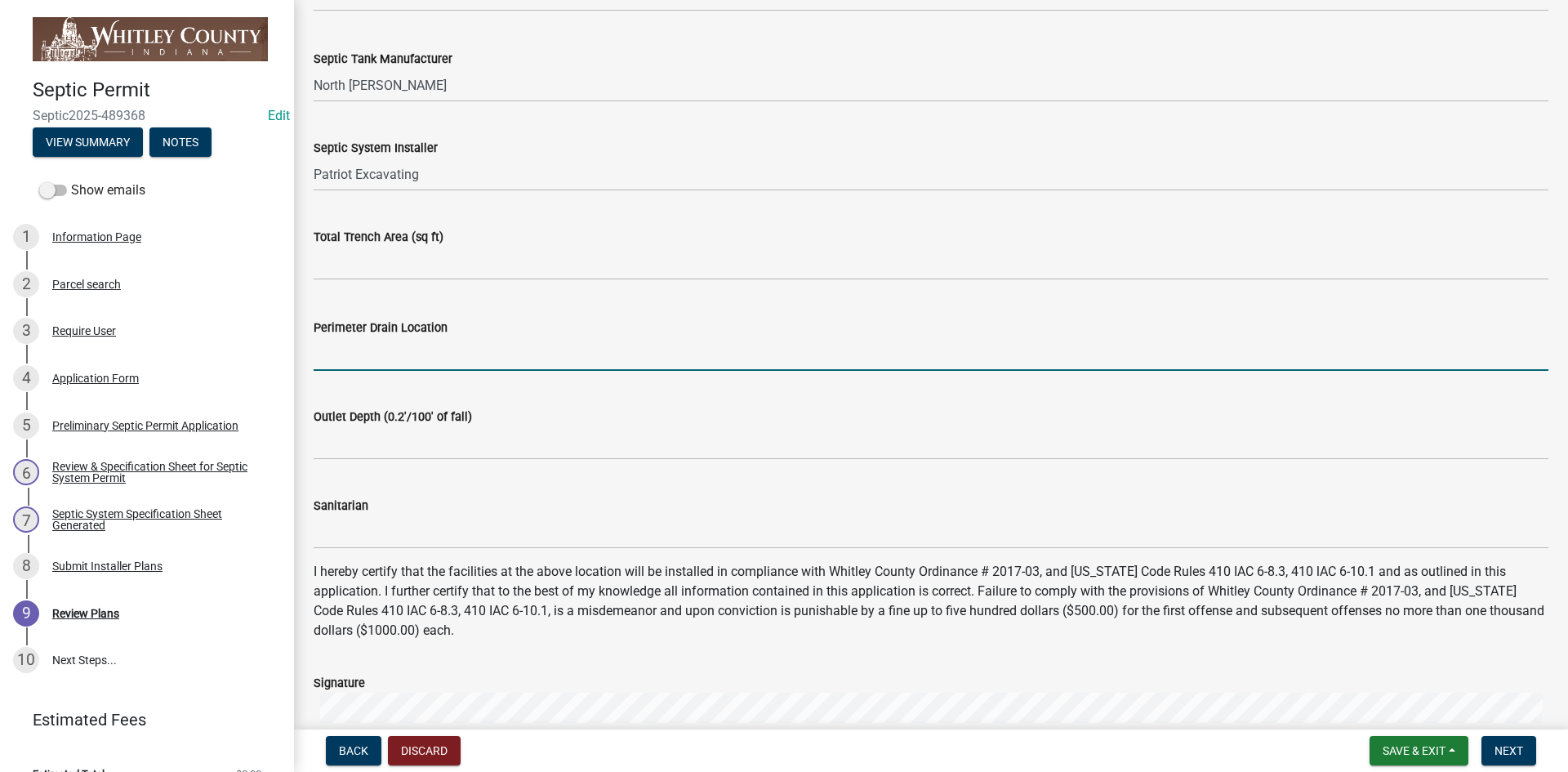
click at [342, 350] on input "Perimeter Drain Location" at bounding box center [930, 353] width 1235 height 33
click at [325, 357] on input "Perimeter Drain Location" at bounding box center [930, 353] width 1235 height 33
type input "Upslope only"
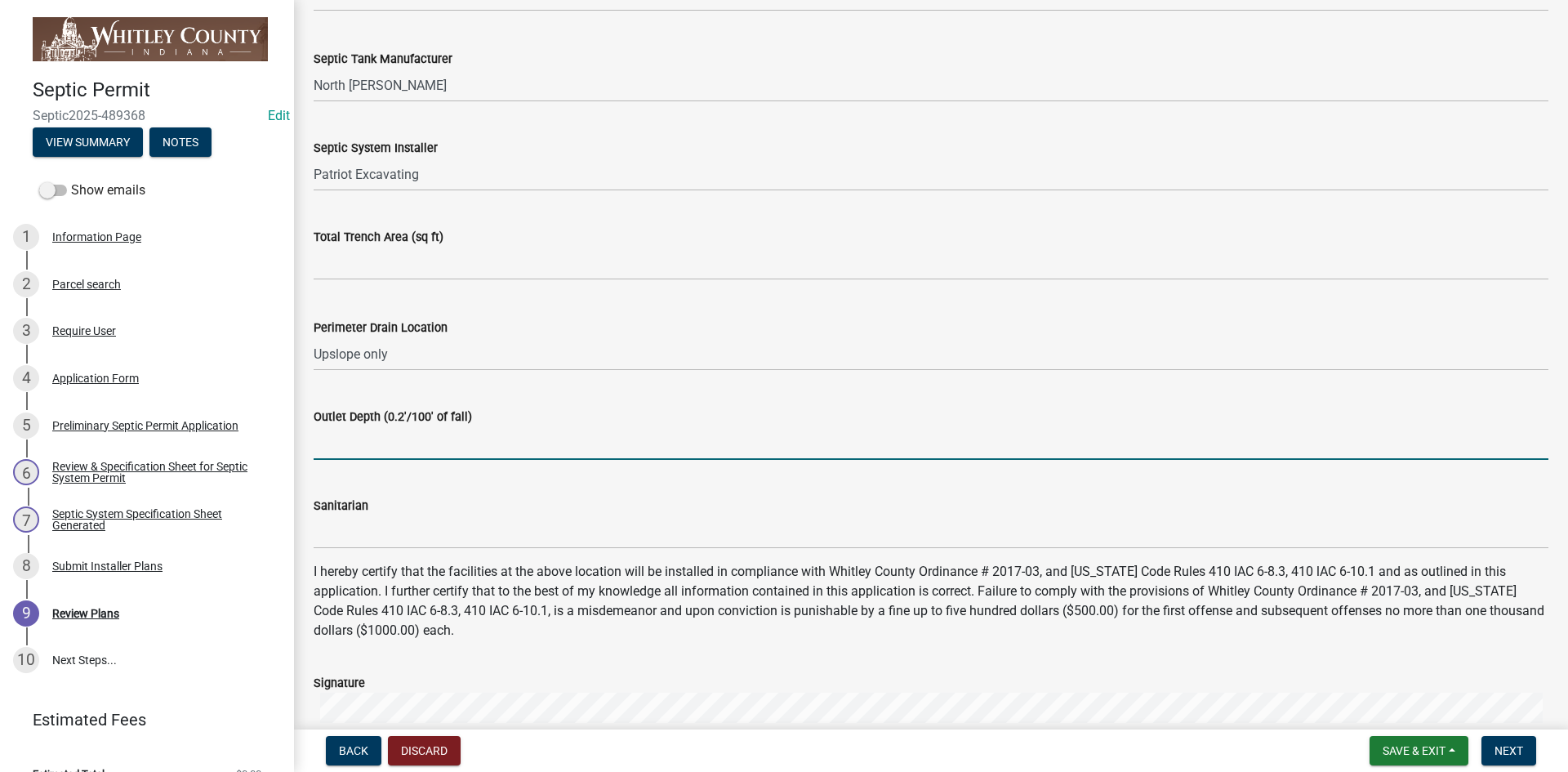
click at [314, 439] on input "Outlet Depth (0.2'/100' of fall)" at bounding box center [930, 443] width 1235 height 33
type input ">39""
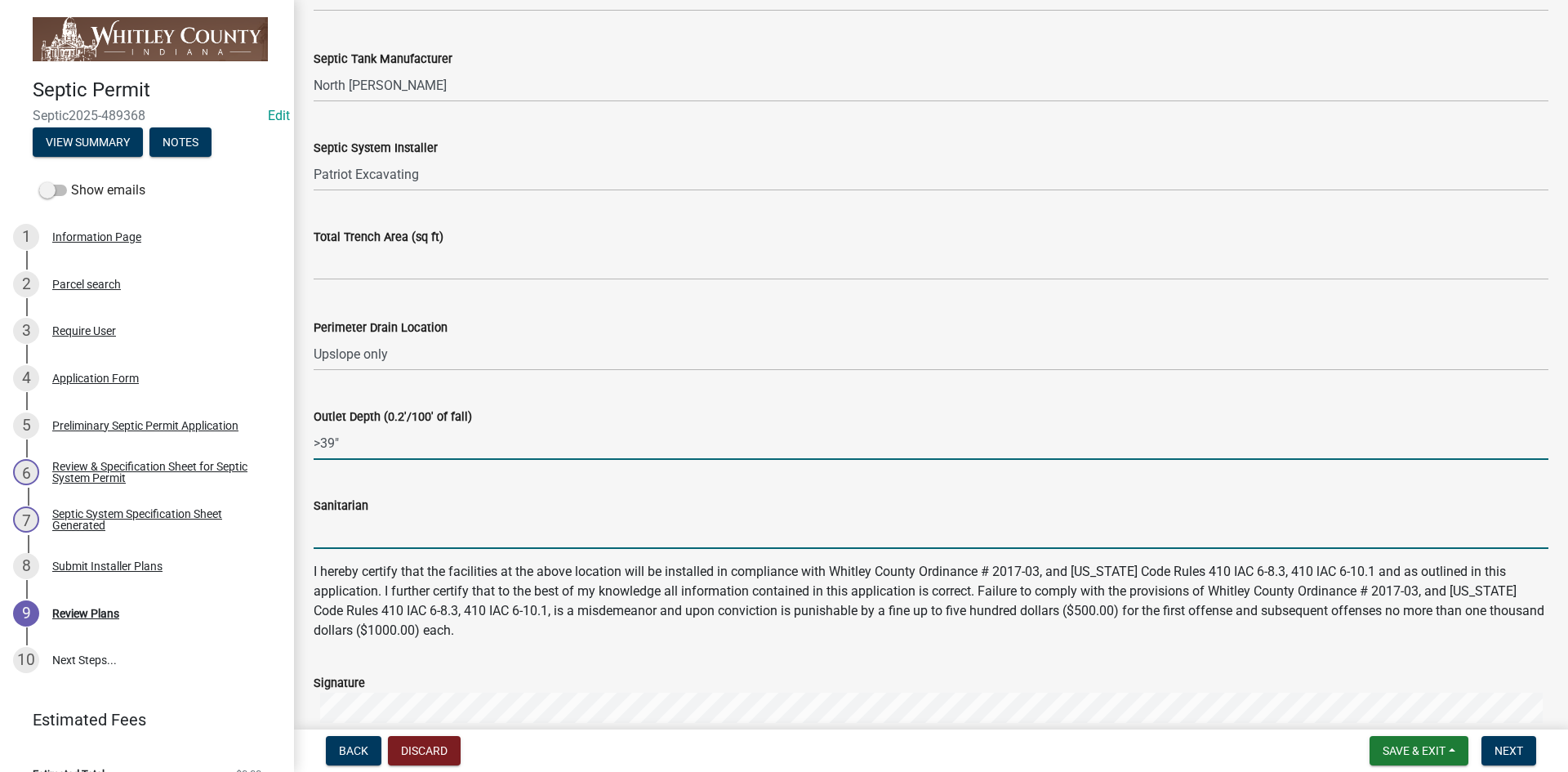
click at [318, 519] on input "Sanitarian" at bounding box center [930, 531] width 1235 height 33
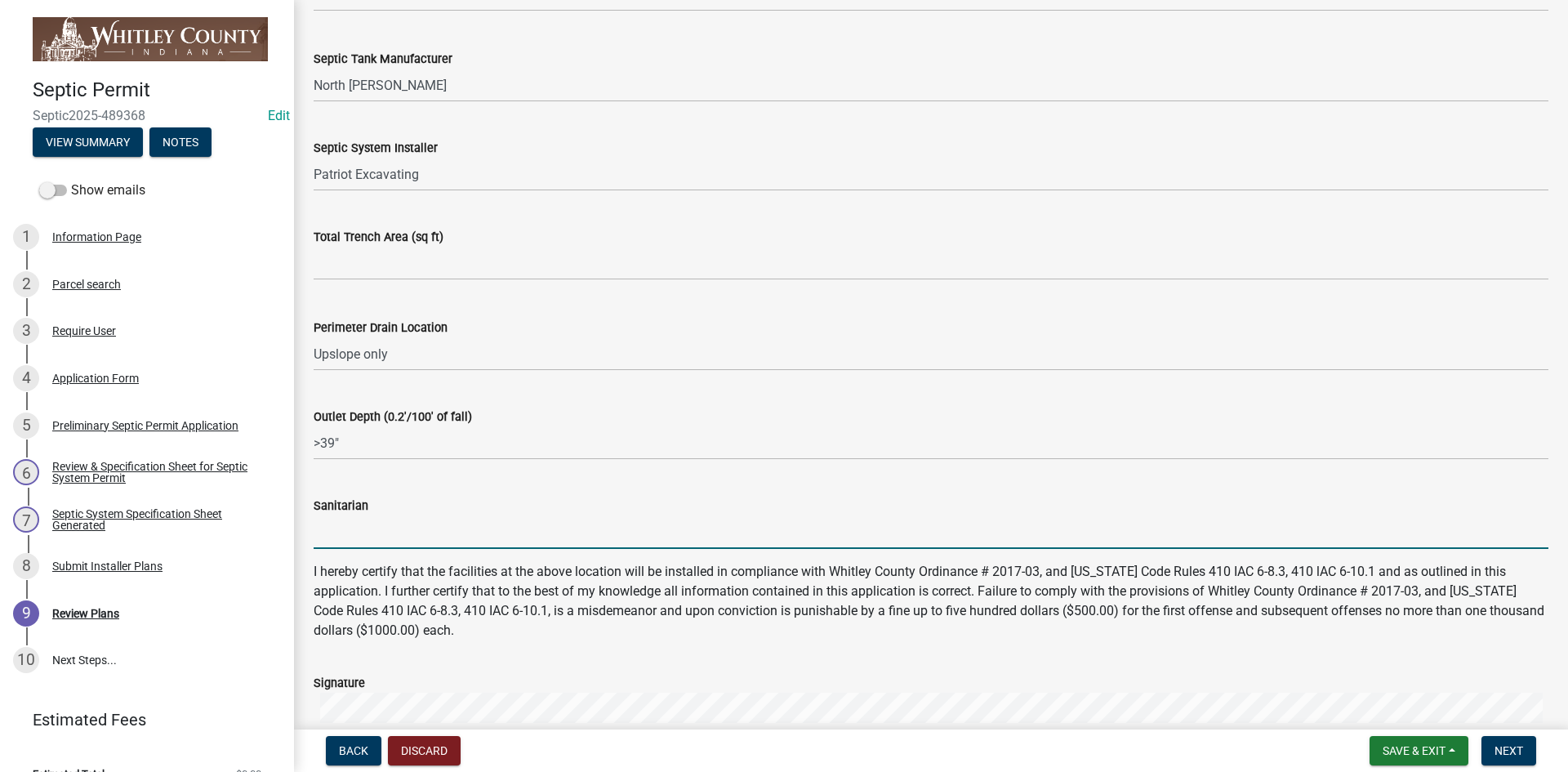
type input "[PERSON_NAME]"
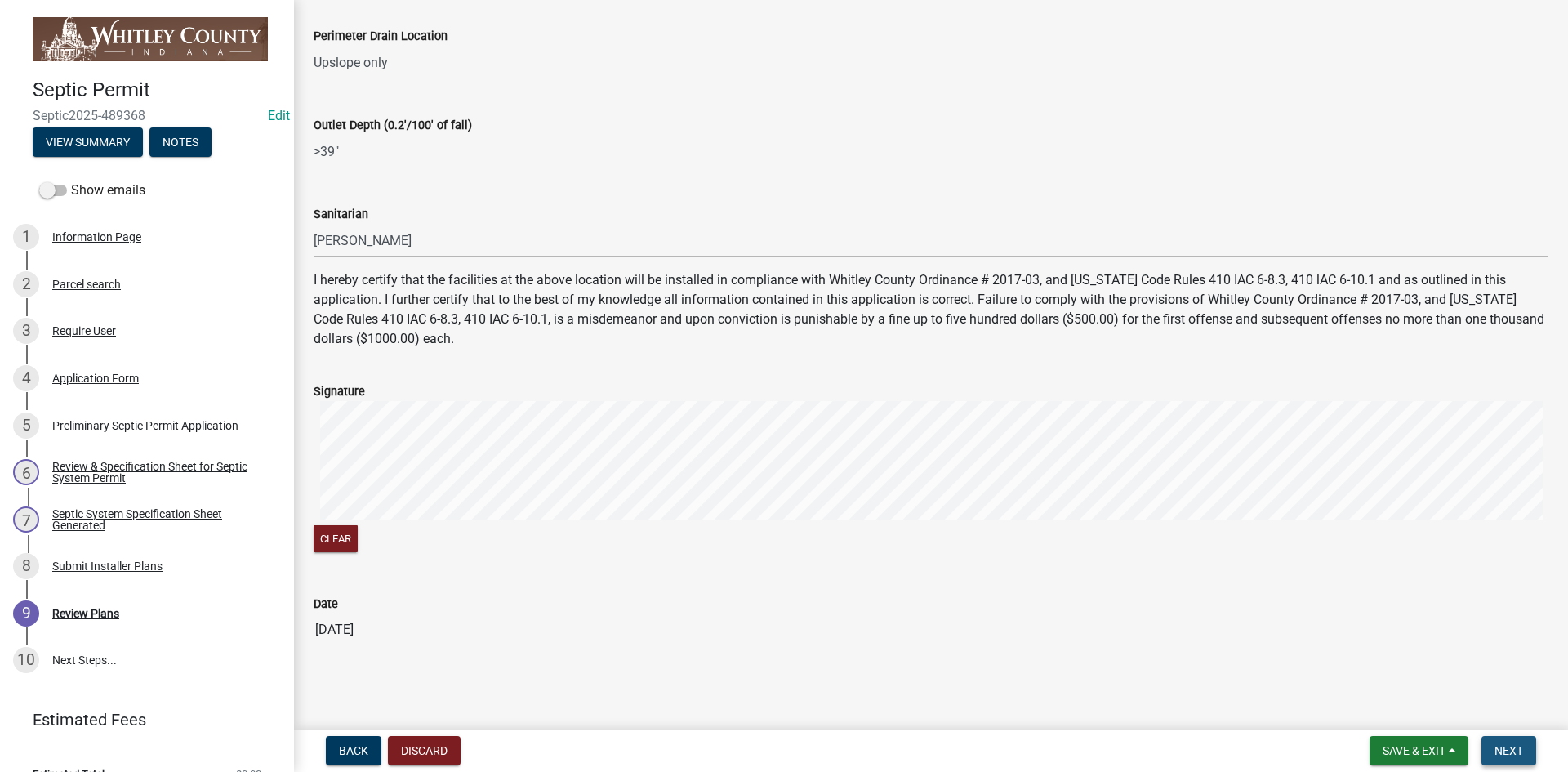
click at [1505, 747] on span "Next" at bounding box center [1509, 751] width 28 height 13
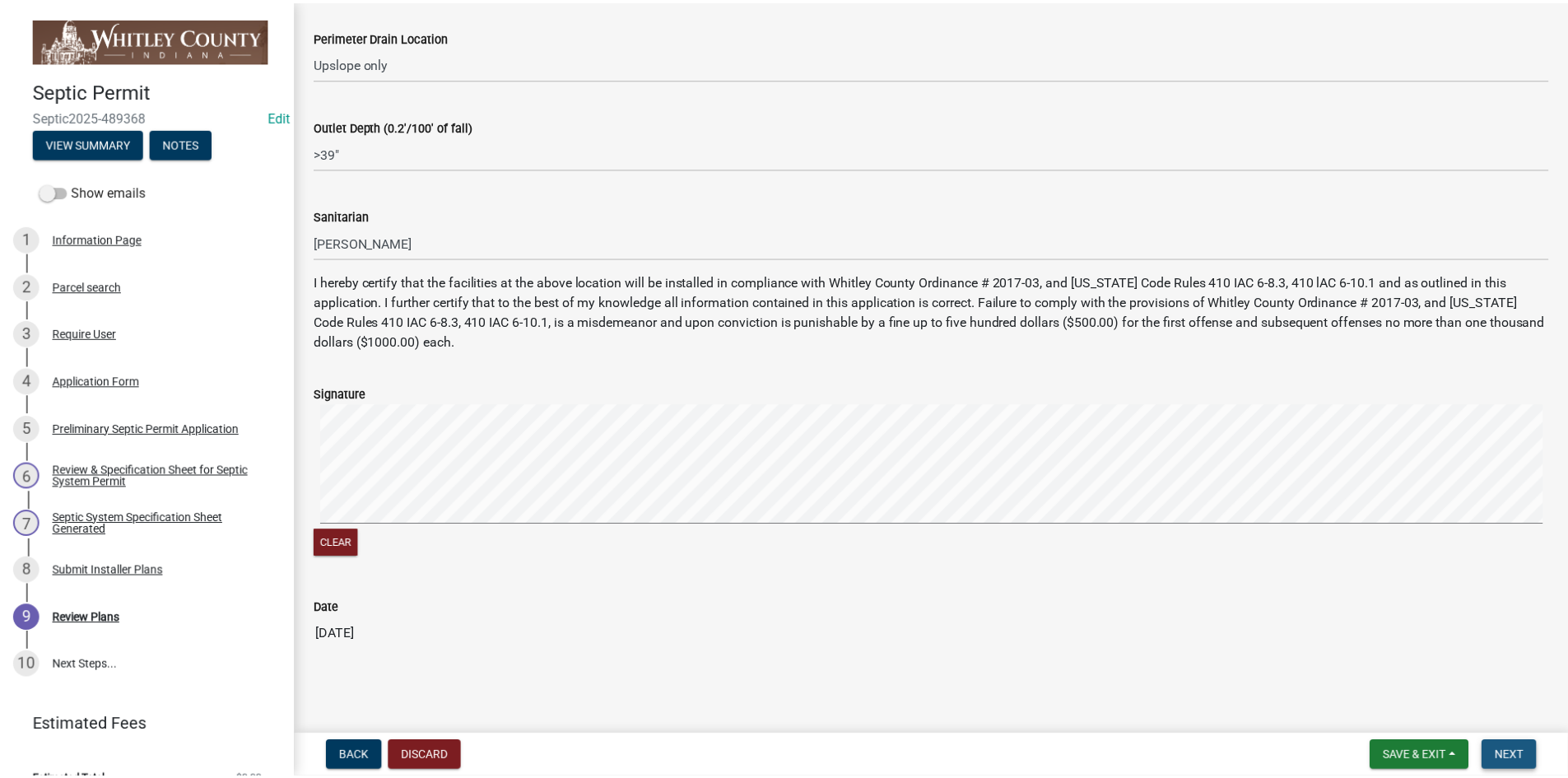
scroll to position [0, 0]
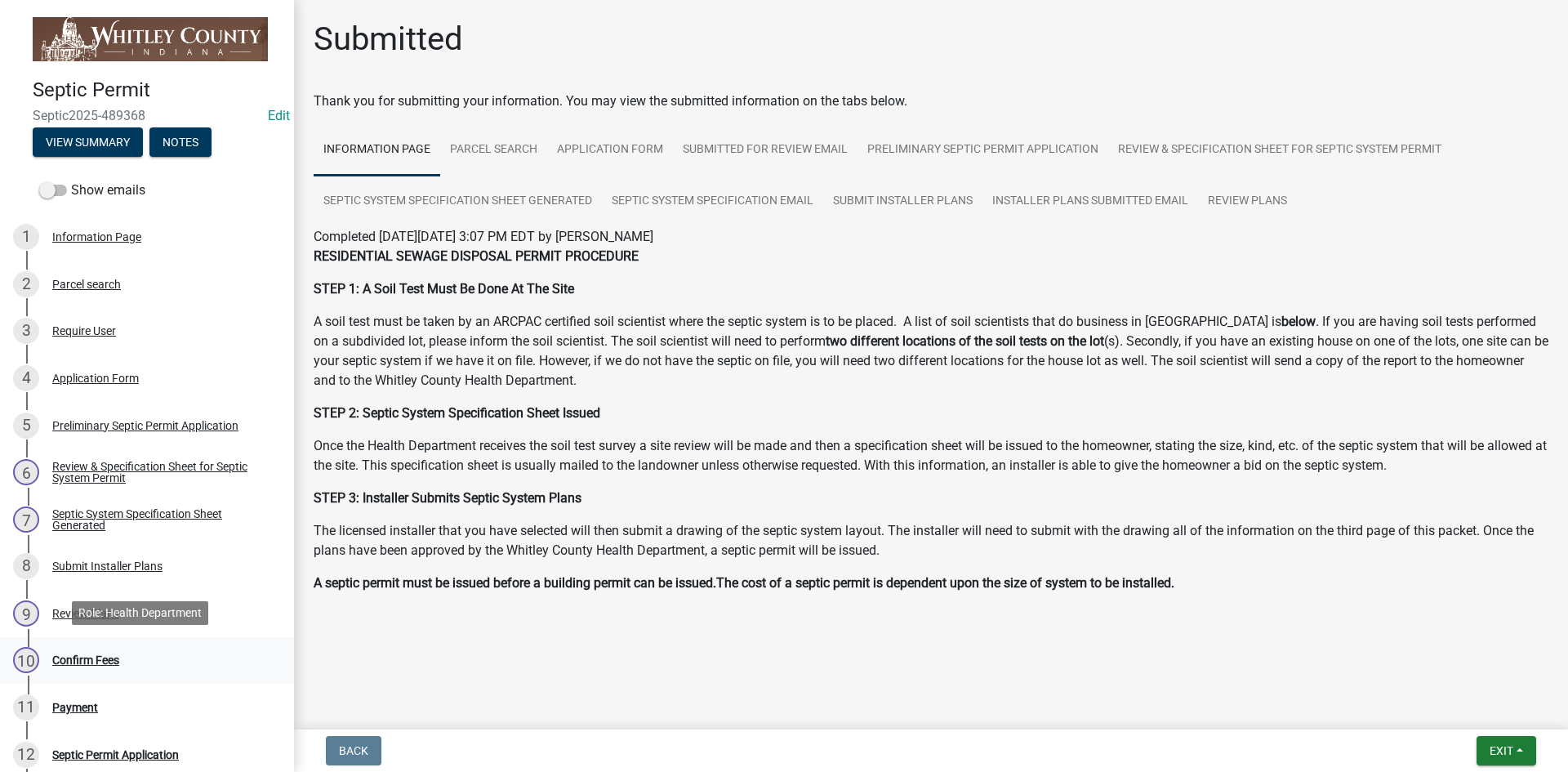
click at [112, 660] on div "Confirm Fees" at bounding box center [85, 660] width 67 height 11
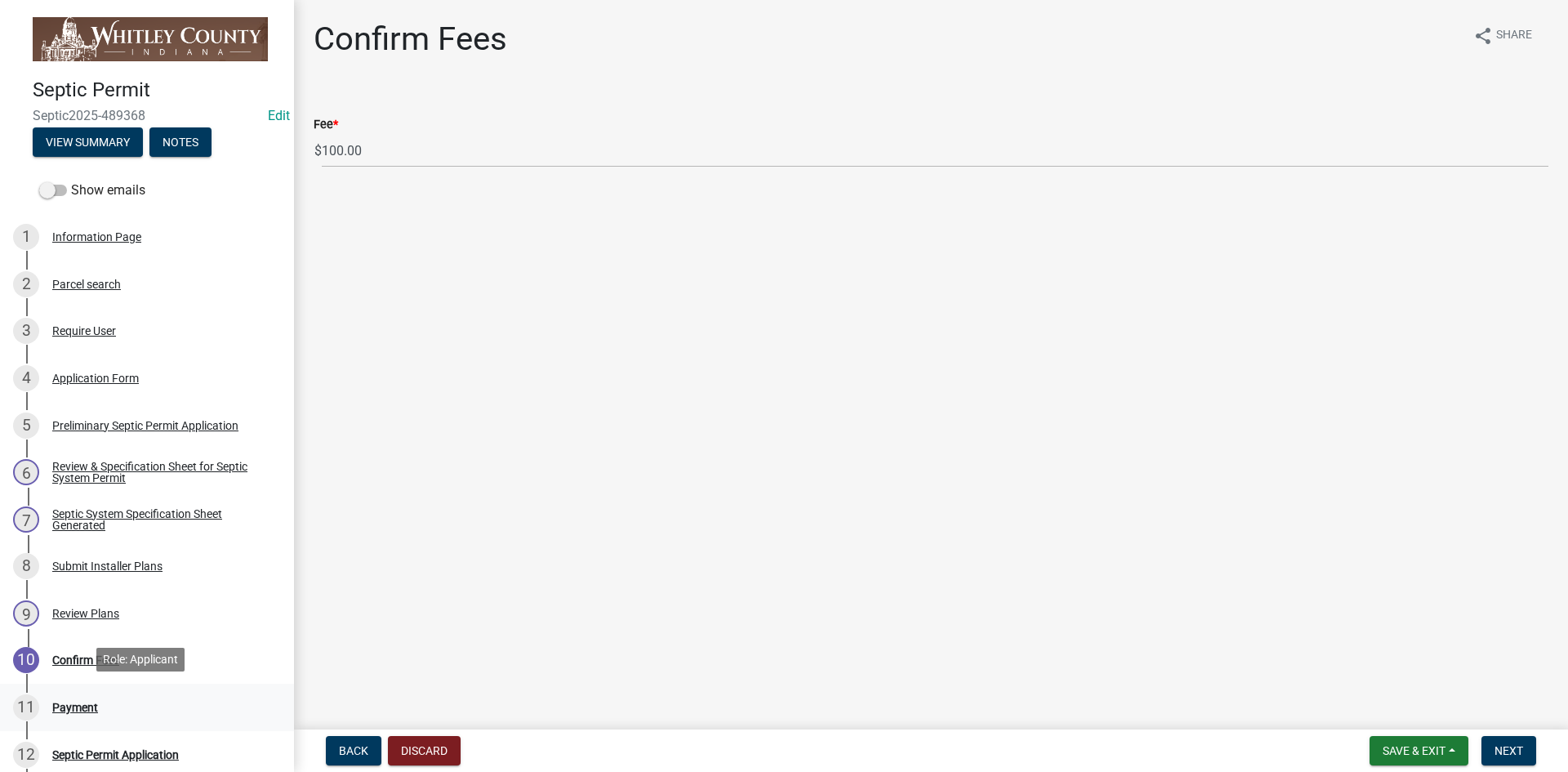
click at [69, 704] on div "Payment" at bounding box center [75, 708] width 45 height 11
click at [1502, 751] on span "Next" at bounding box center [1509, 751] width 28 height 13
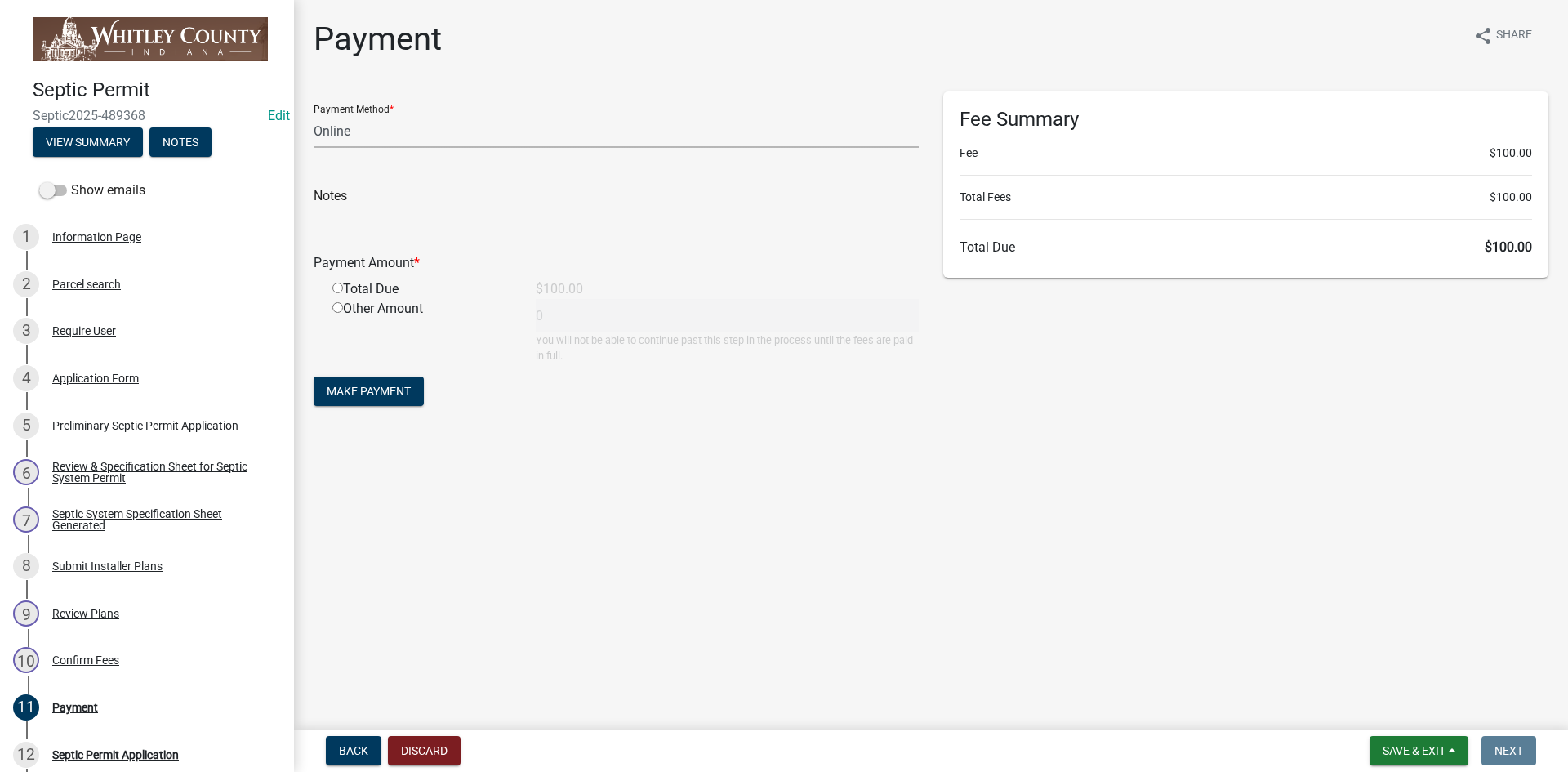
click at [360, 130] on select "Credit Card POS Check Cash Online" at bounding box center [615, 130] width 605 height 33
select select "0: 2"
click at [313, 114] on select "Credit Card POS Check Cash Online" at bounding box center [615, 130] width 605 height 33
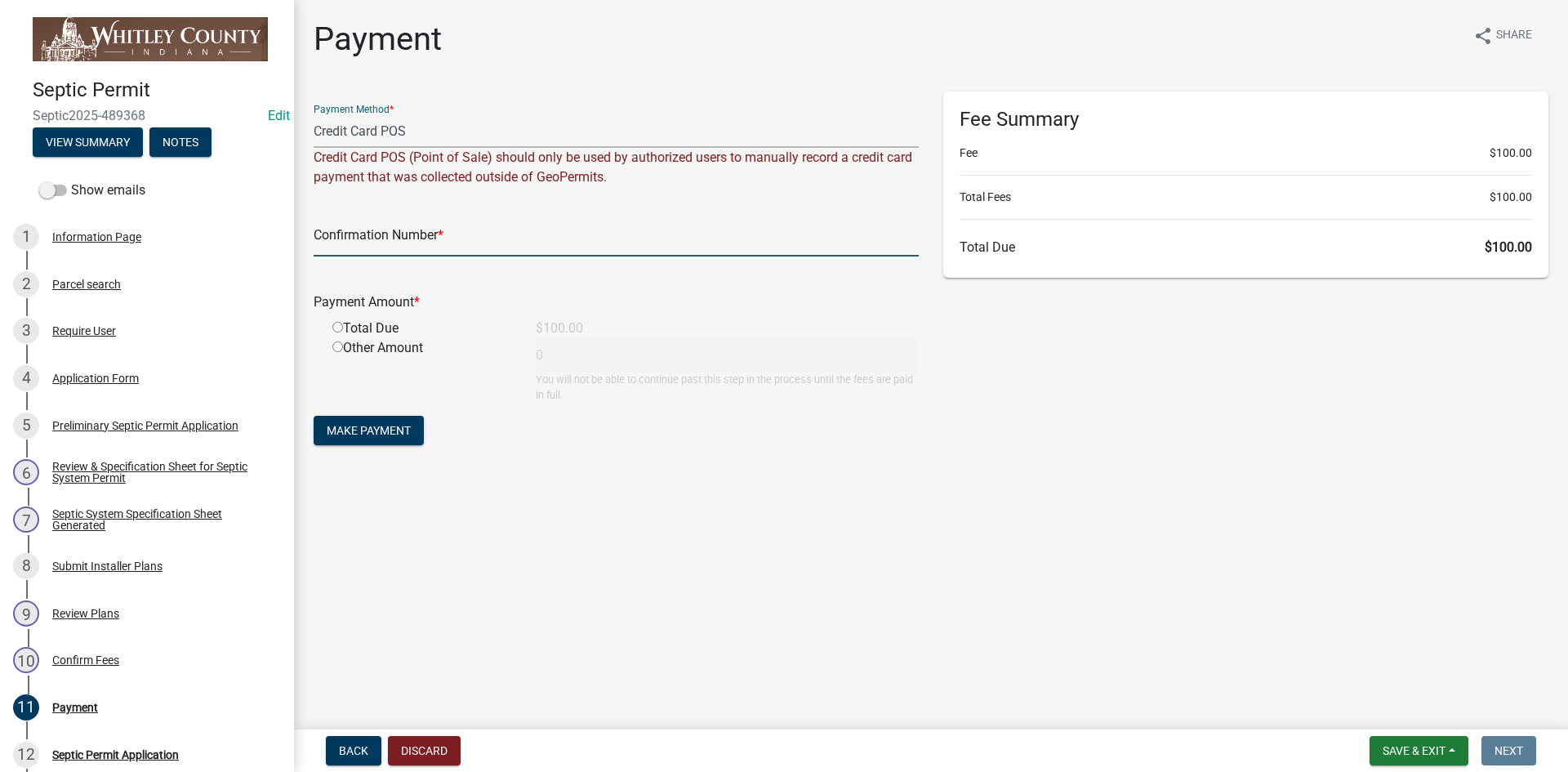
click at [335, 250] on input "text" at bounding box center [615, 239] width 605 height 33
type input "00000"
click at [337, 329] on input "radio" at bounding box center [337, 327] width 10 height 10
radio input "true"
type input "100"
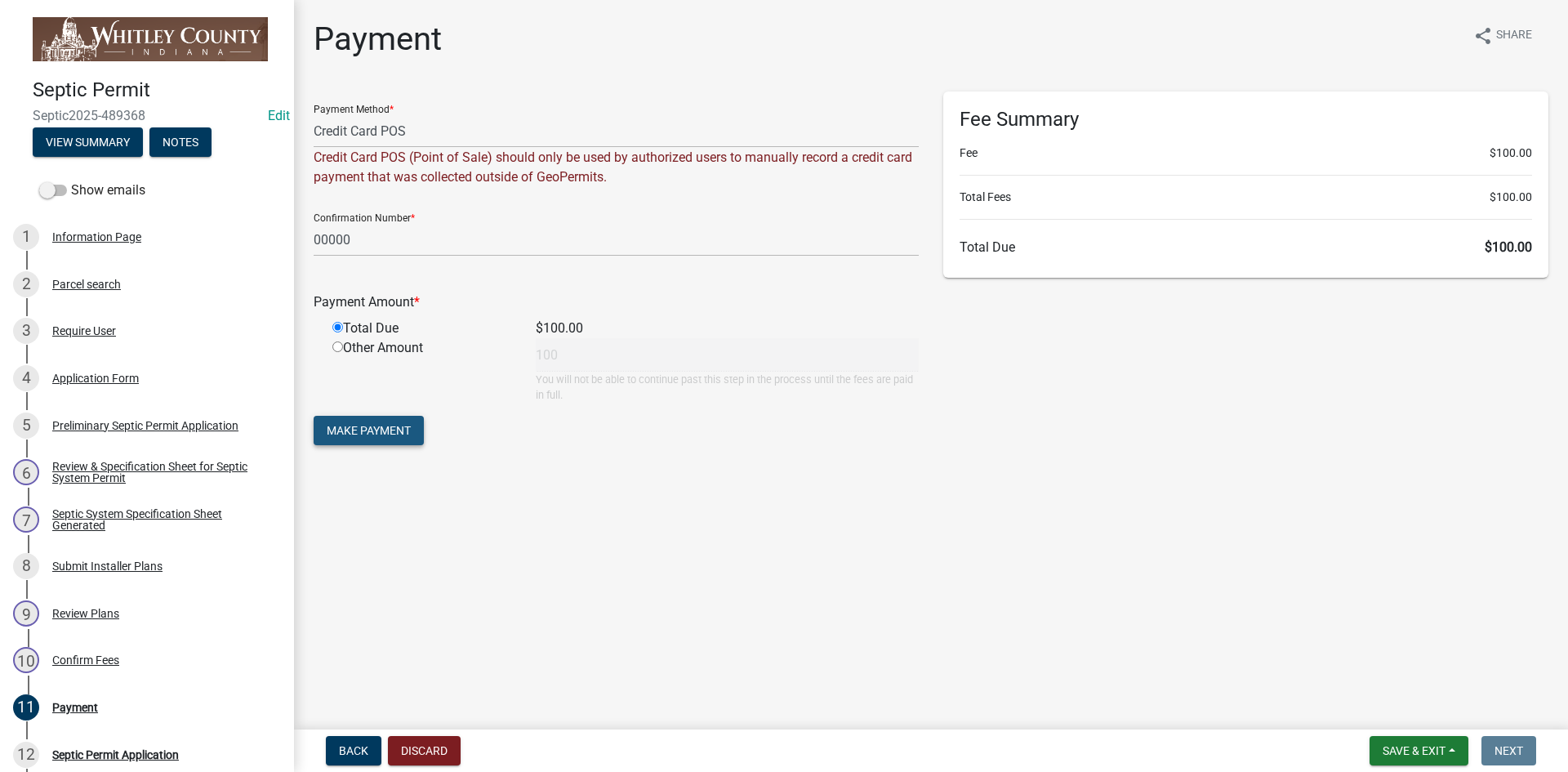
click at [346, 425] on span "Make Payment" at bounding box center [368, 430] width 84 height 13
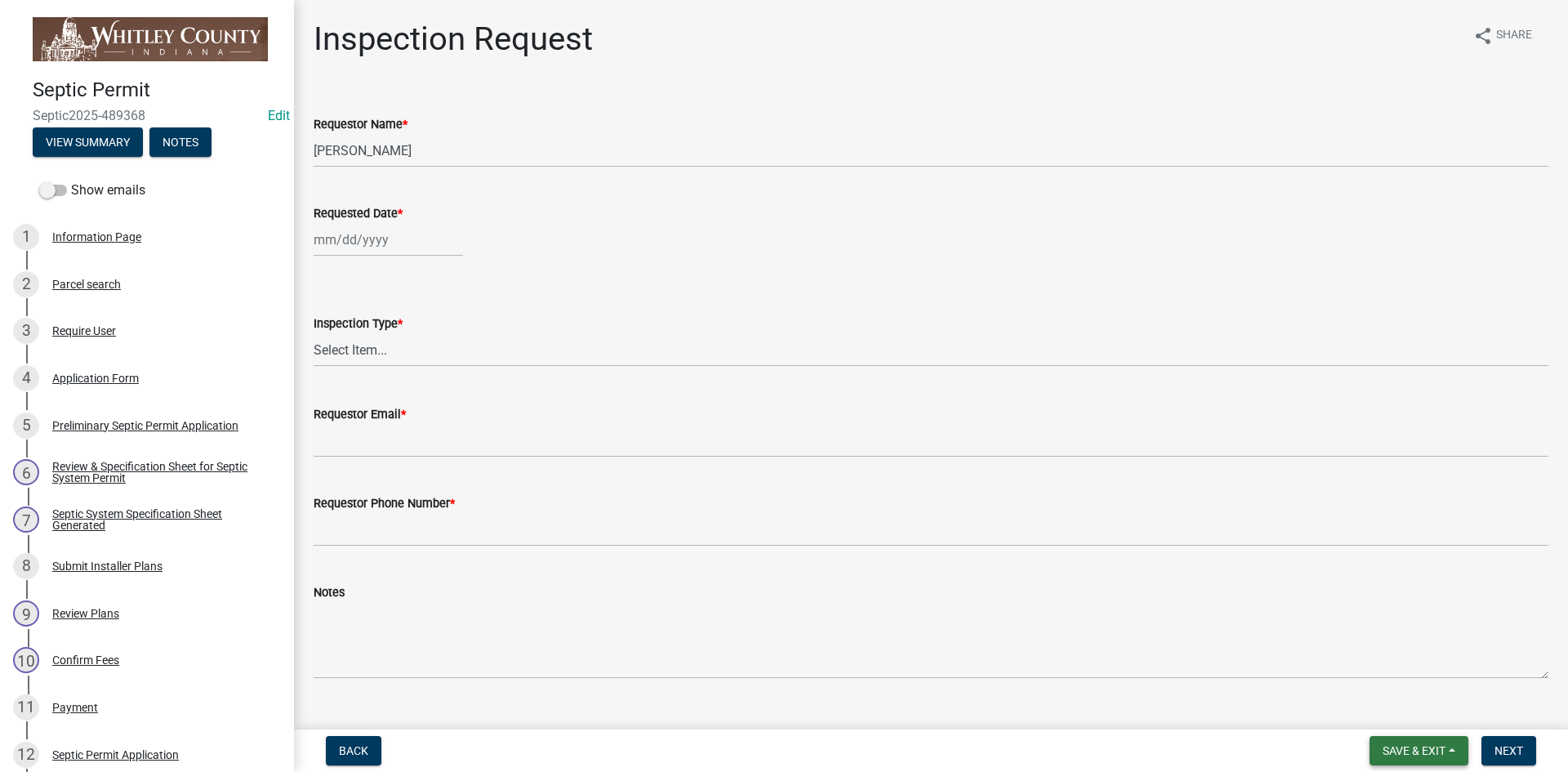
click at [1446, 748] on button "Save & Exit" at bounding box center [1419, 750] width 99 height 29
click at [1387, 707] on button "Save & Exit" at bounding box center [1403, 709] width 130 height 40
